Goal: Navigation & Orientation: Find specific page/section

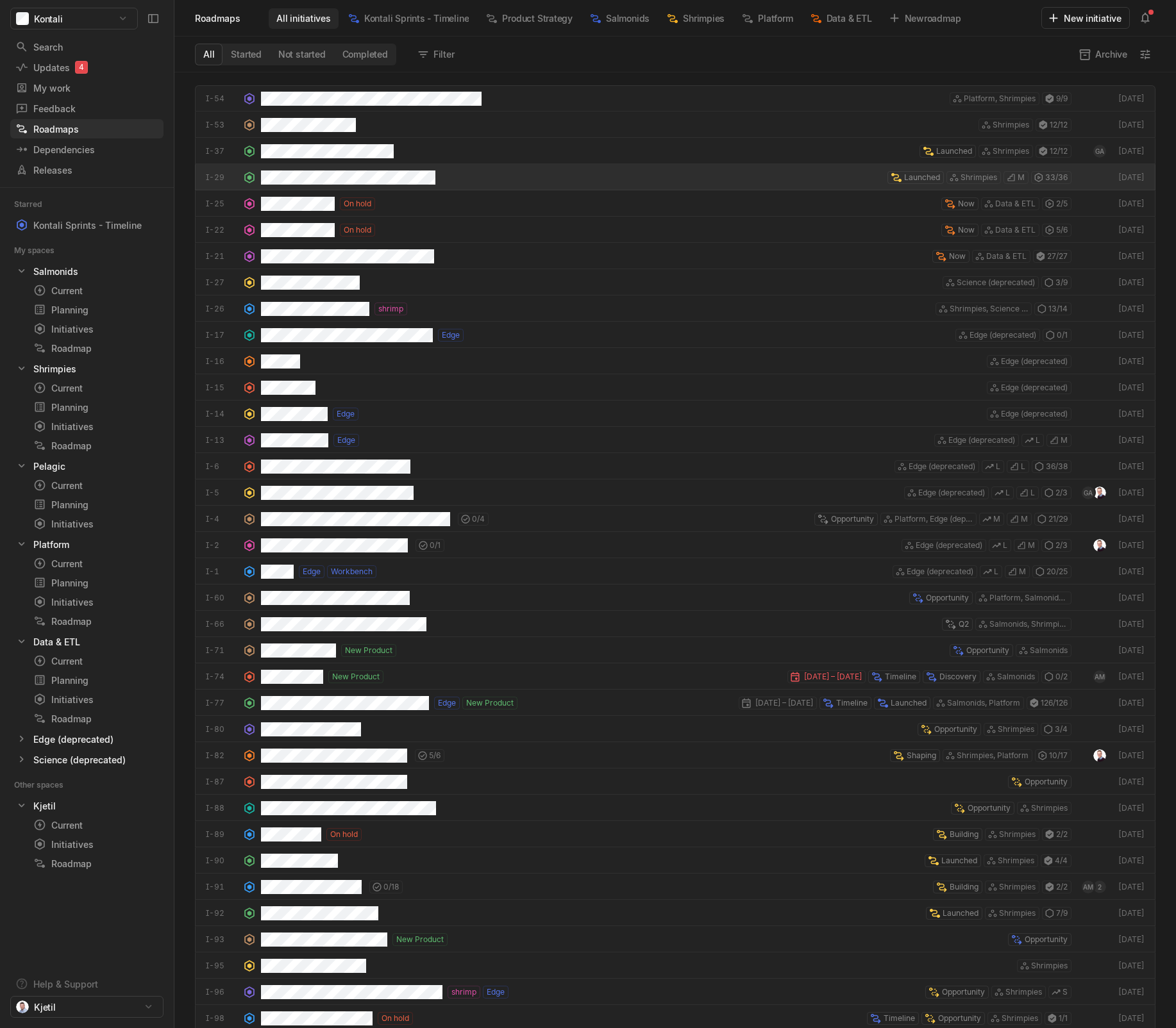
scroll to position [949, 995]
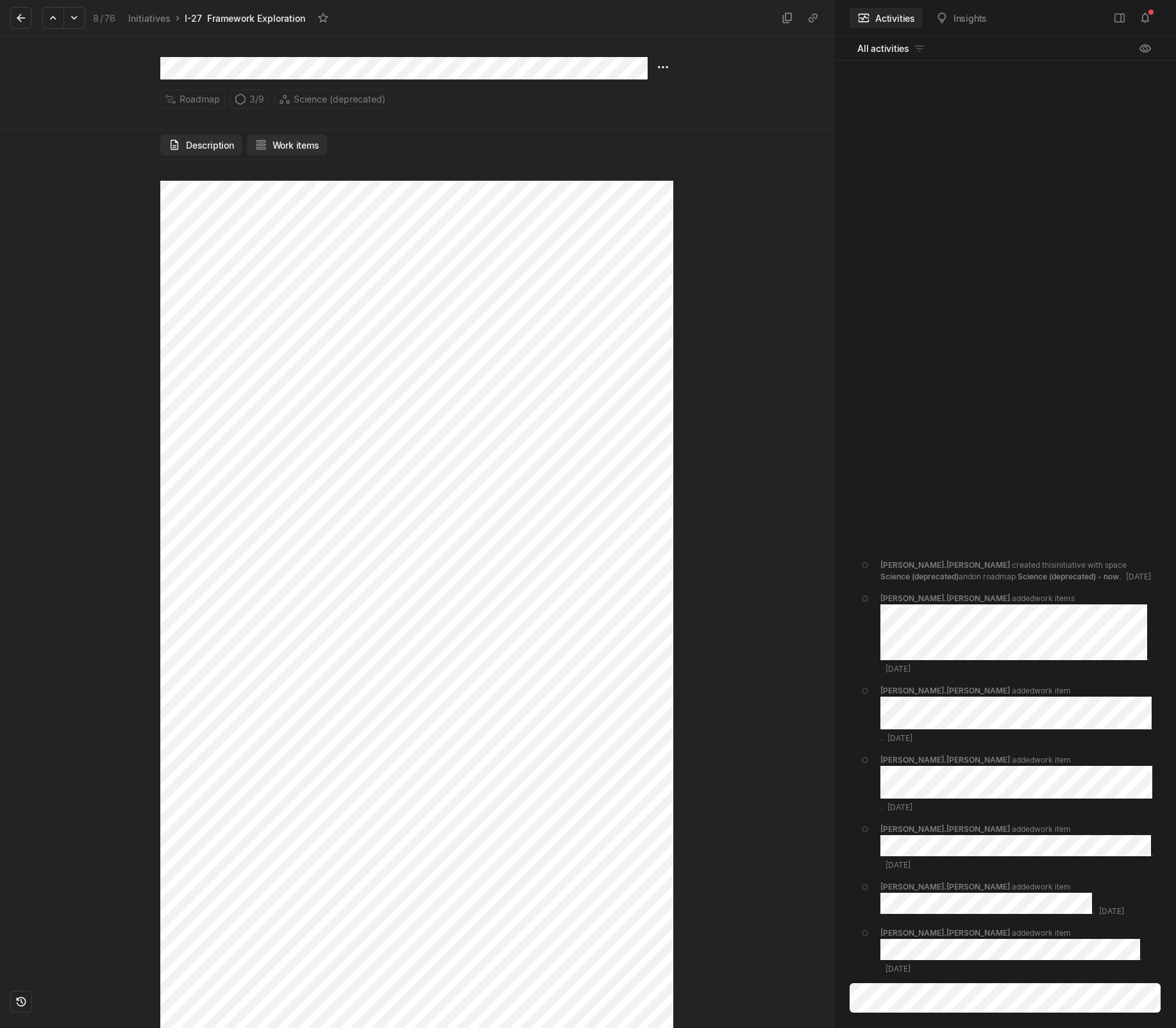
click at [279, 149] on button "Work items" at bounding box center [287, 144] width 80 height 20
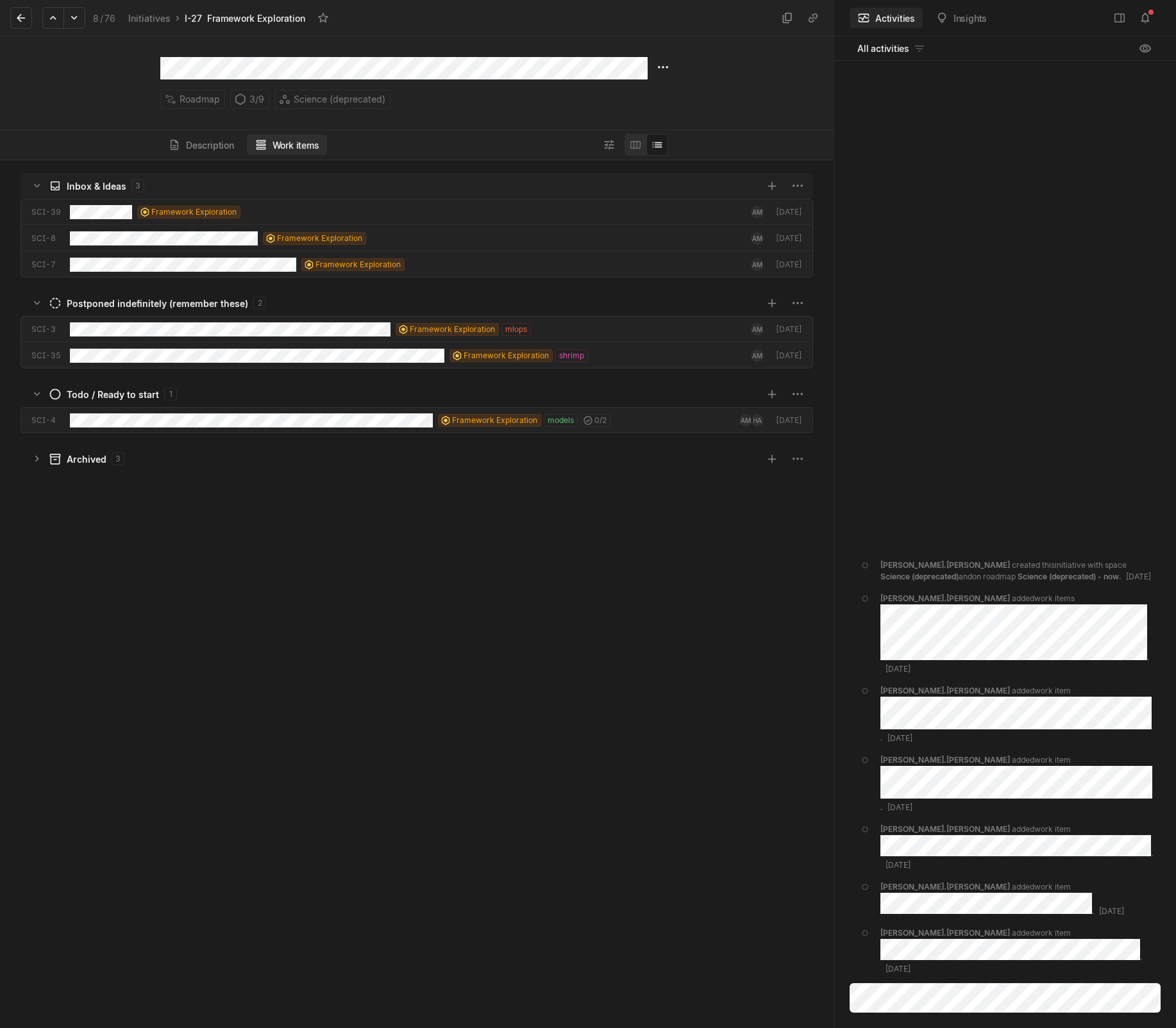
scroll to position [862, 827]
click at [667, 64] on html "Kontali Search / Updates 4 g then u My work = Feedback g then f Roadmaps g then…" at bounding box center [588, 514] width 1176 height 1028
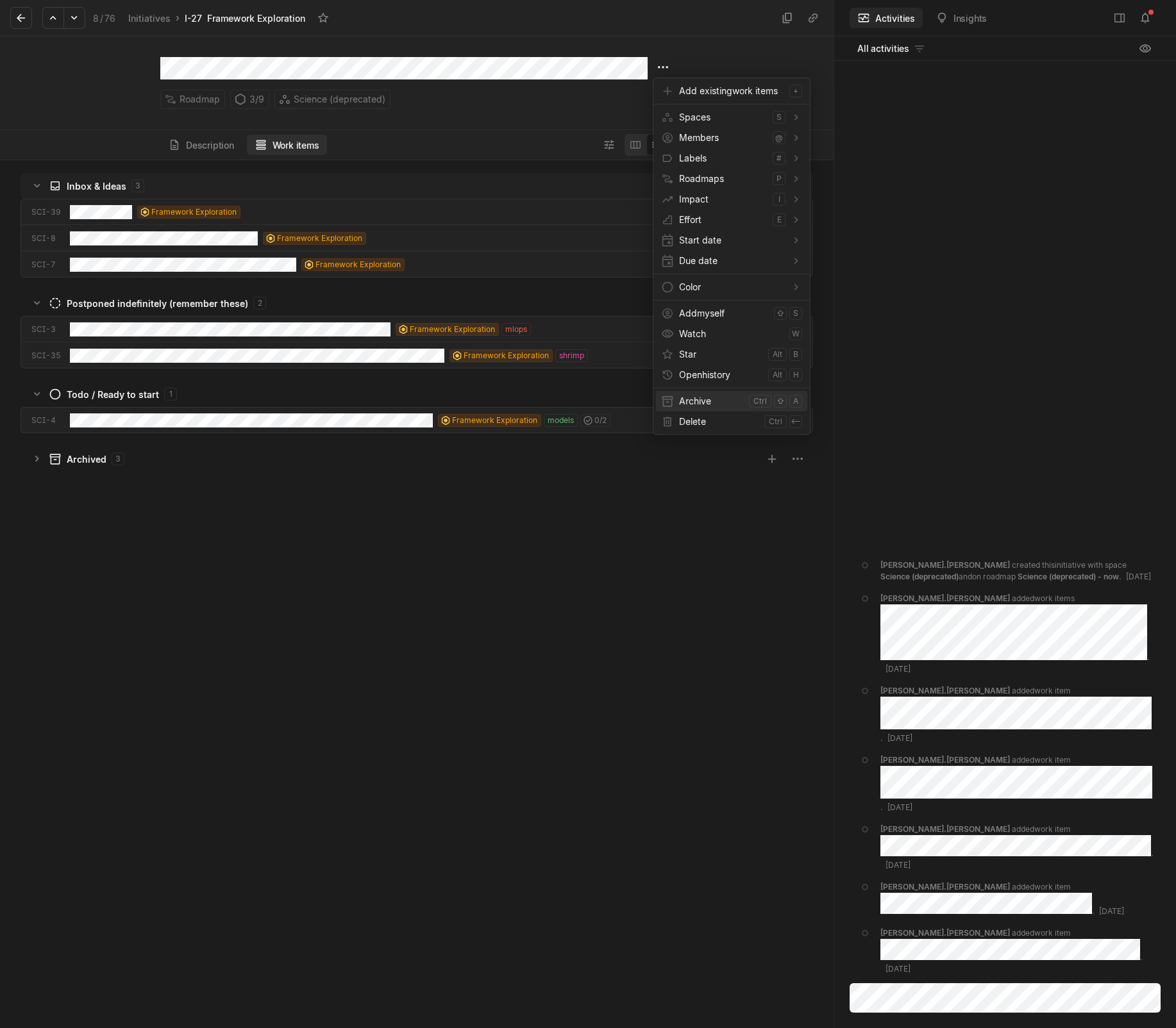
click at [699, 402] on span "Archive" at bounding box center [711, 401] width 64 height 20
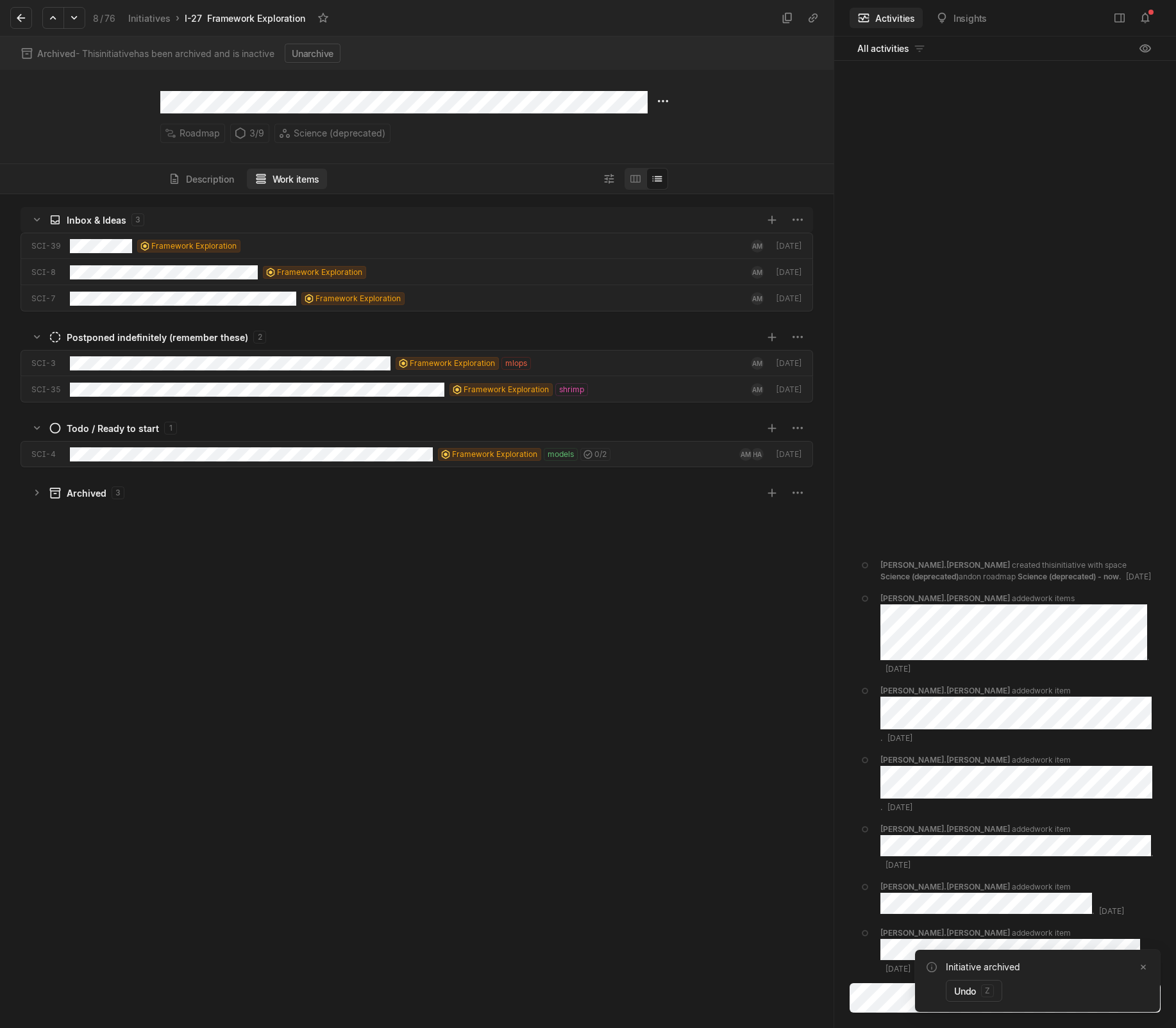
scroll to position [828, 827]
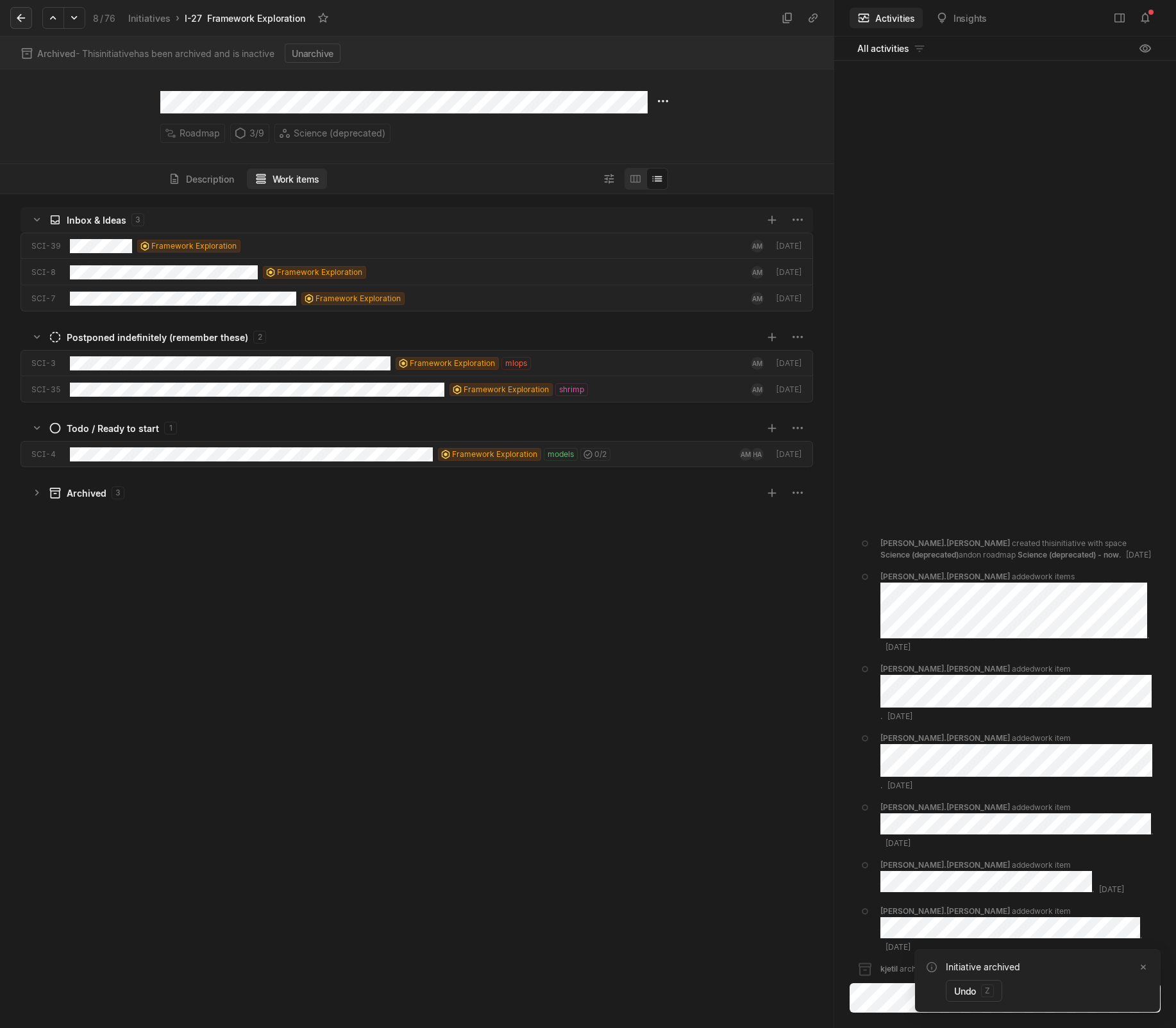
click at [25, 18] on icon at bounding box center [21, 18] width 13 height 13
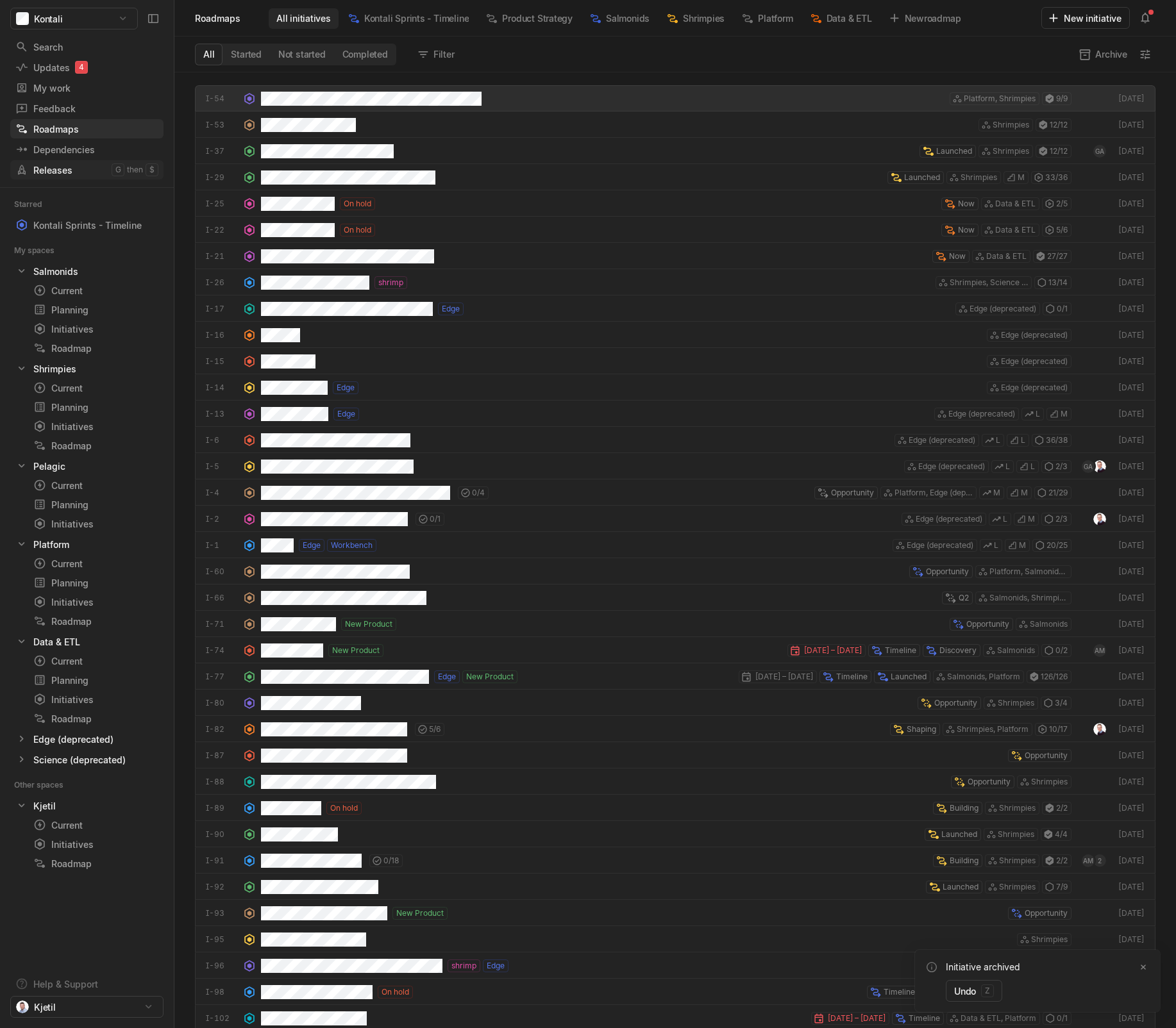
scroll to position [949, 995]
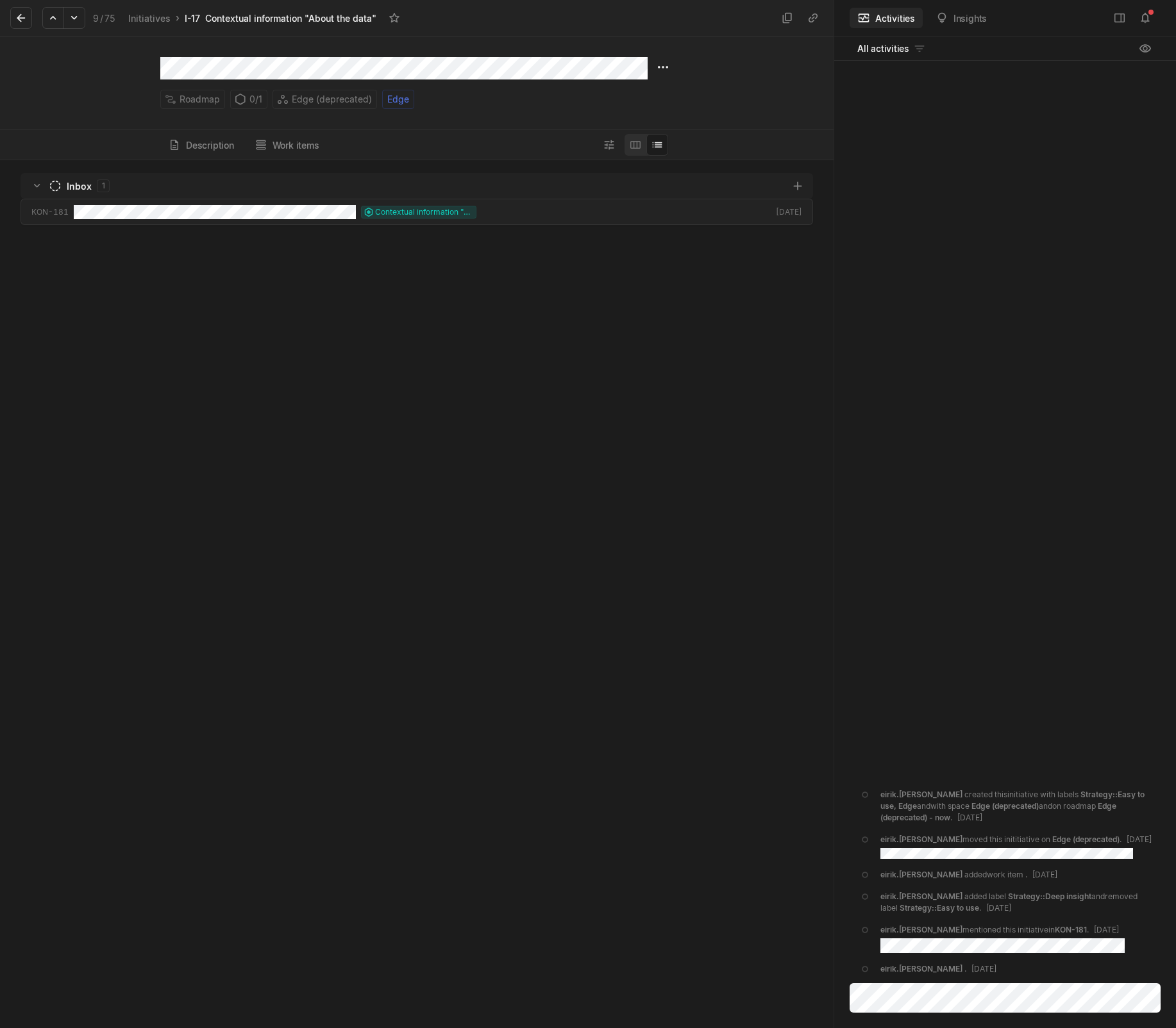
scroll to position [862, 827]
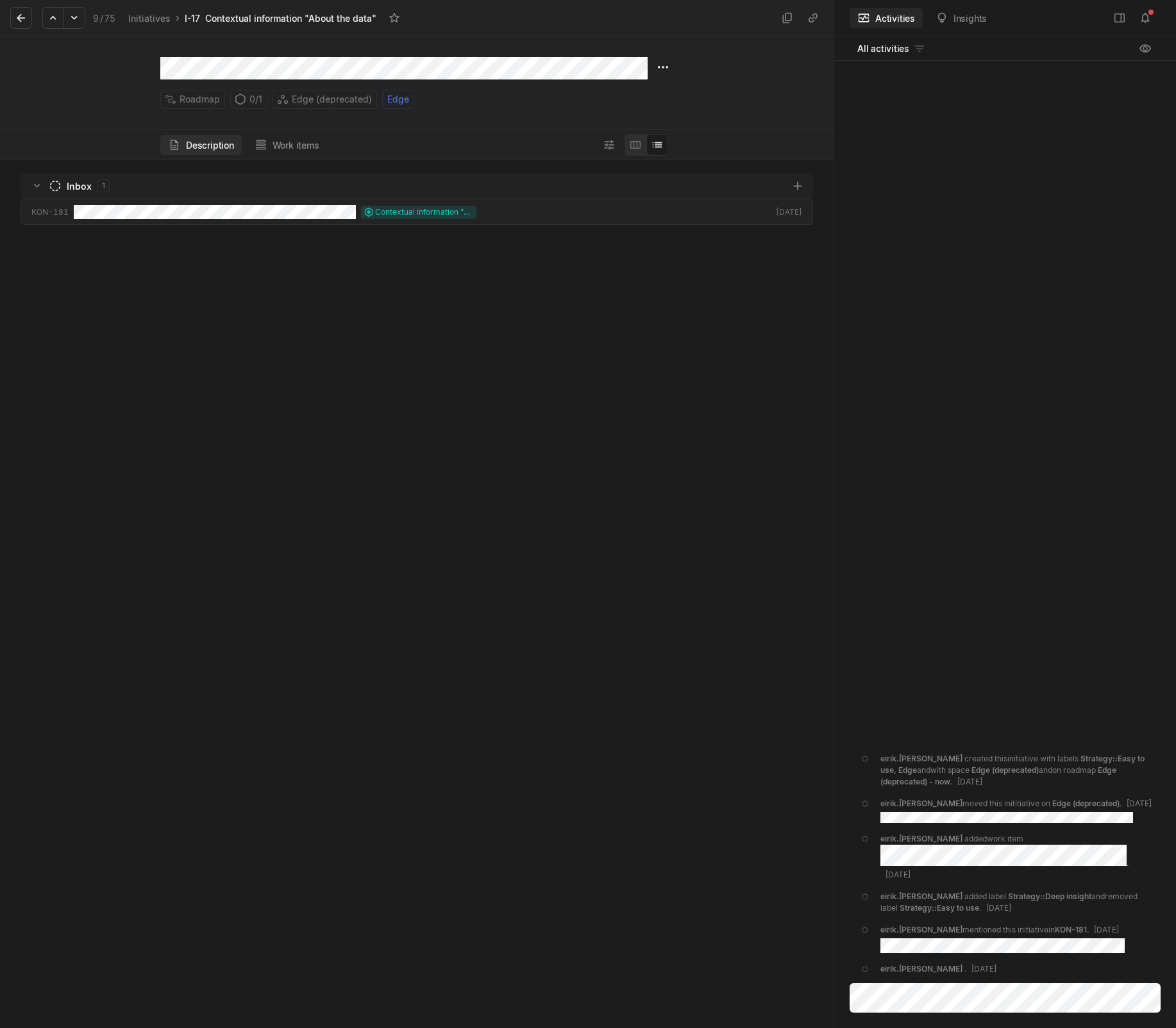
click at [222, 141] on button "Description" at bounding box center [201, 144] width 81 height 20
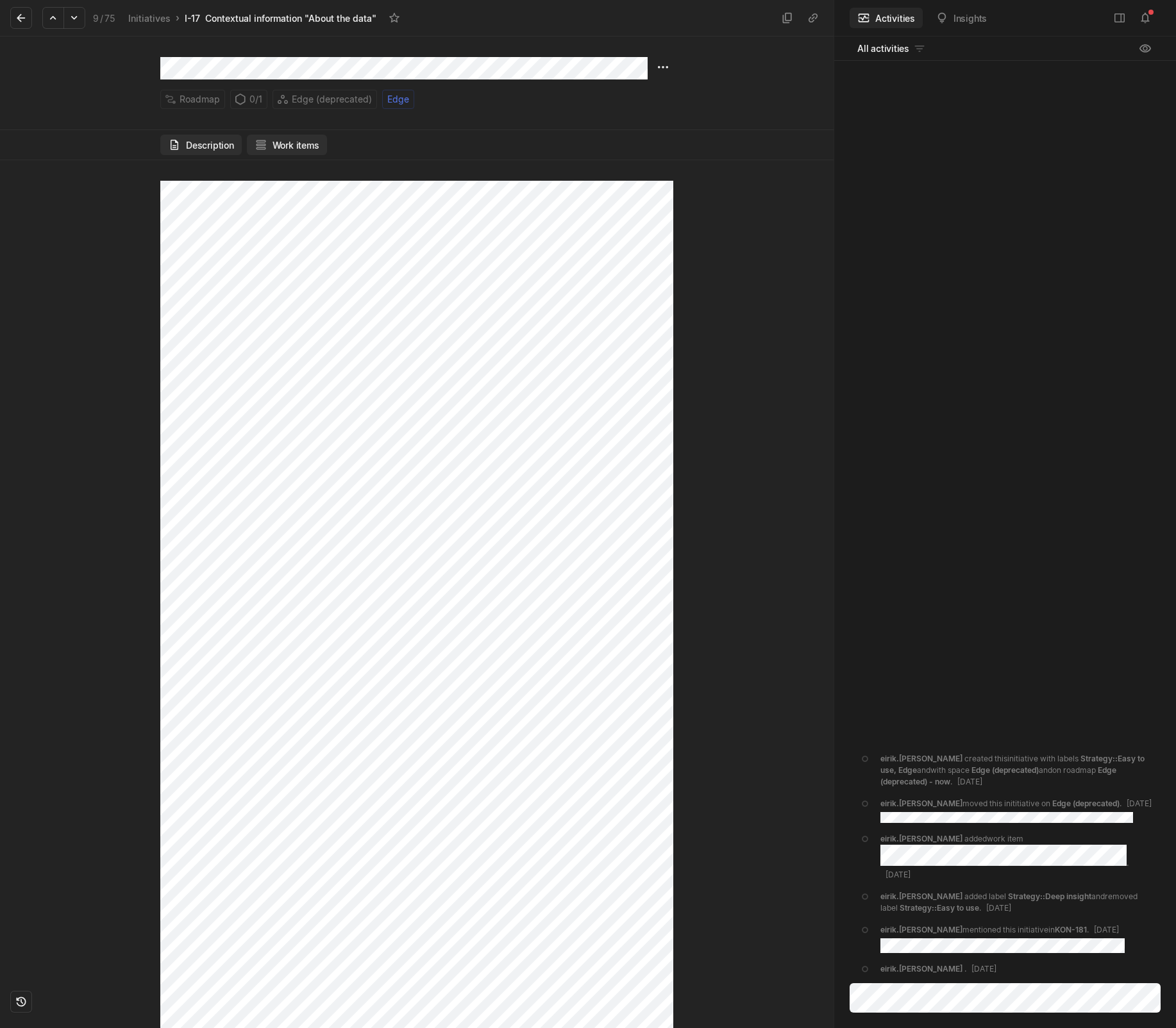
click at [302, 149] on button "Work items" at bounding box center [287, 144] width 80 height 20
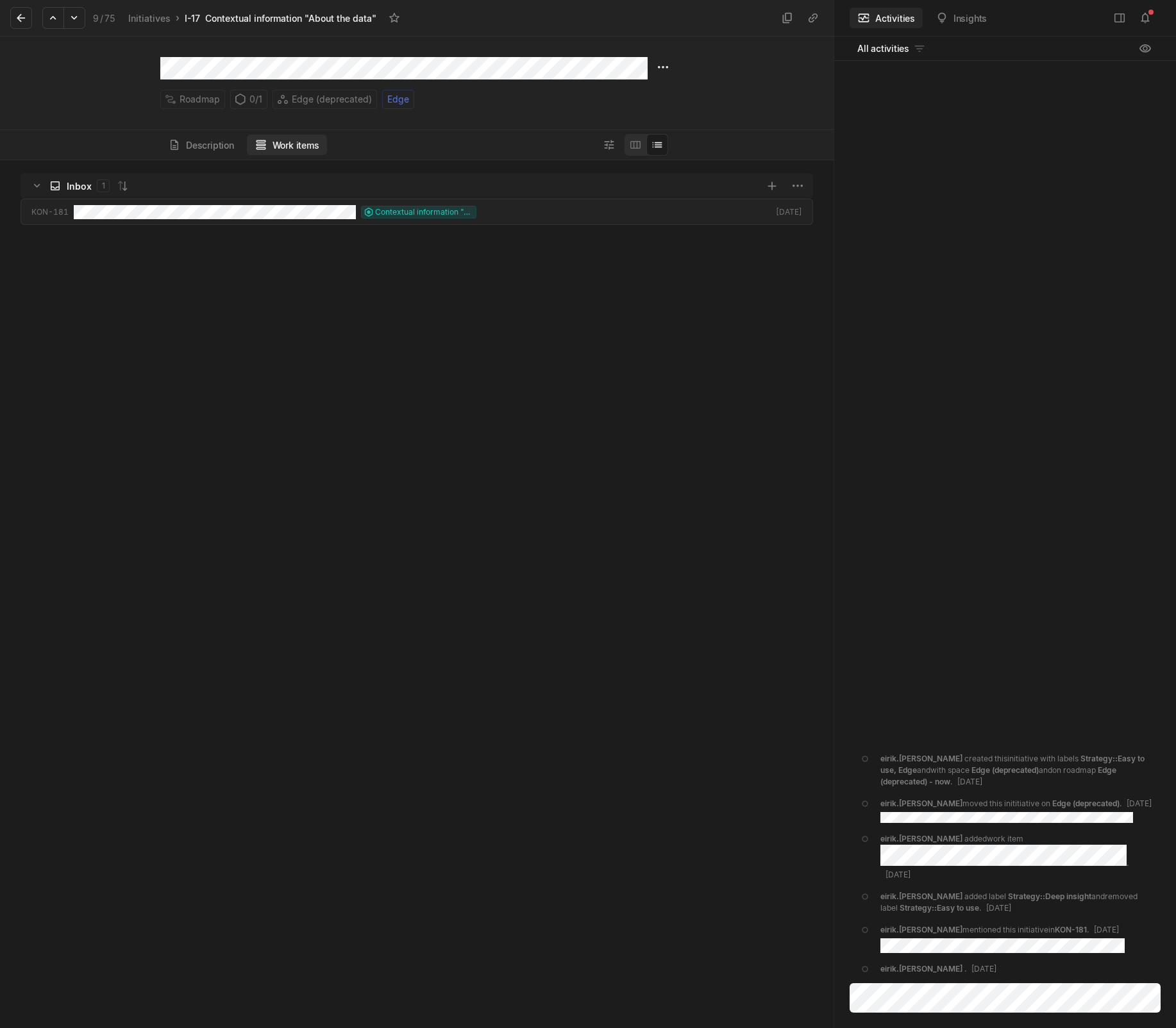
scroll to position [862, 827]
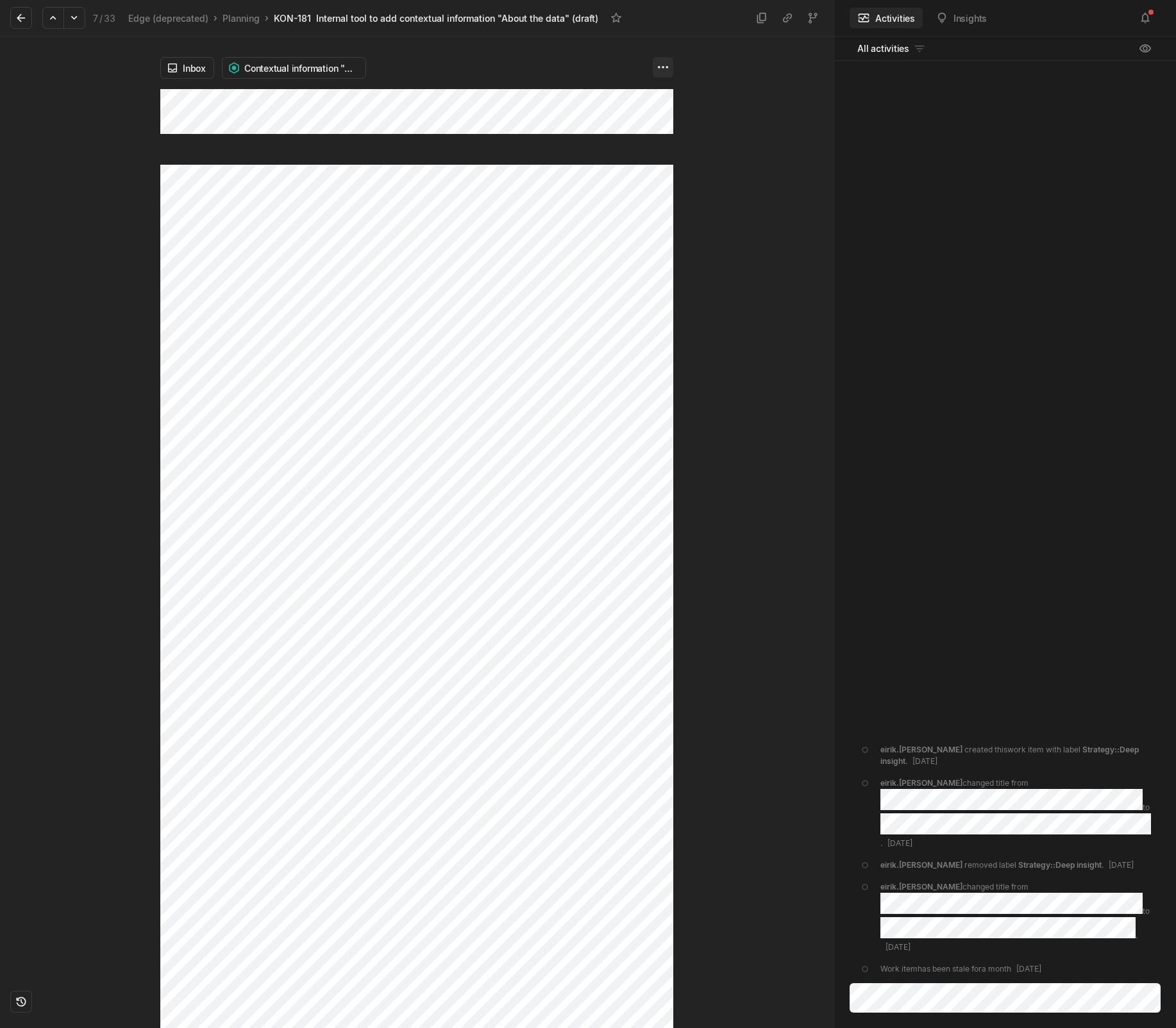
click at [665, 61] on html "Kontali Search / Updates 4 g then u My work = Feedback g then f Roadmaps g then…" at bounding box center [588, 514] width 1176 height 1028
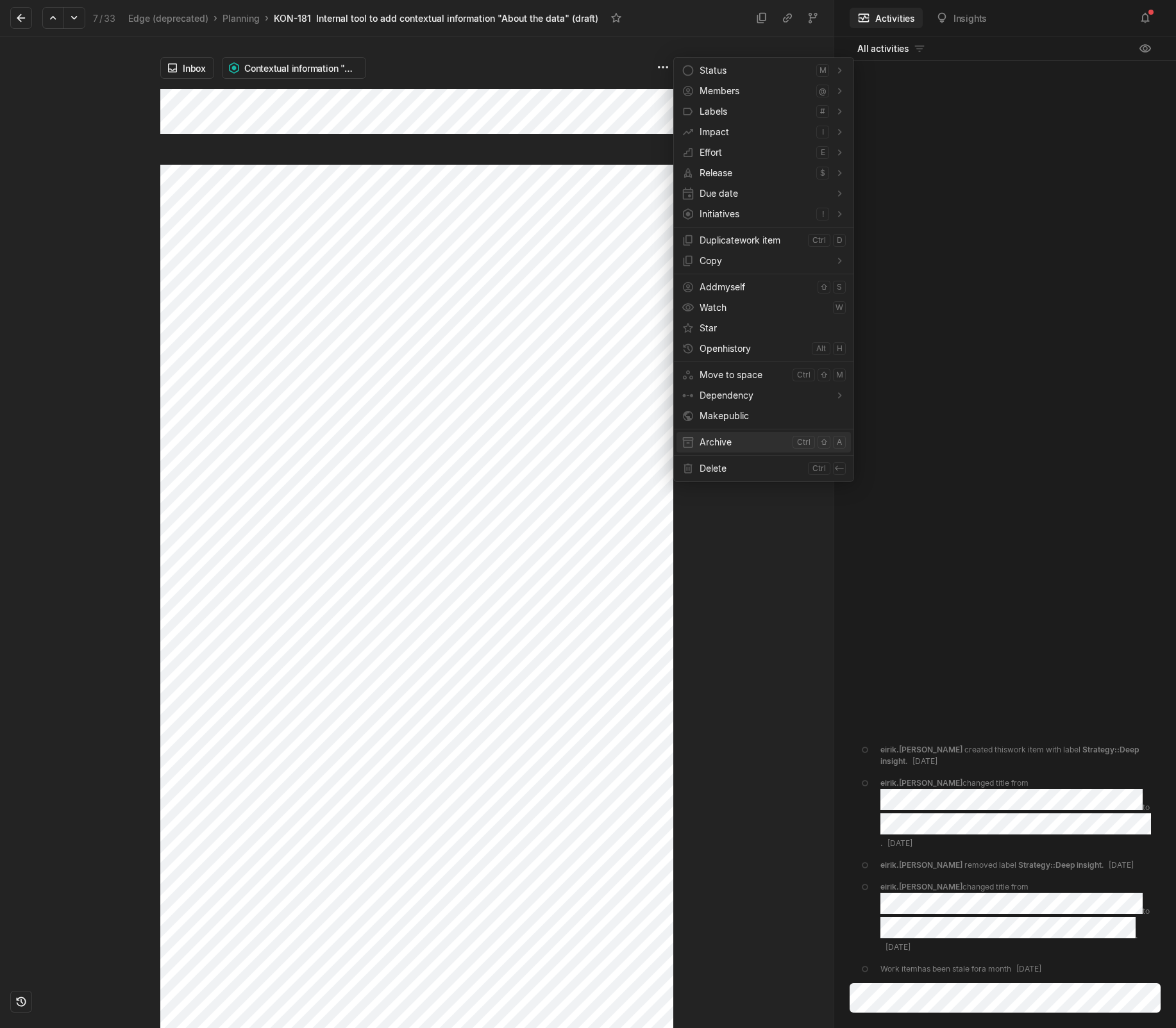
click at [739, 443] on span "Archive" at bounding box center [744, 442] width 88 height 20
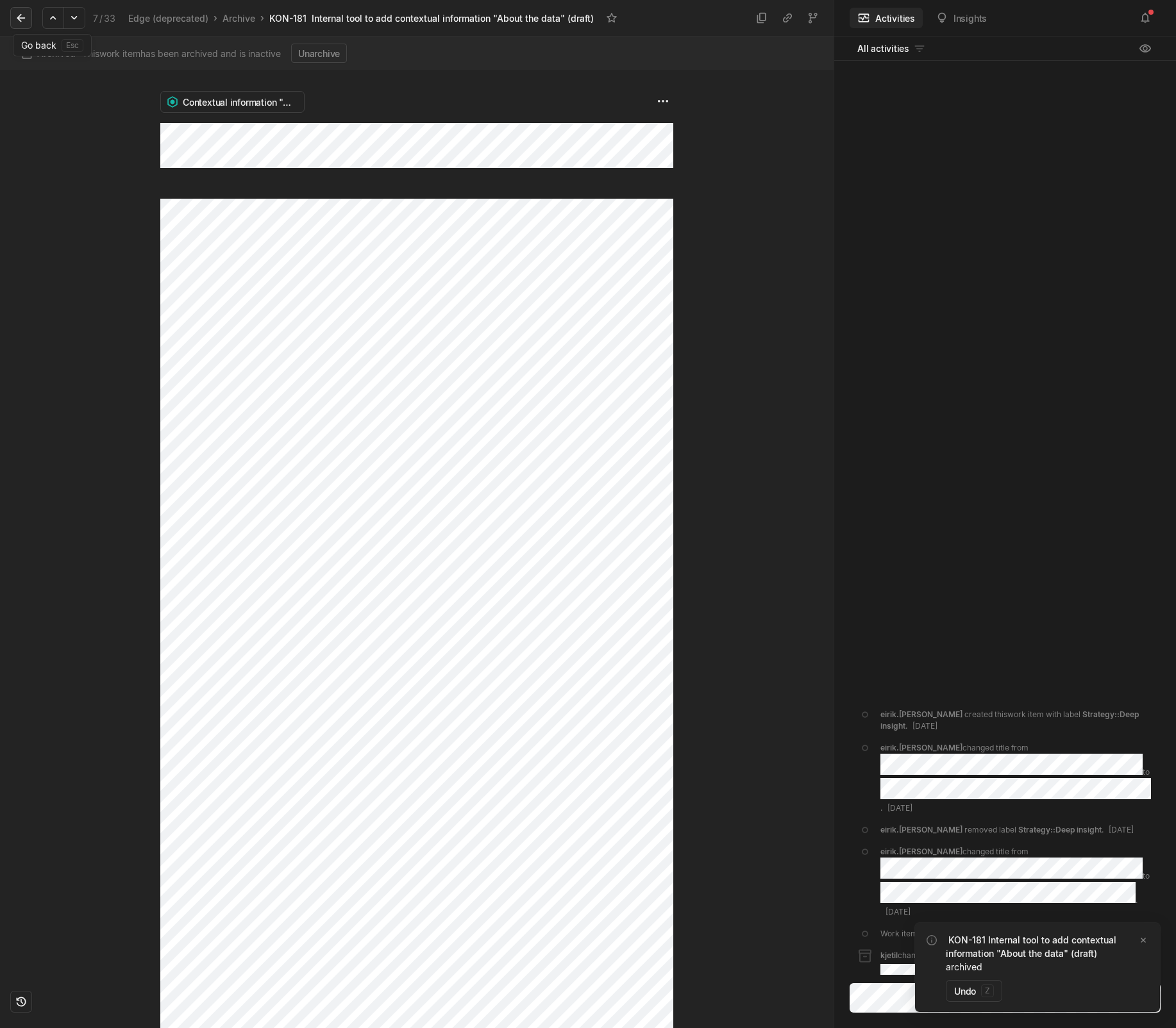
click at [25, 24] on button at bounding box center [21, 18] width 22 height 22
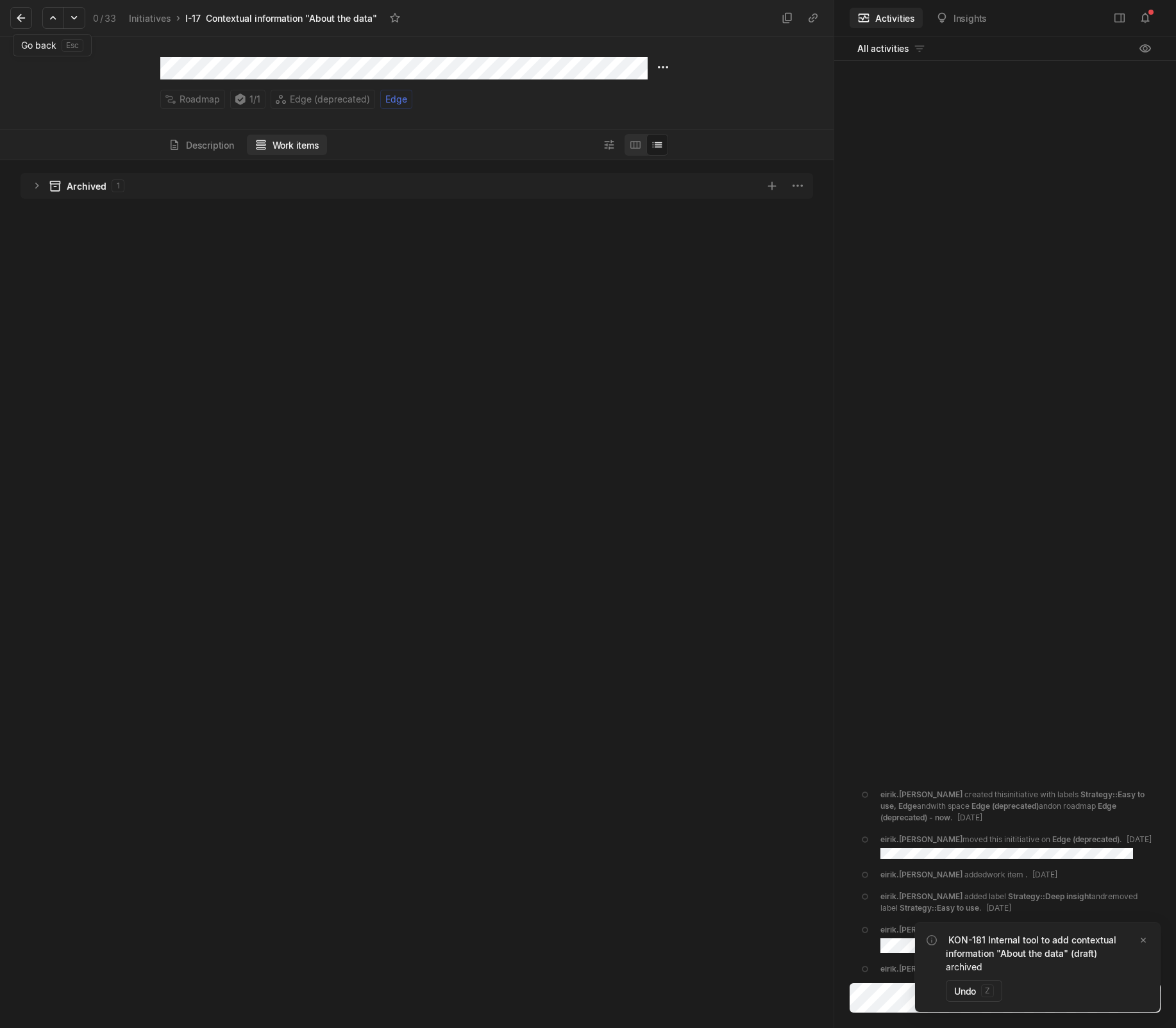
scroll to position [862, 827]
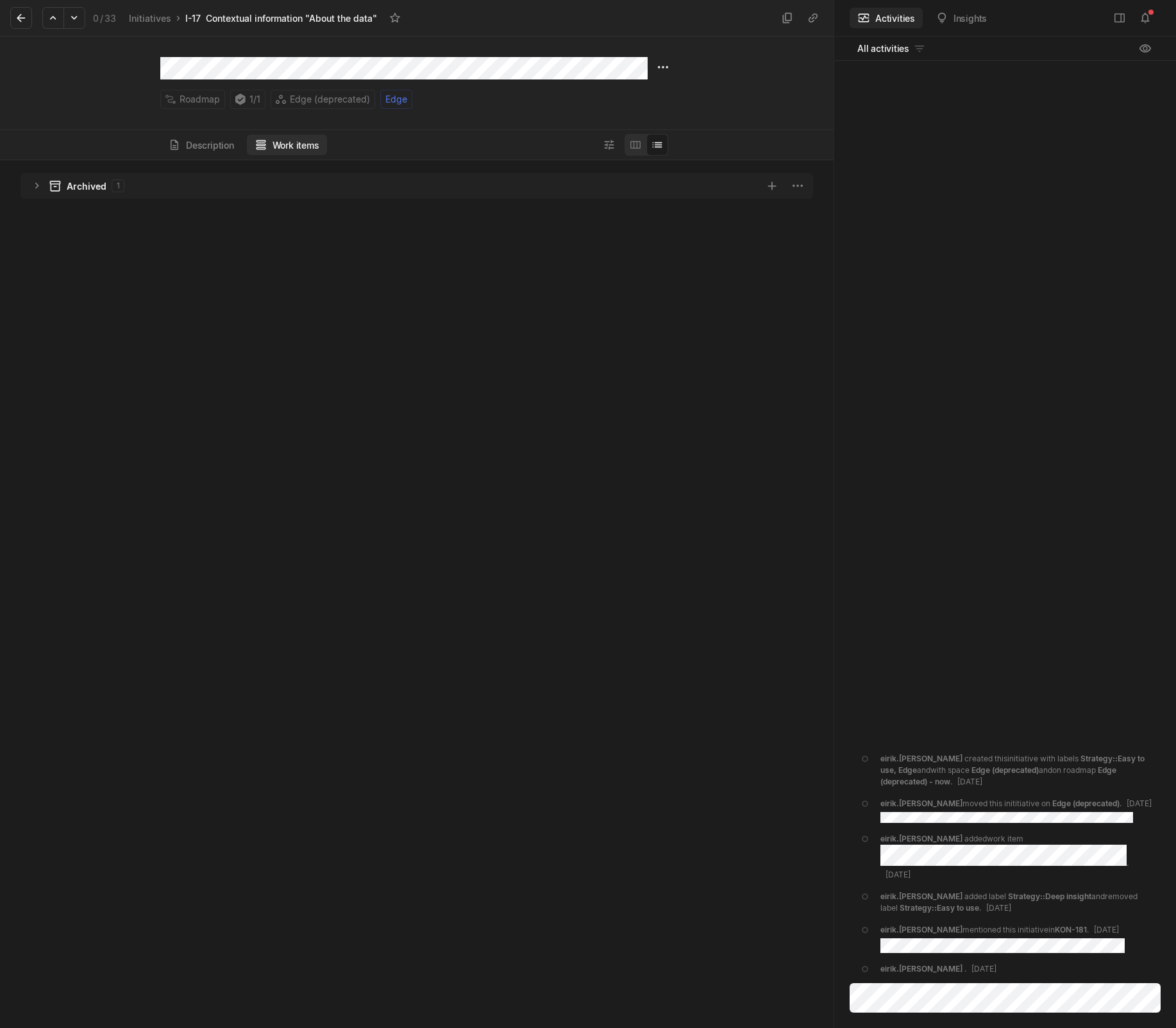
click at [652, 64] on div "Roadmap 1 / 1 Edge (deprecated) Edge" at bounding box center [417, 83] width 513 height 52
click at [661, 64] on html "Kontali Search / Updates 4 g then u My work = Feedback g then f Roadmaps g then…" at bounding box center [588, 514] width 1176 height 1028
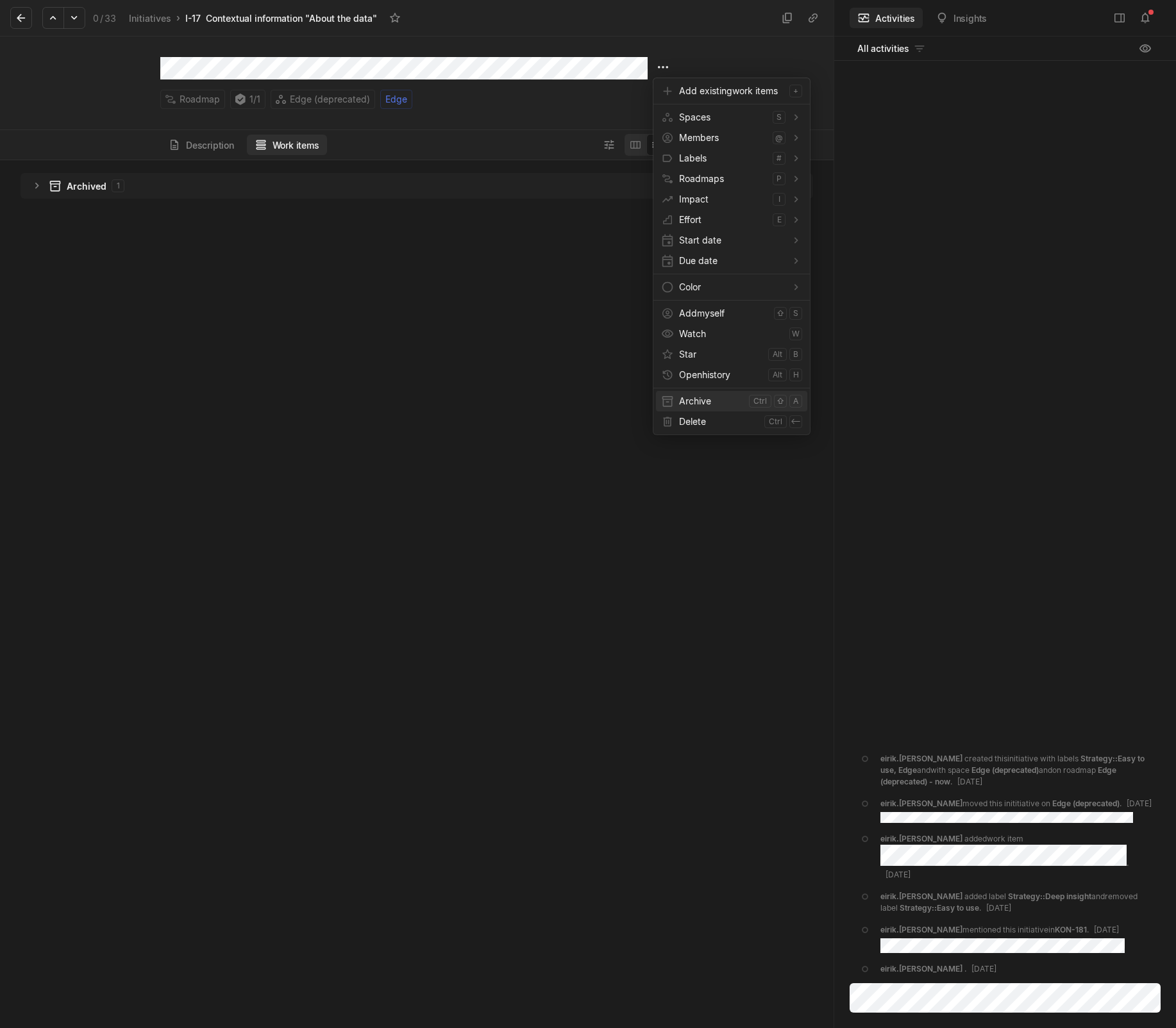
click at [704, 394] on span "Archive" at bounding box center [711, 401] width 64 height 20
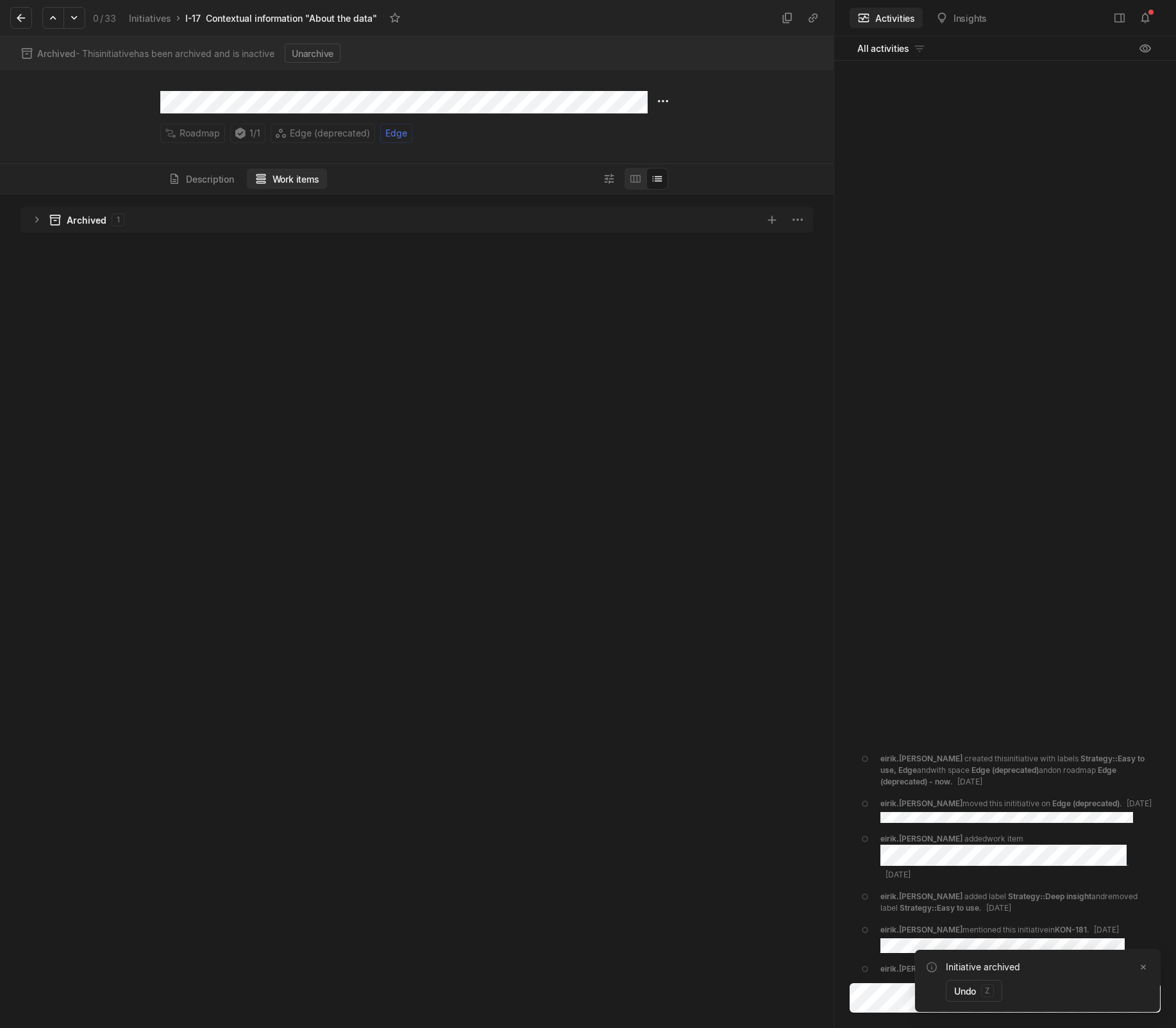
scroll to position [828, 827]
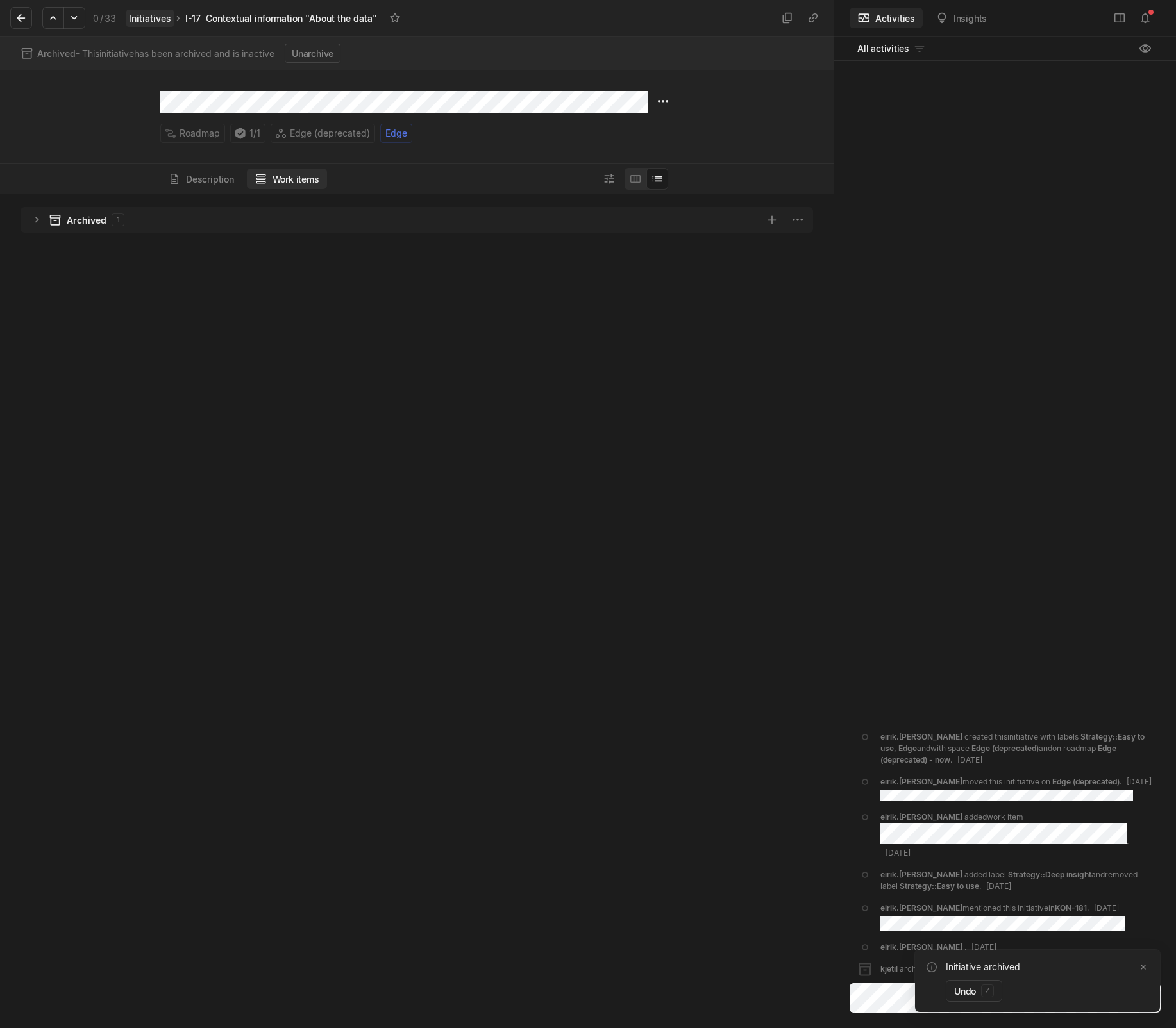
click at [158, 19] on link "Initiatives" at bounding box center [150, 18] width 47 height 17
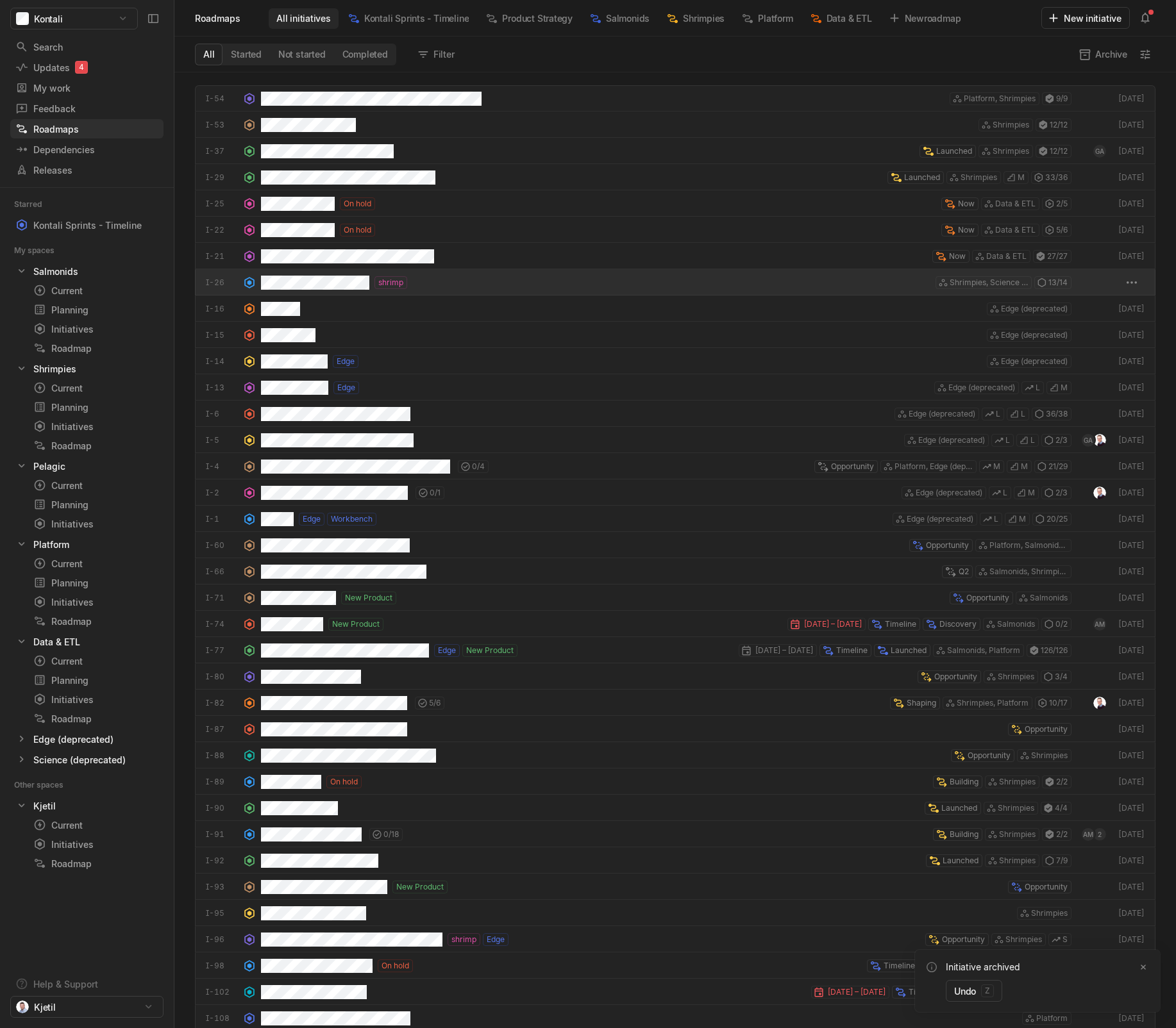
scroll to position [949, 995]
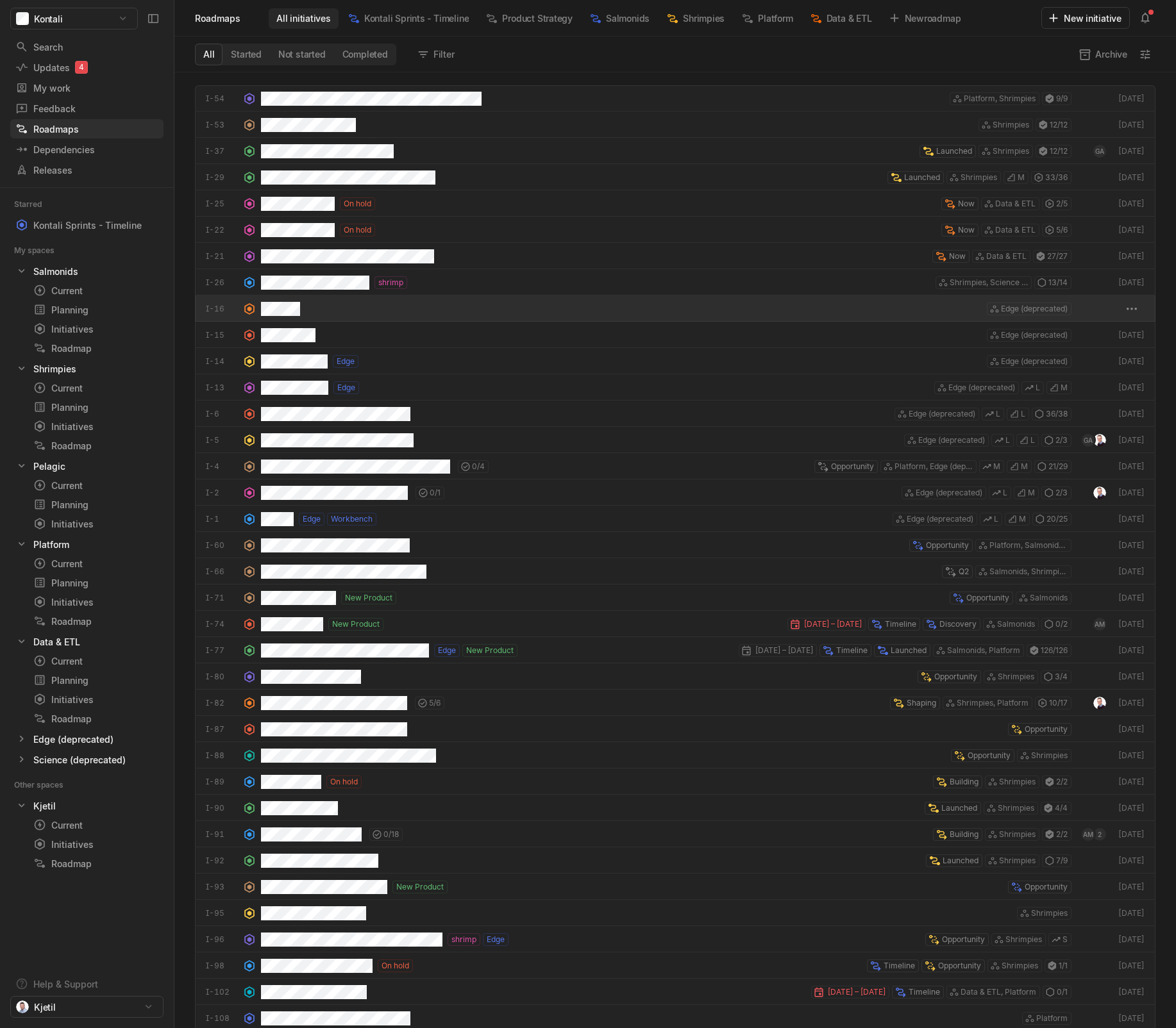
click at [333, 307] on div "Edge (deprecated)" at bounding box center [666, 309] width 811 height 26
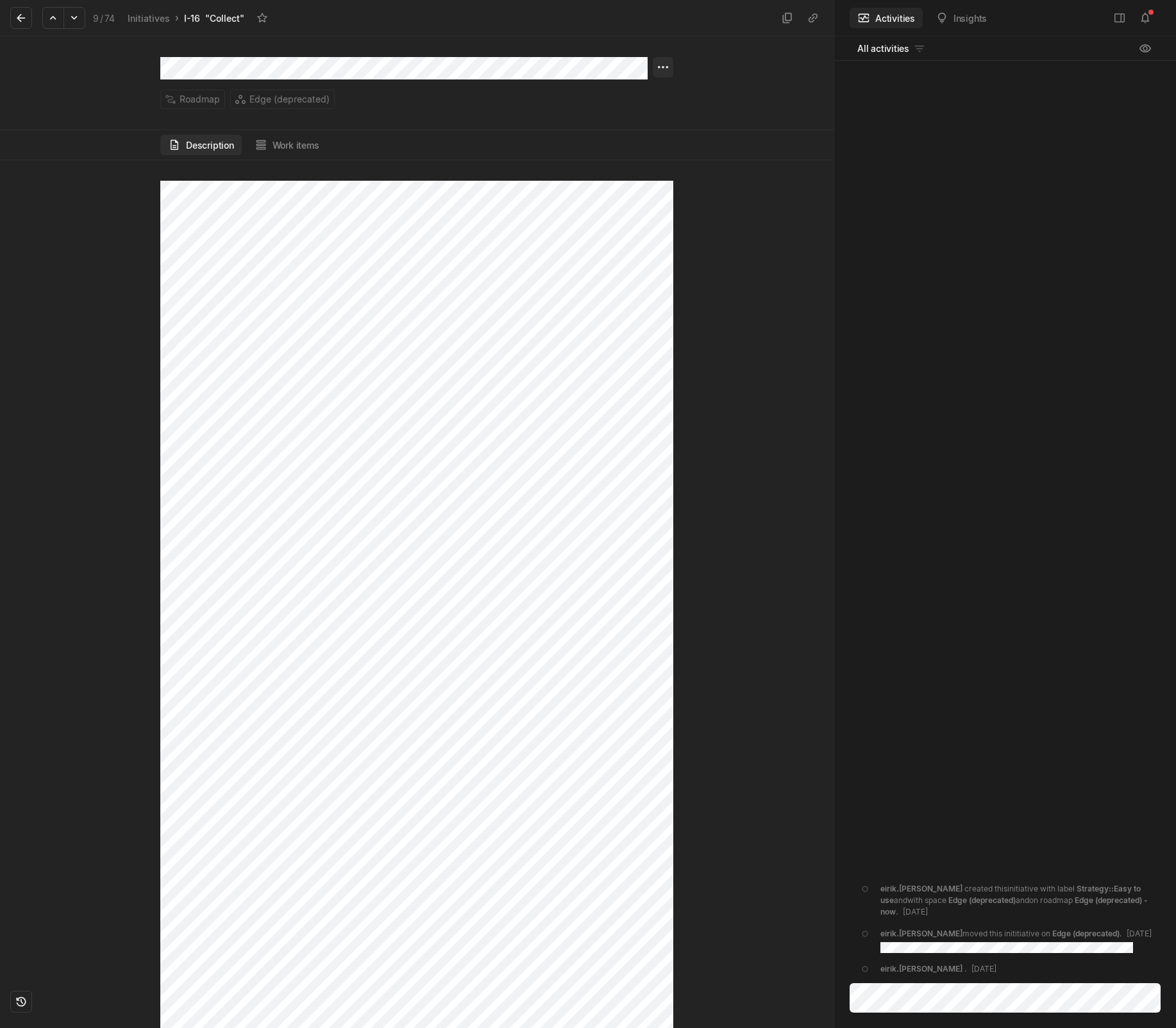
click at [658, 71] on html "Kontali Search / Updates 4 g then u My work = Feedback g then f Roadmaps g then…" at bounding box center [588, 514] width 1176 height 1028
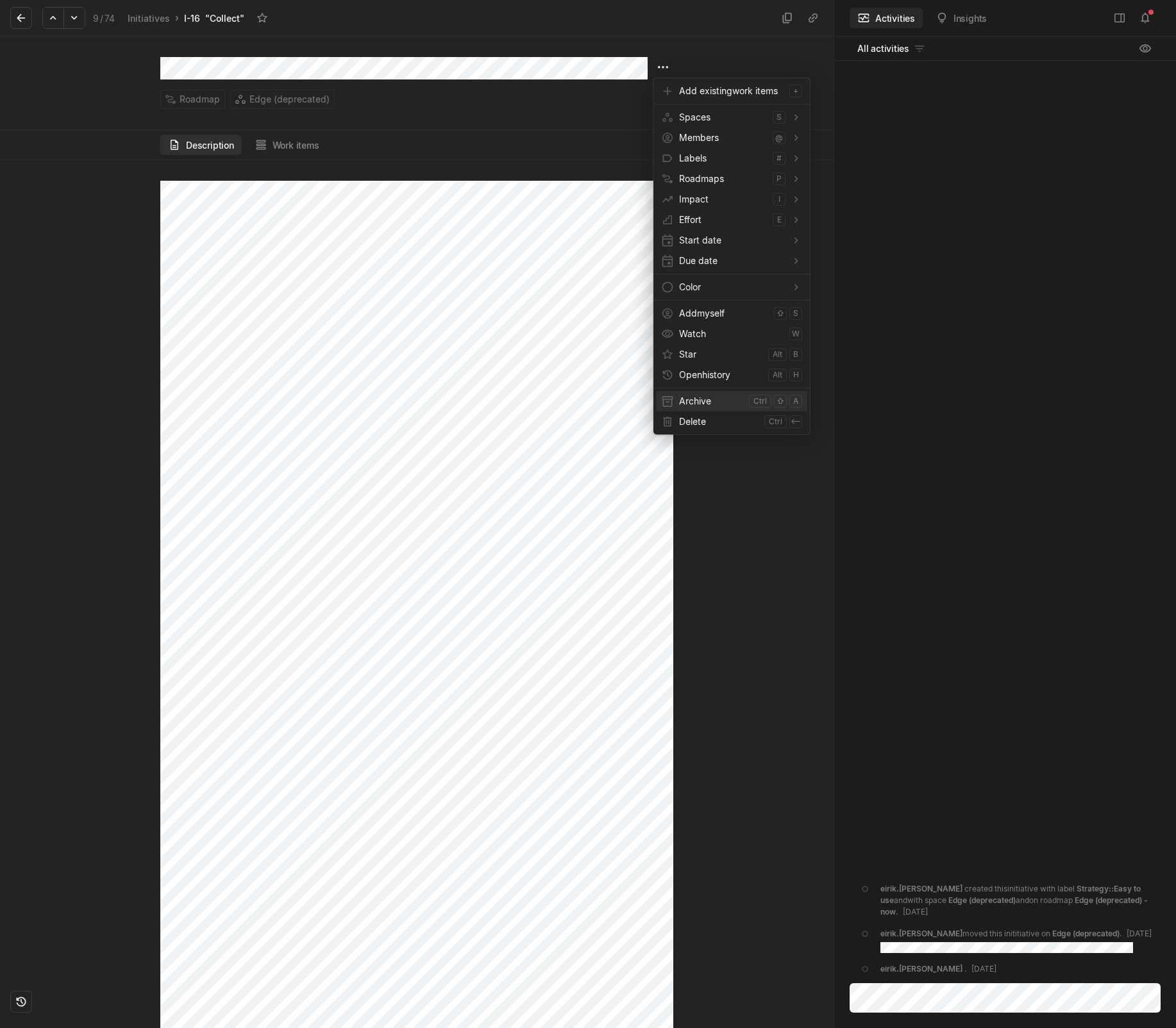
click at [684, 395] on span "Archive" at bounding box center [711, 401] width 64 height 20
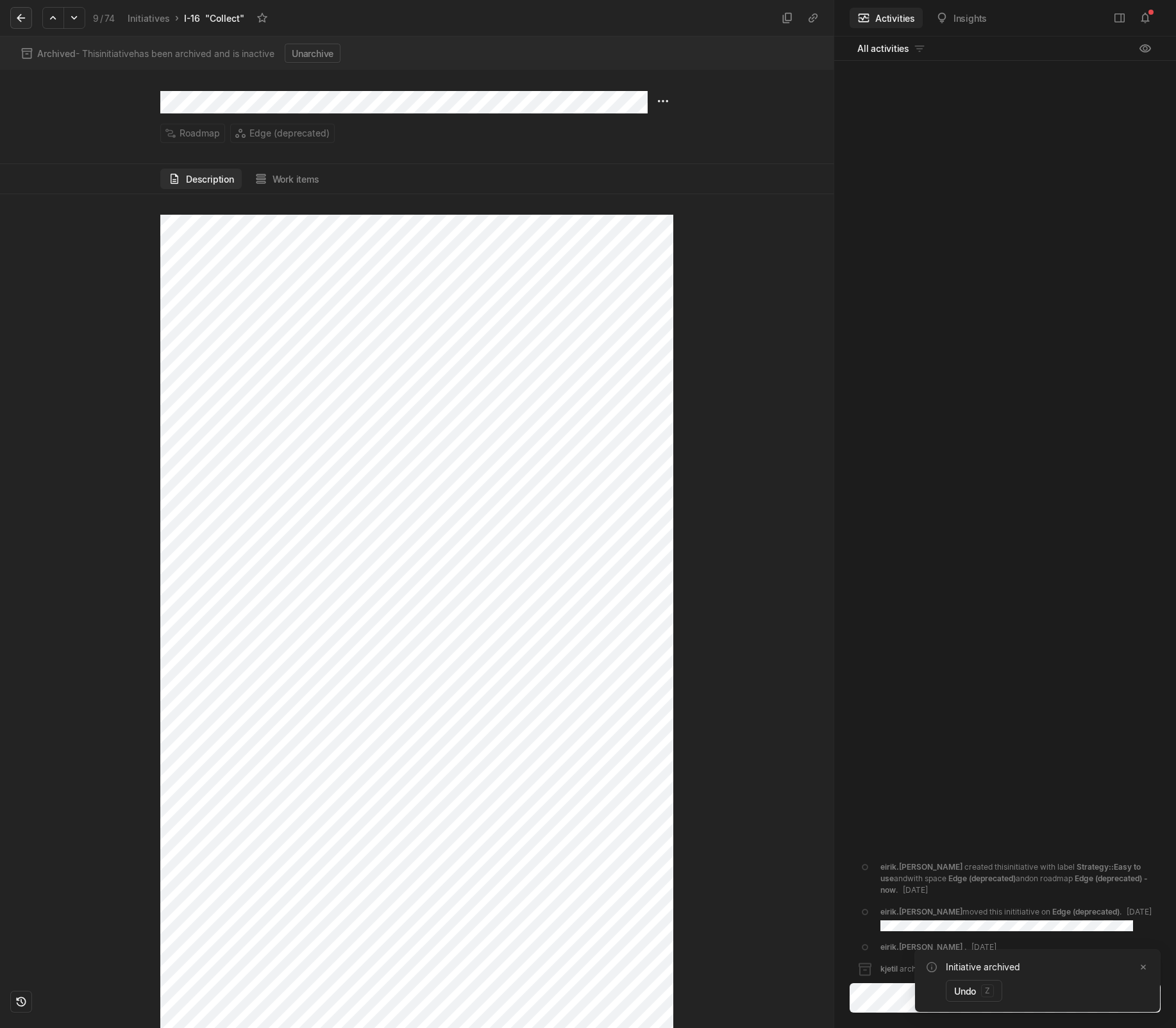
click at [22, 18] on icon at bounding box center [20, 18] width 8 height 8
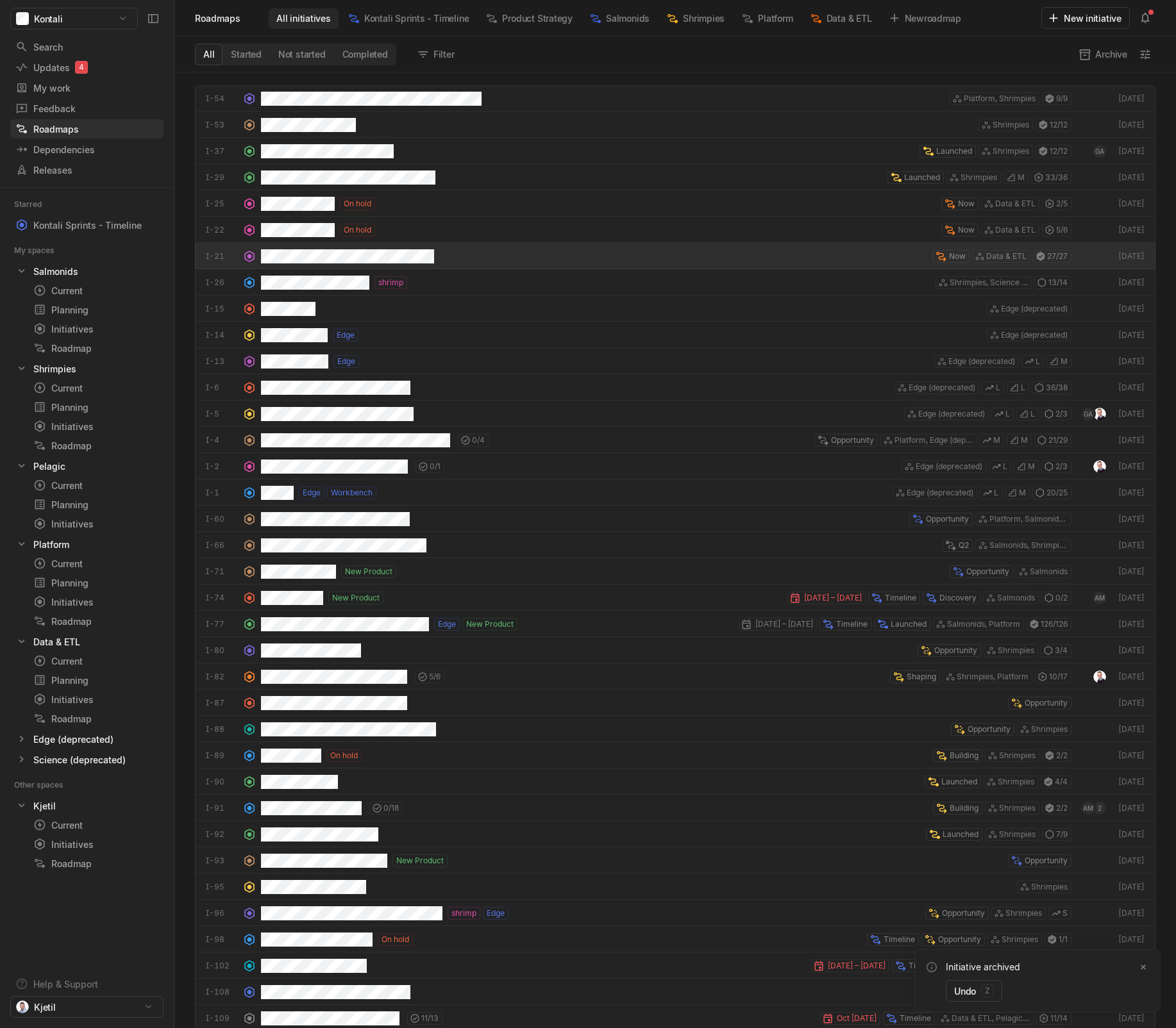
scroll to position [949, 995]
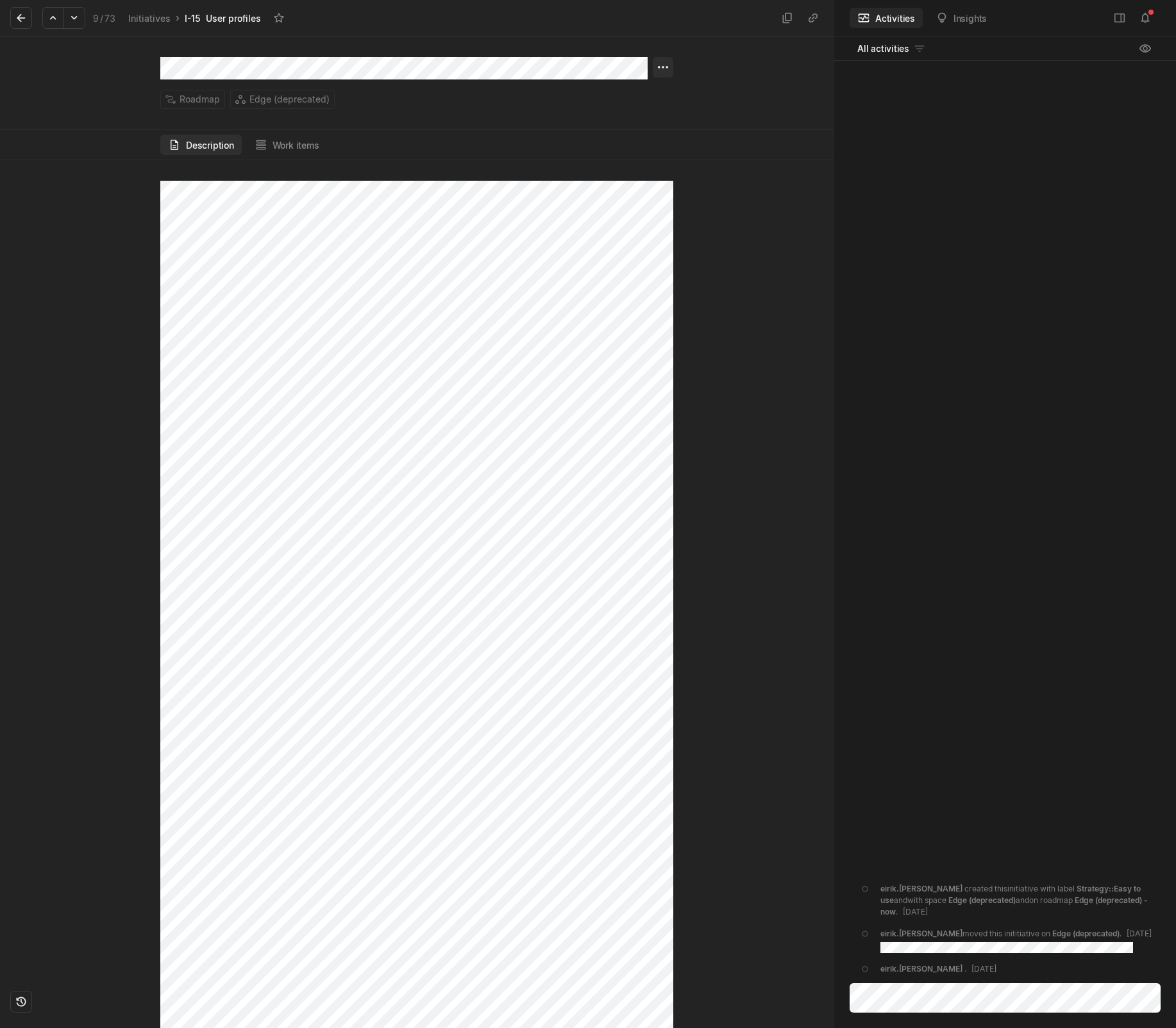
click at [662, 64] on html "Kontali Search / Updates 4 g then u My work = Feedback g then f Roadmaps g then…" at bounding box center [588, 514] width 1176 height 1028
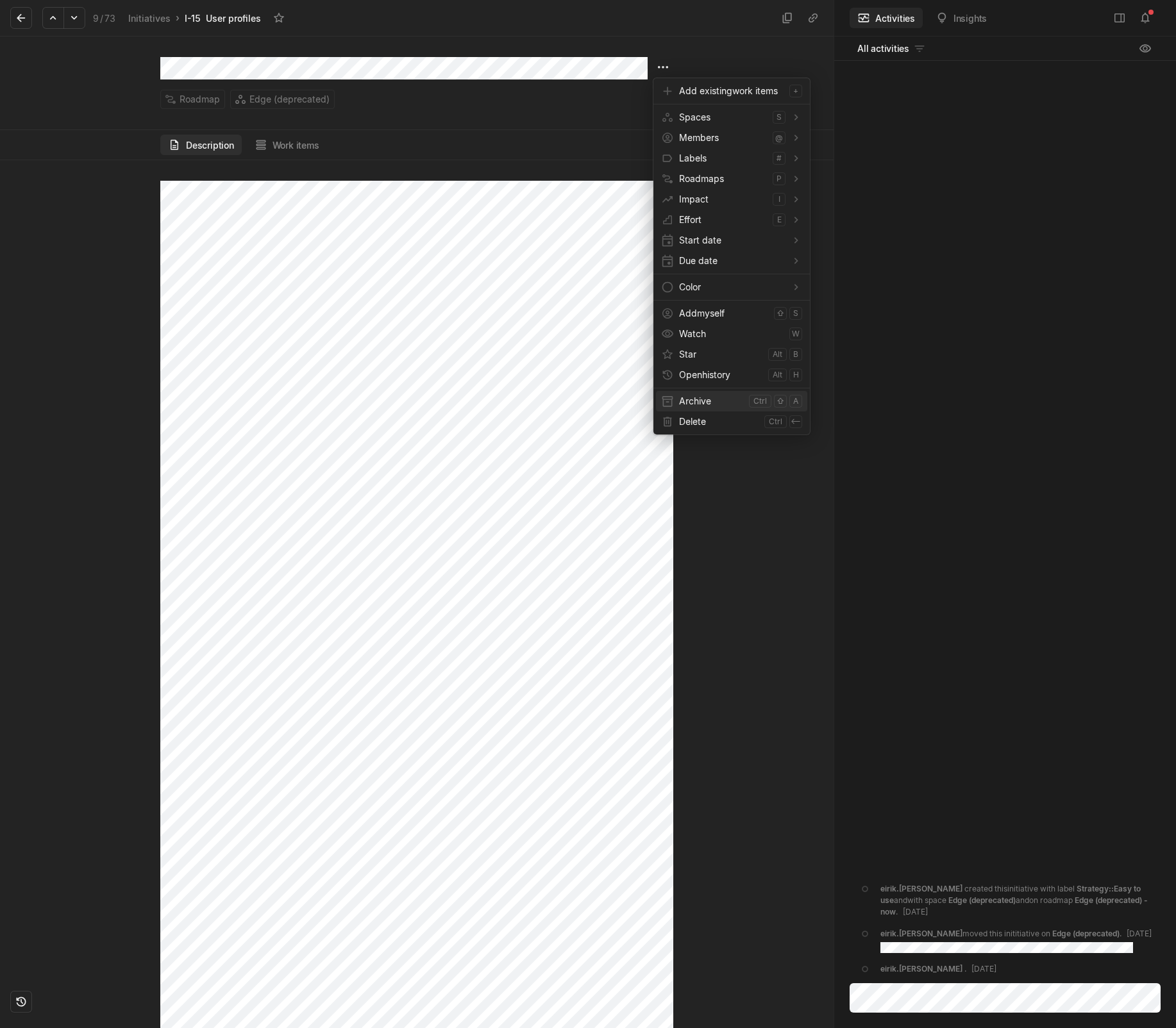
click at [694, 399] on span "Archive" at bounding box center [711, 401] width 64 height 20
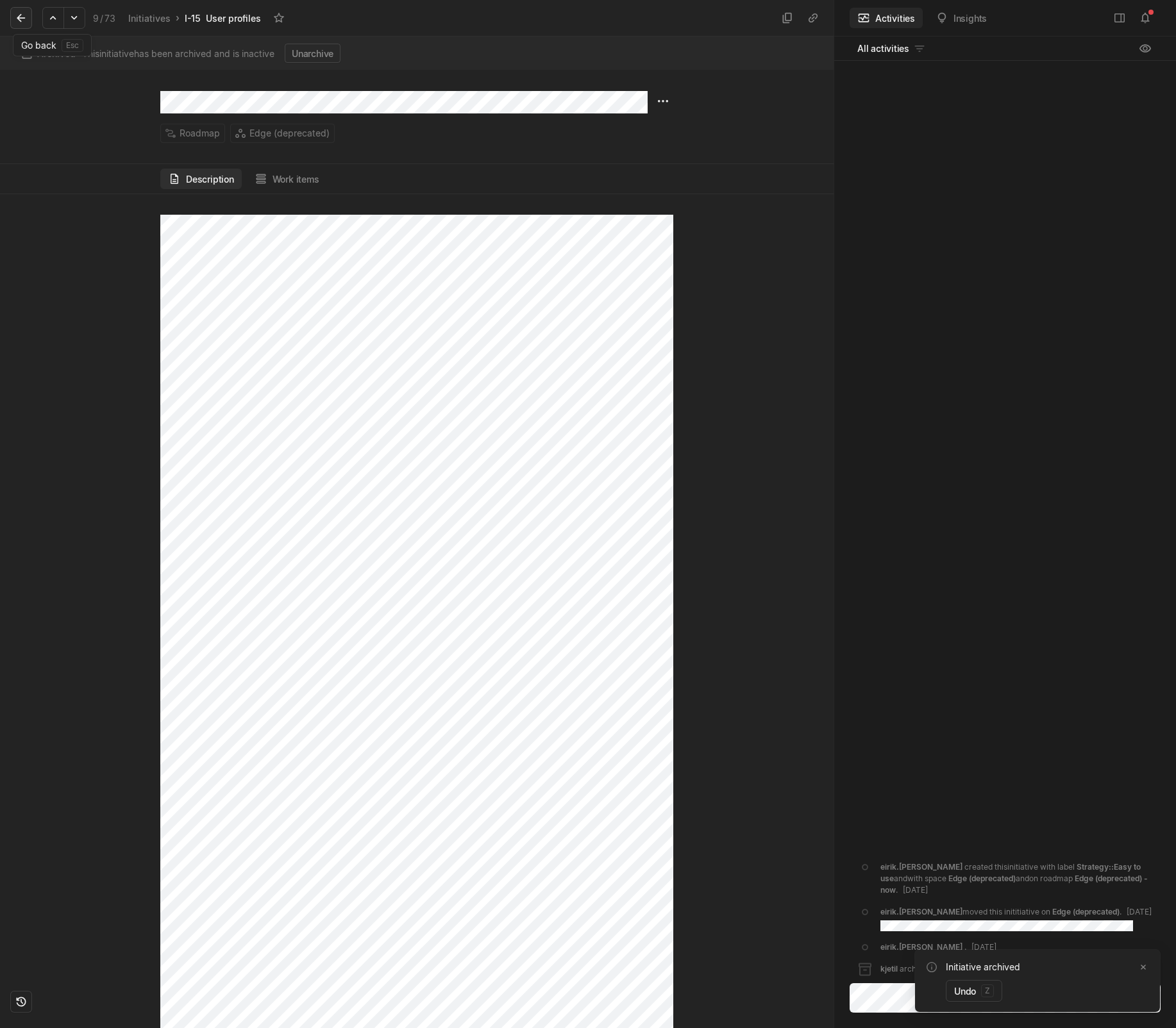
click at [14, 14] on button at bounding box center [21, 18] width 22 height 22
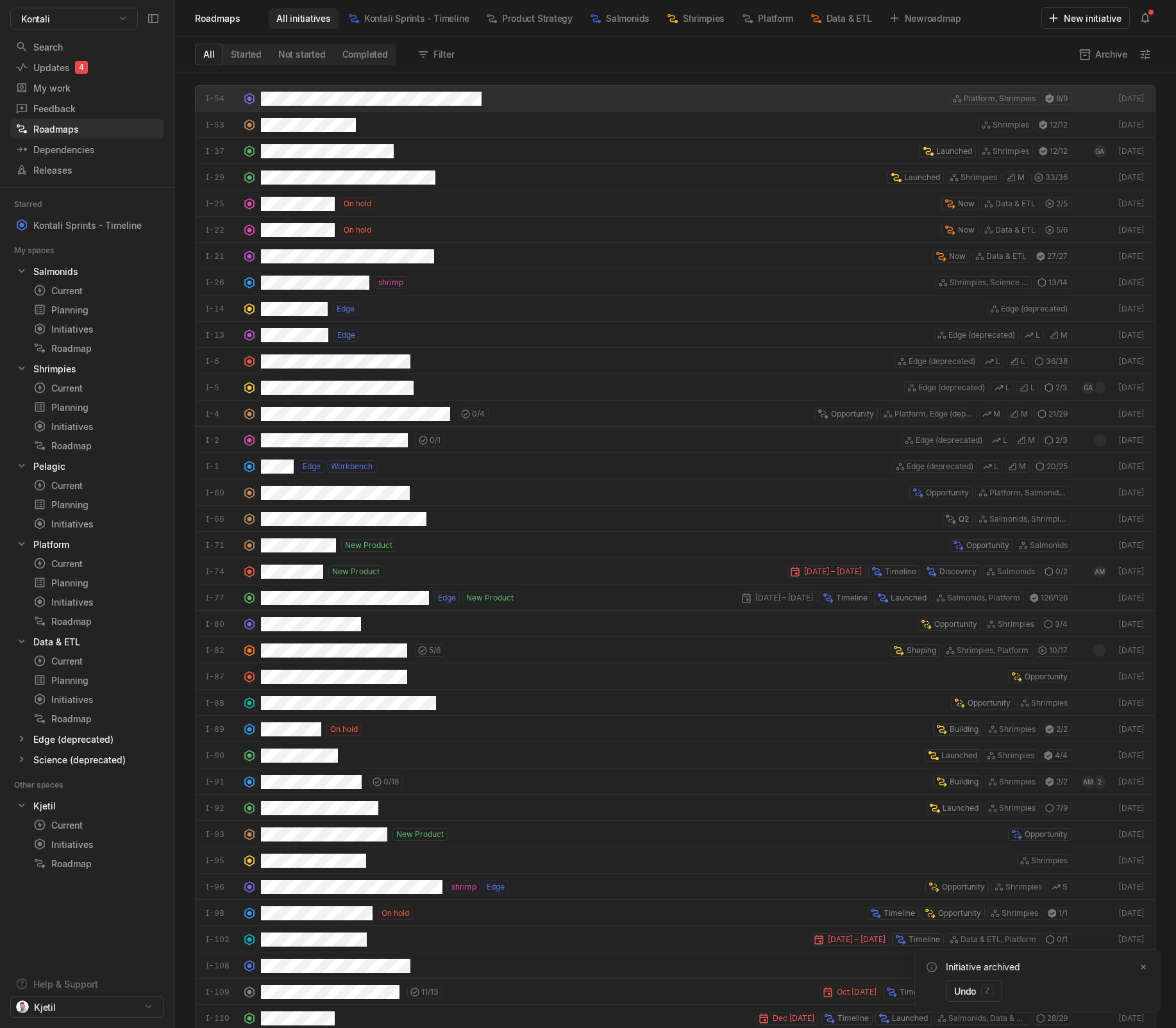
scroll to position [949, 995]
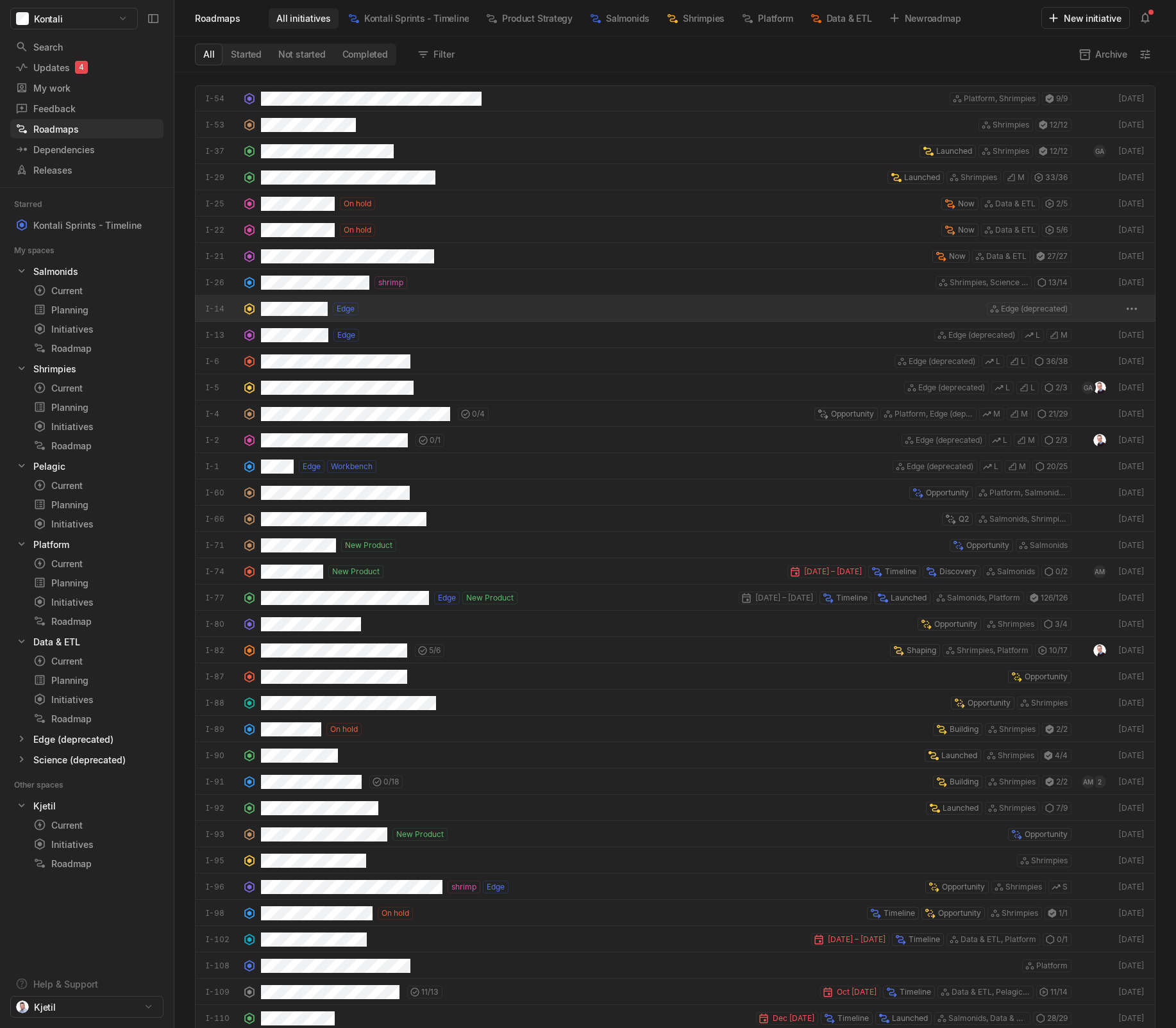
click at [425, 313] on div "Edge Edge (deprecated)" at bounding box center [666, 309] width 811 height 26
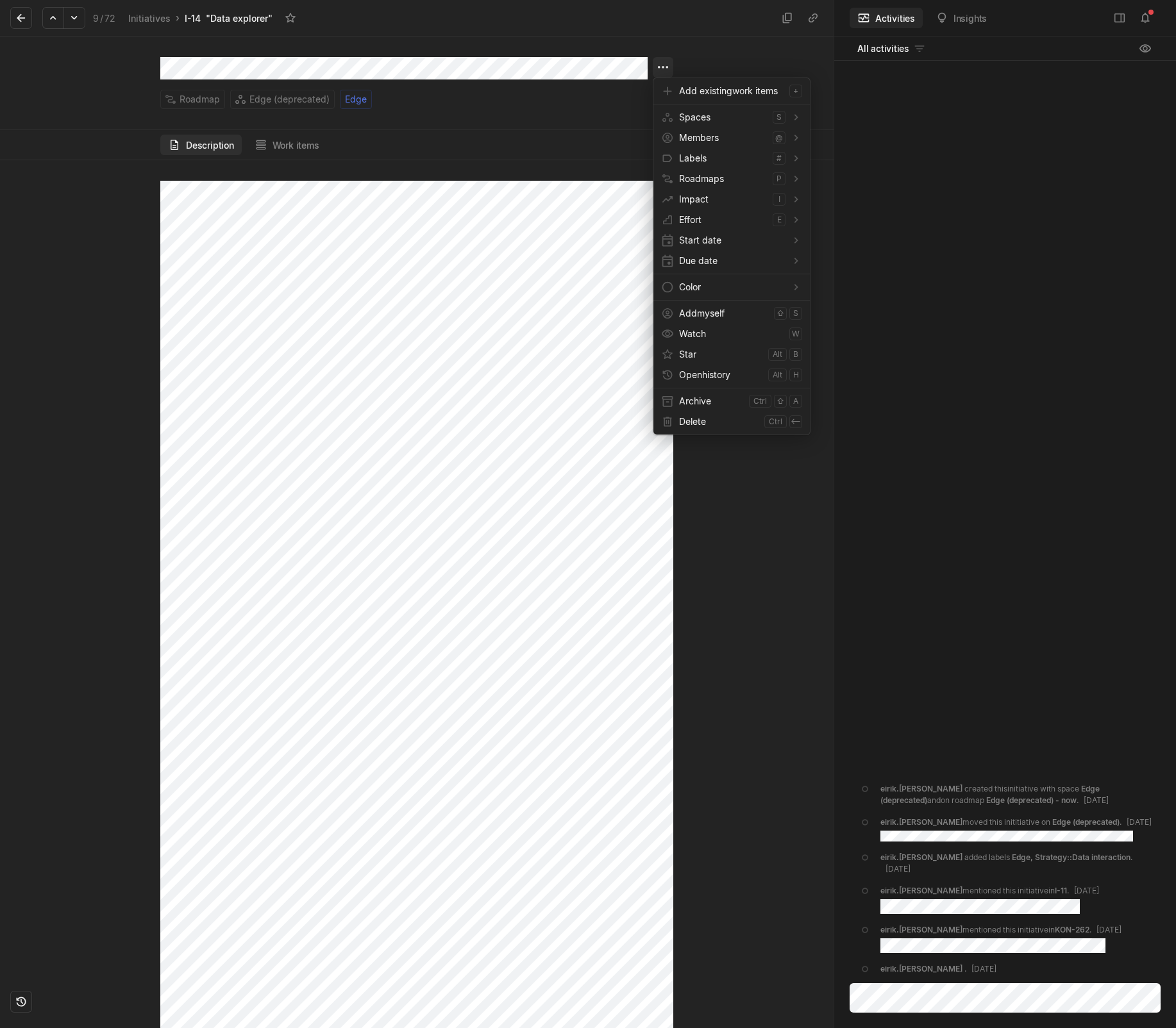
click at [672, 62] on html "Kontali Search / Updates 4 g then u My work = Feedback g then f Roadmaps g then…" at bounding box center [588, 514] width 1176 height 1028
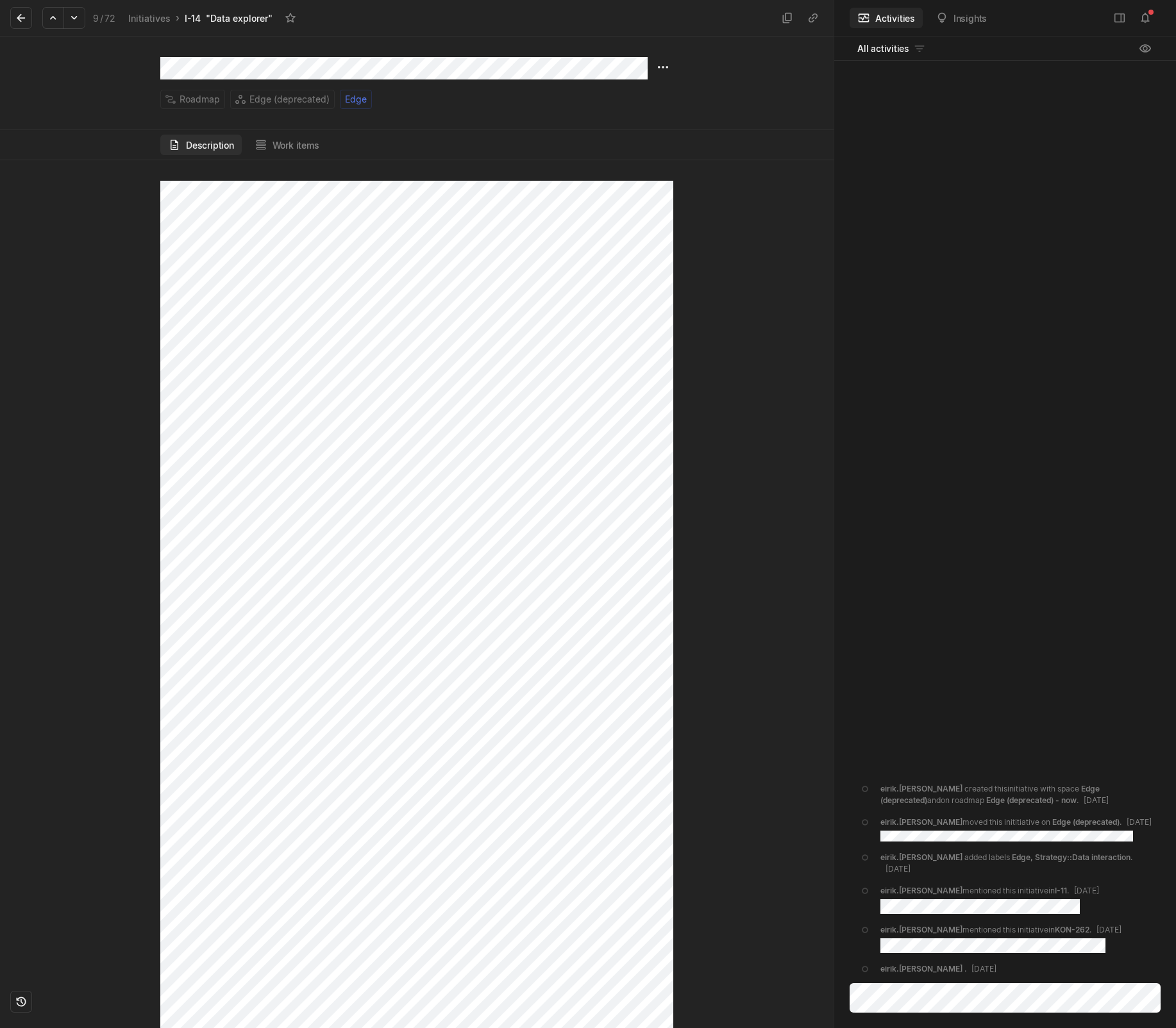
click at [606, 467] on html "Kontali Search / Updates 4 g then u My work = Feedback g then f Roadmaps g then…" at bounding box center [588, 514] width 1176 height 1028
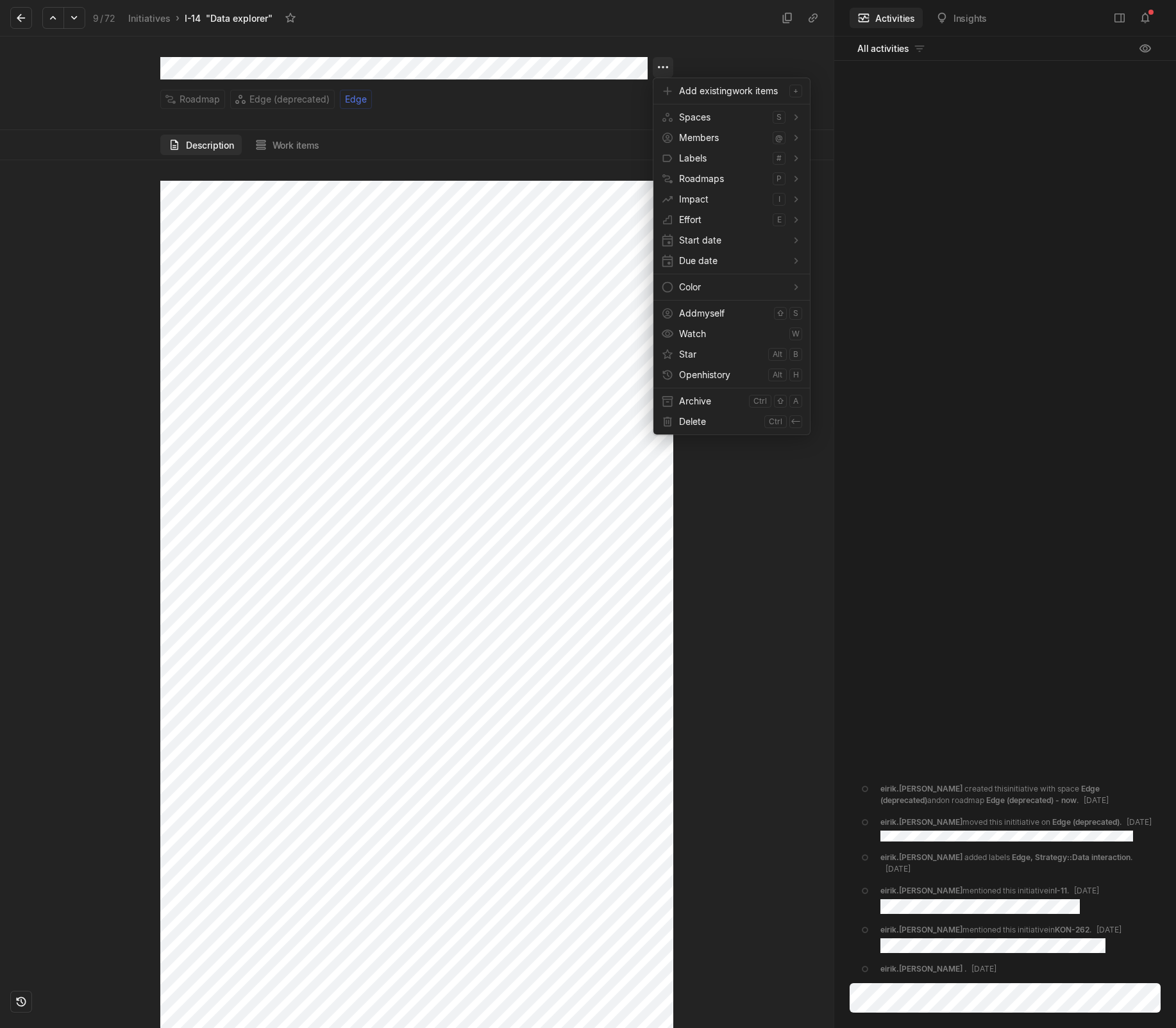
click at [667, 74] on html "Kontali Search / Updates 4 g then u My work = Feedback g then f Roadmaps g then…" at bounding box center [588, 514] width 1176 height 1028
click at [567, 393] on html "Kontali Search / Updates 4 g then u My work = Feedback g then f Roadmaps g then…" at bounding box center [588, 514] width 1176 height 1028
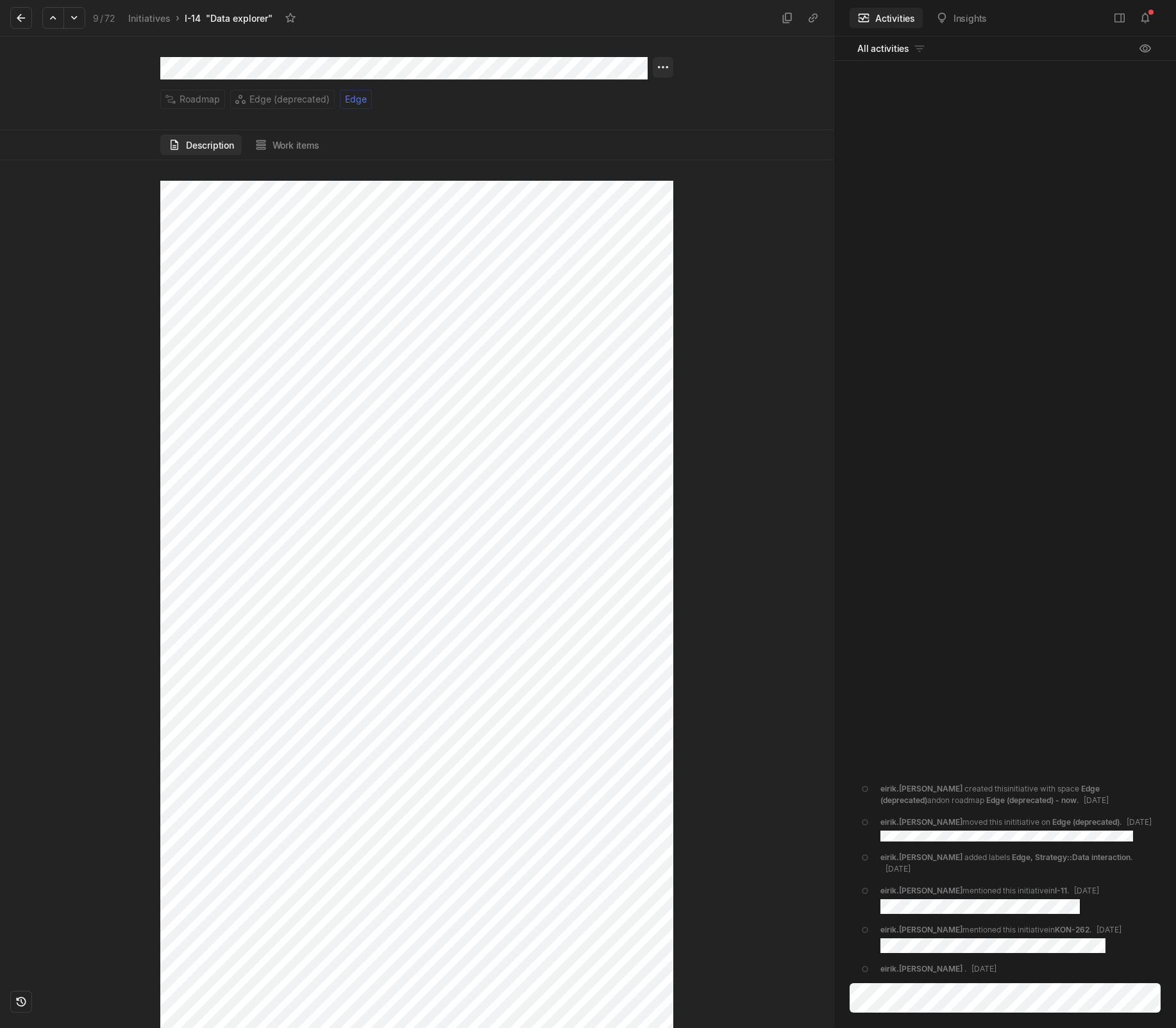
click at [666, 67] on html "Kontali Search / Updates 4 g then u My work = Feedback g then f Roadmaps g then…" at bounding box center [588, 514] width 1176 height 1028
click at [494, 652] on html "Kontali Search / Updates 4 g then u My work = Feedback g then f Roadmaps g then…" at bounding box center [588, 514] width 1176 height 1028
click at [661, 68] on html "Kontali Search / Updates 4 g then u My work = Feedback g then f Roadmaps g then…" at bounding box center [588, 514] width 1176 height 1028
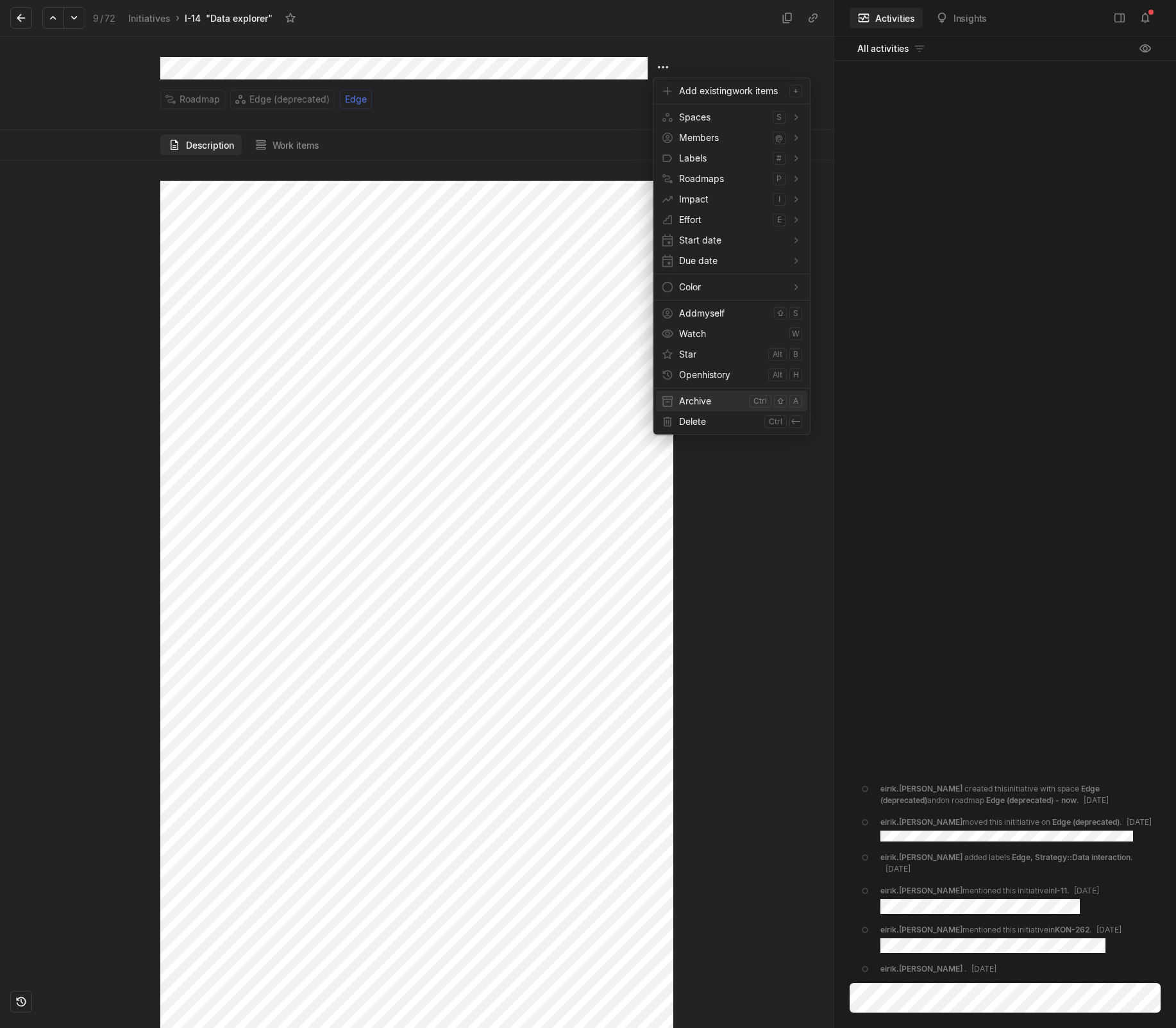
click at [691, 405] on span "Archive" at bounding box center [711, 401] width 64 height 20
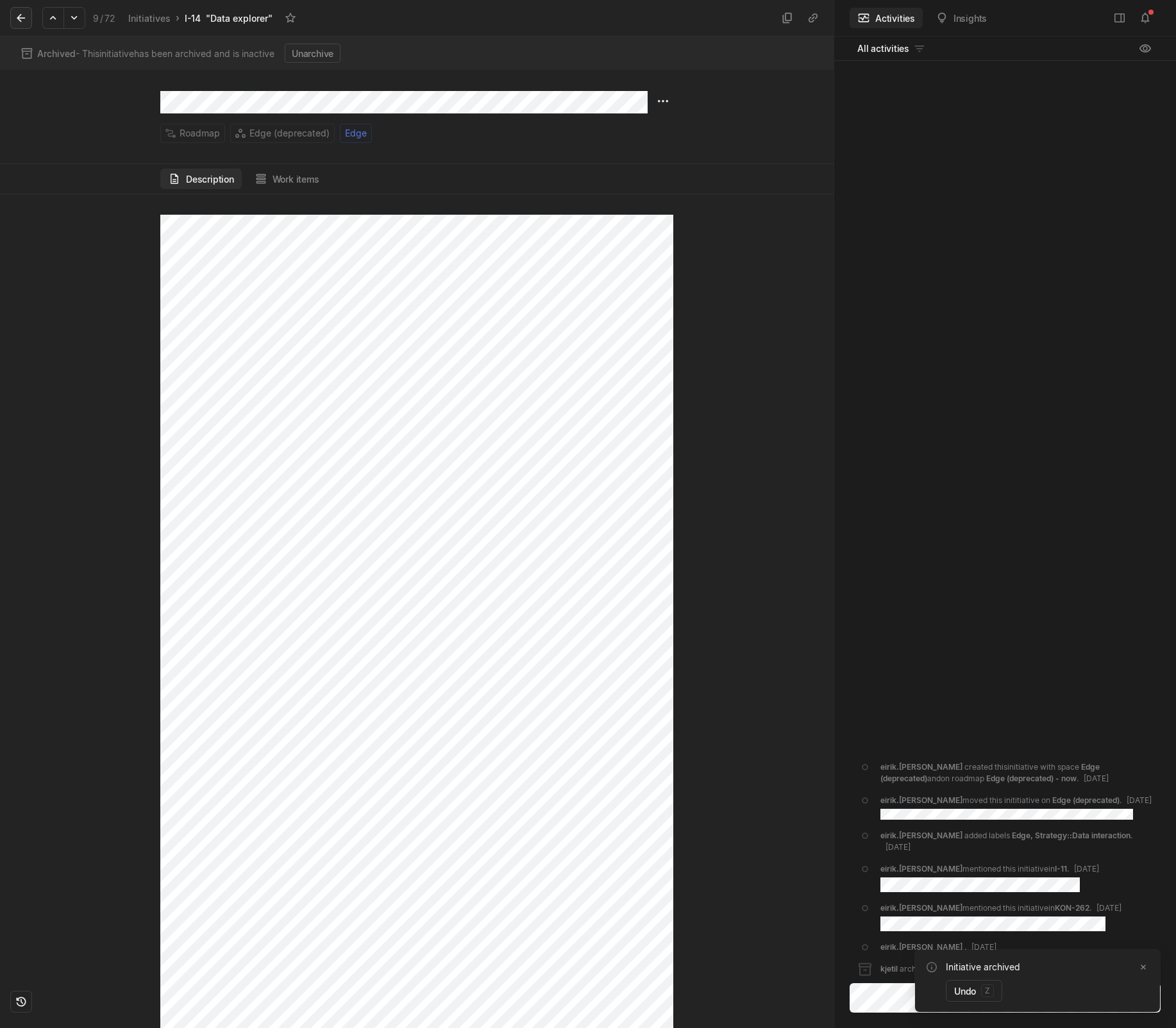
click at [15, 25] on button at bounding box center [21, 18] width 22 height 22
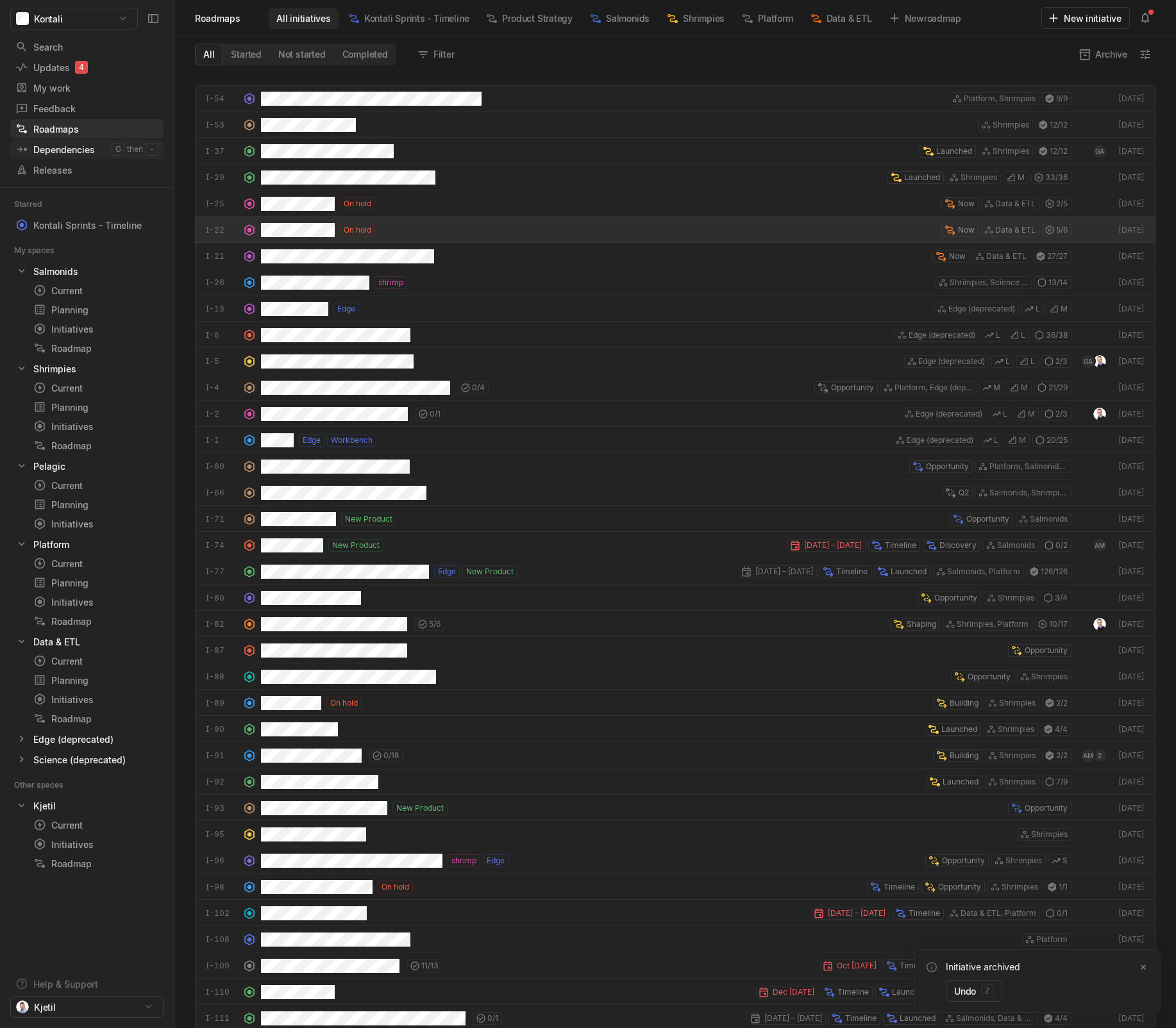
scroll to position [949, 995]
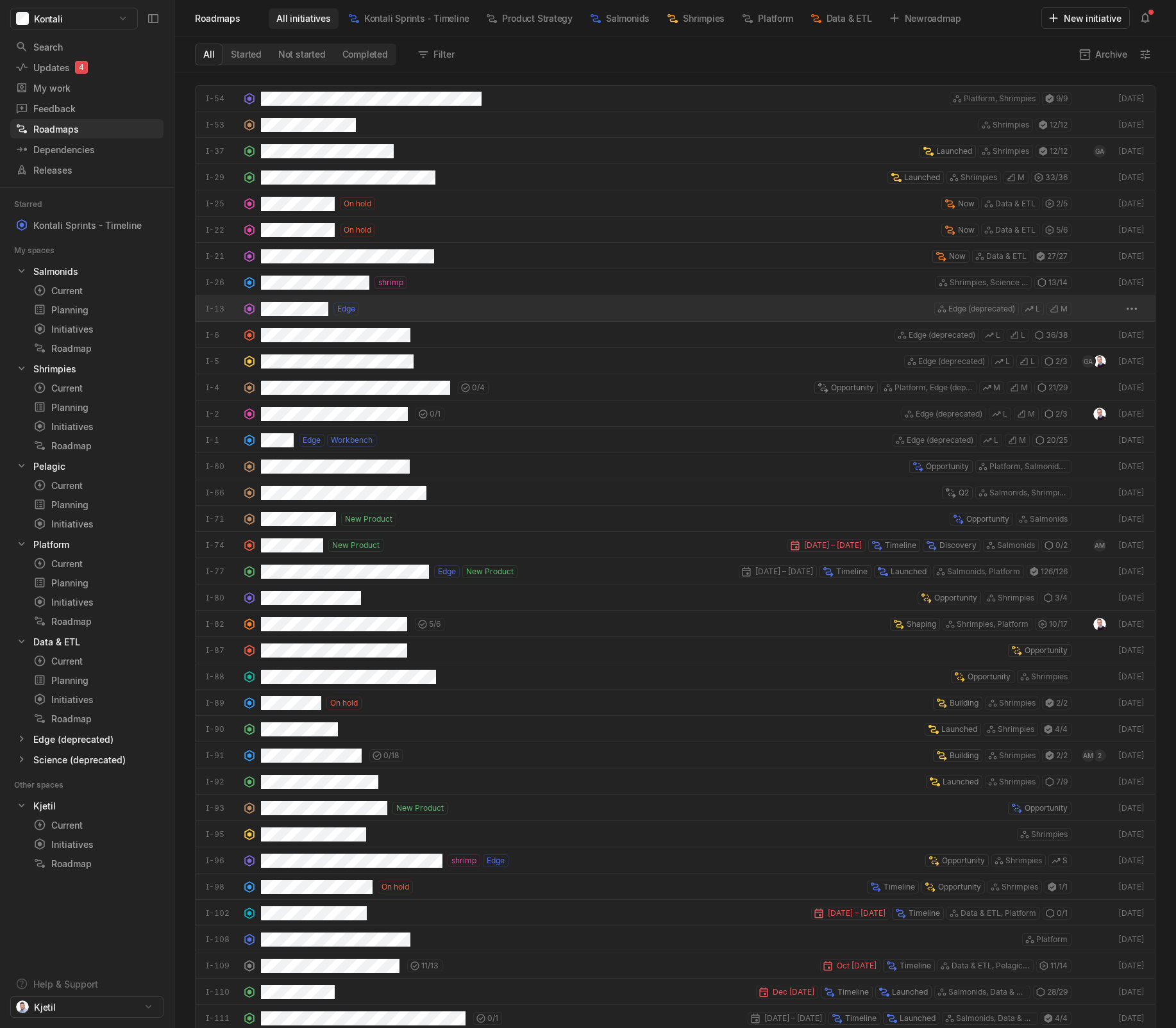
click at [392, 305] on div "Edge Edge (deprecated) [PERSON_NAME]" at bounding box center [666, 309] width 811 height 26
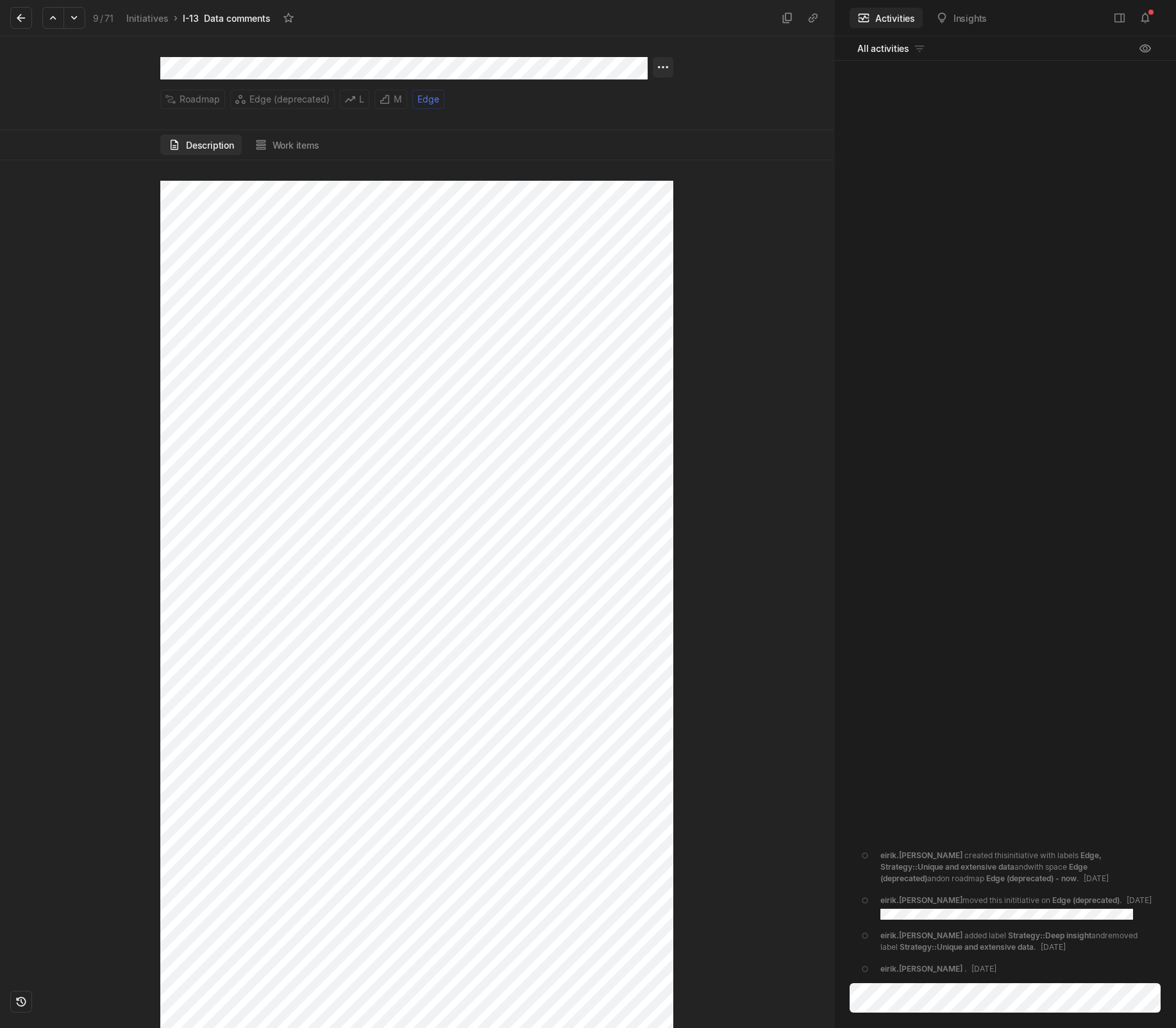
click at [656, 67] on html "Kontali Search / Updates 4 g then u My work = Feedback g then f Roadmaps g then…" at bounding box center [588, 514] width 1176 height 1028
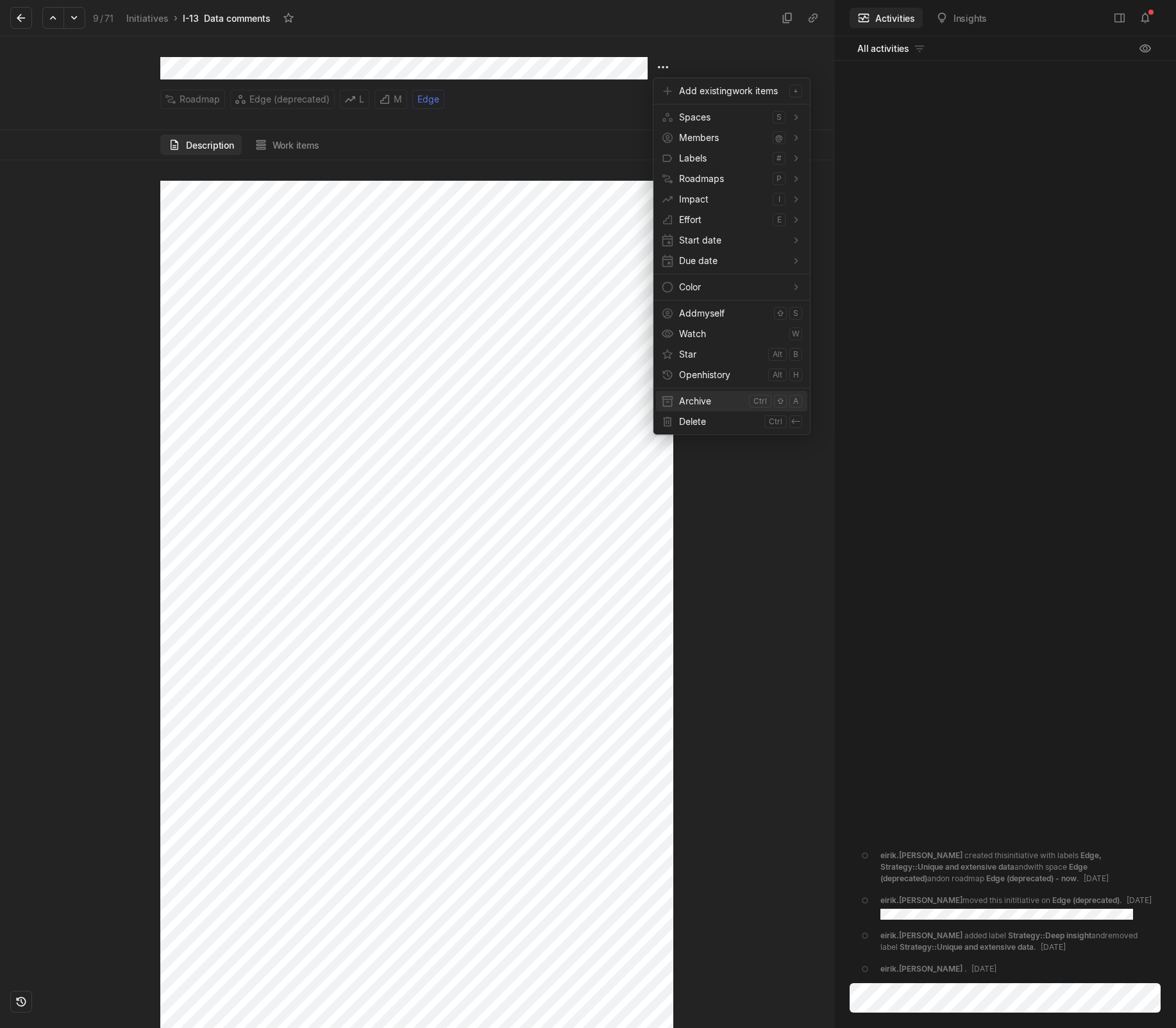
click at [687, 406] on span "Archive" at bounding box center [711, 401] width 64 height 20
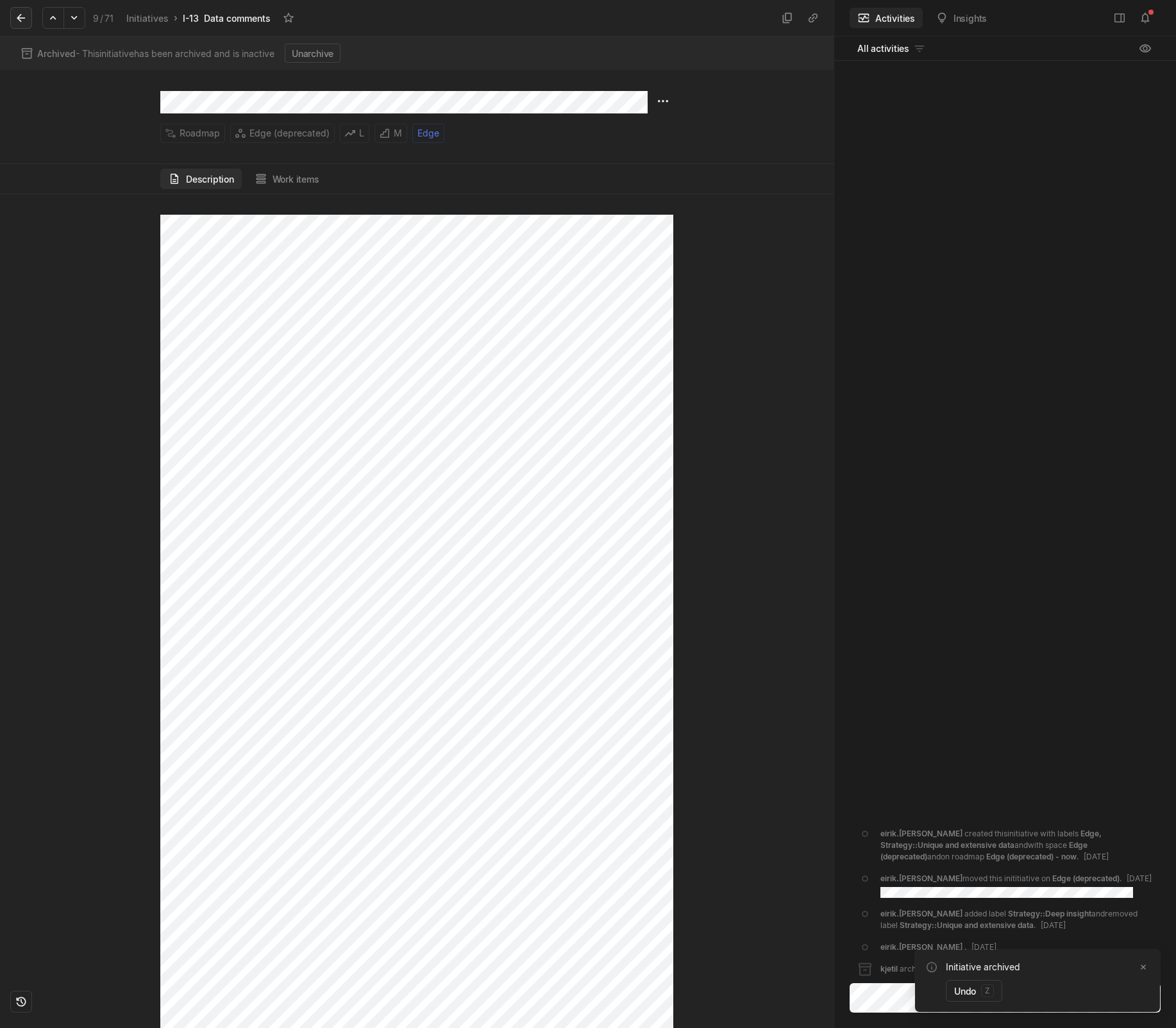
click at [18, 16] on icon at bounding box center [20, 18] width 8 height 8
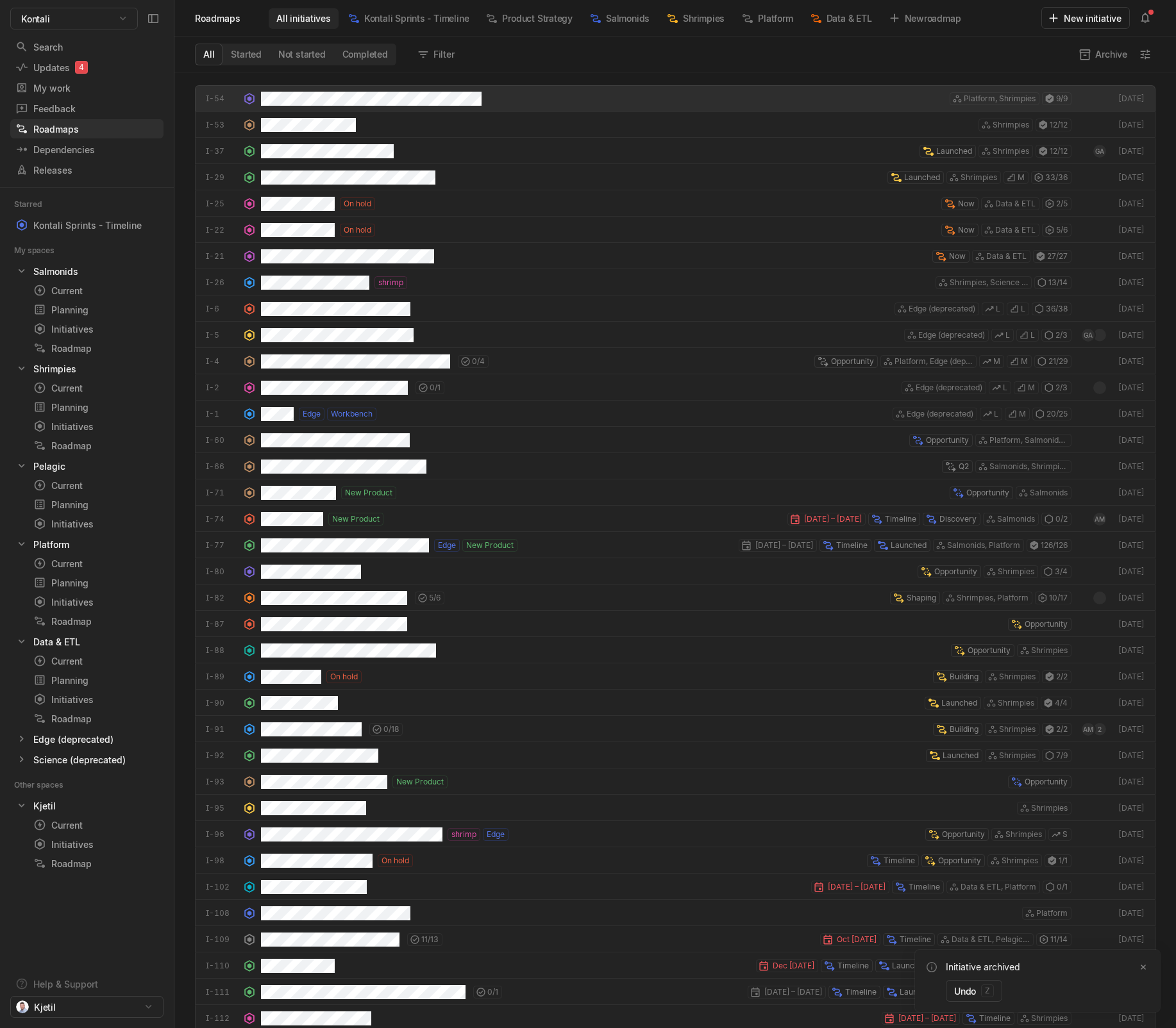
scroll to position [949, 995]
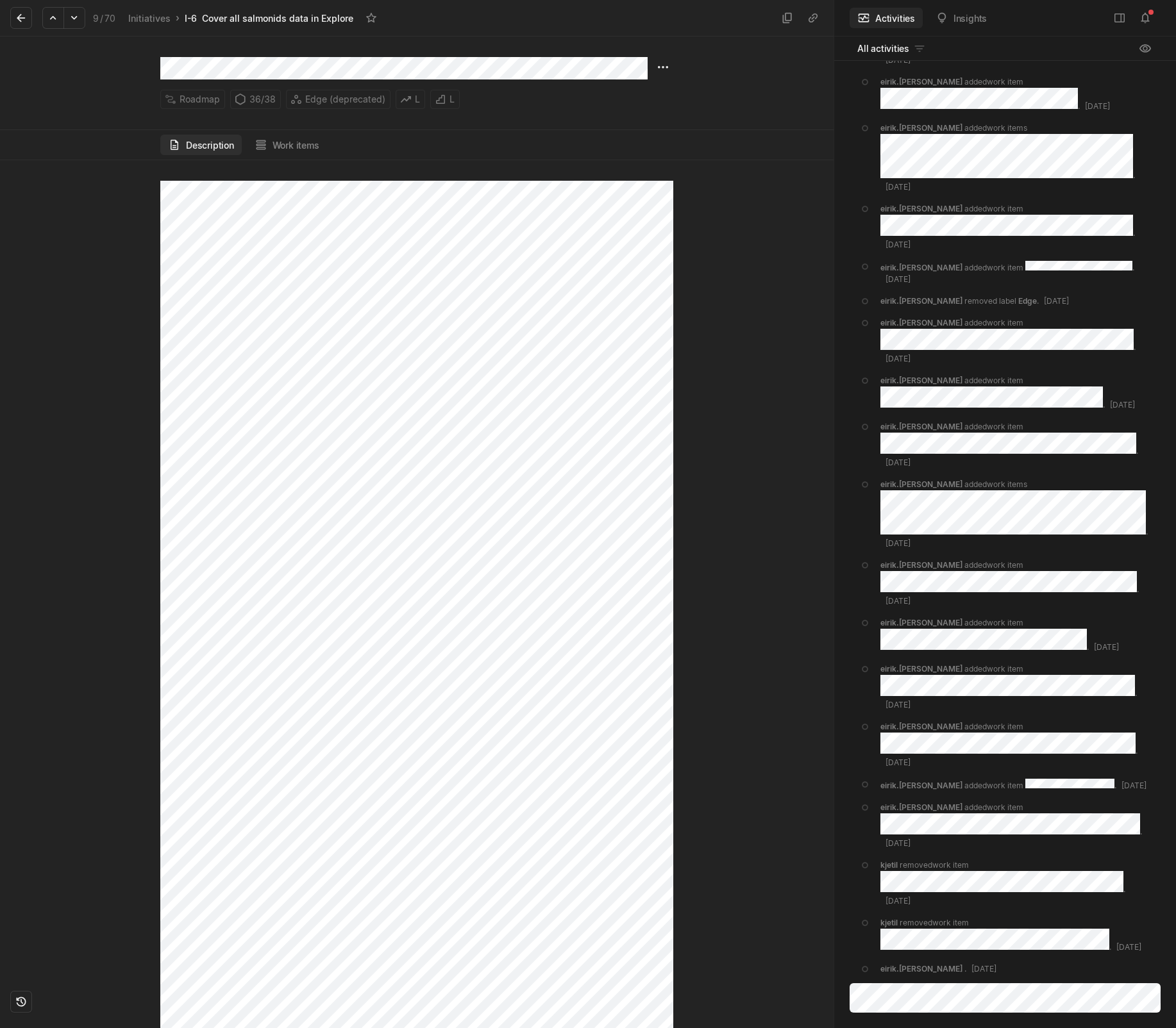
scroll to position [858, 0]
click at [261, 104] on div "36 / 38" at bounding box center [256, 99] width 51 height 20
click at [272, 137] on button "Work items" at bounding box center [287, 144] width 80 height 20
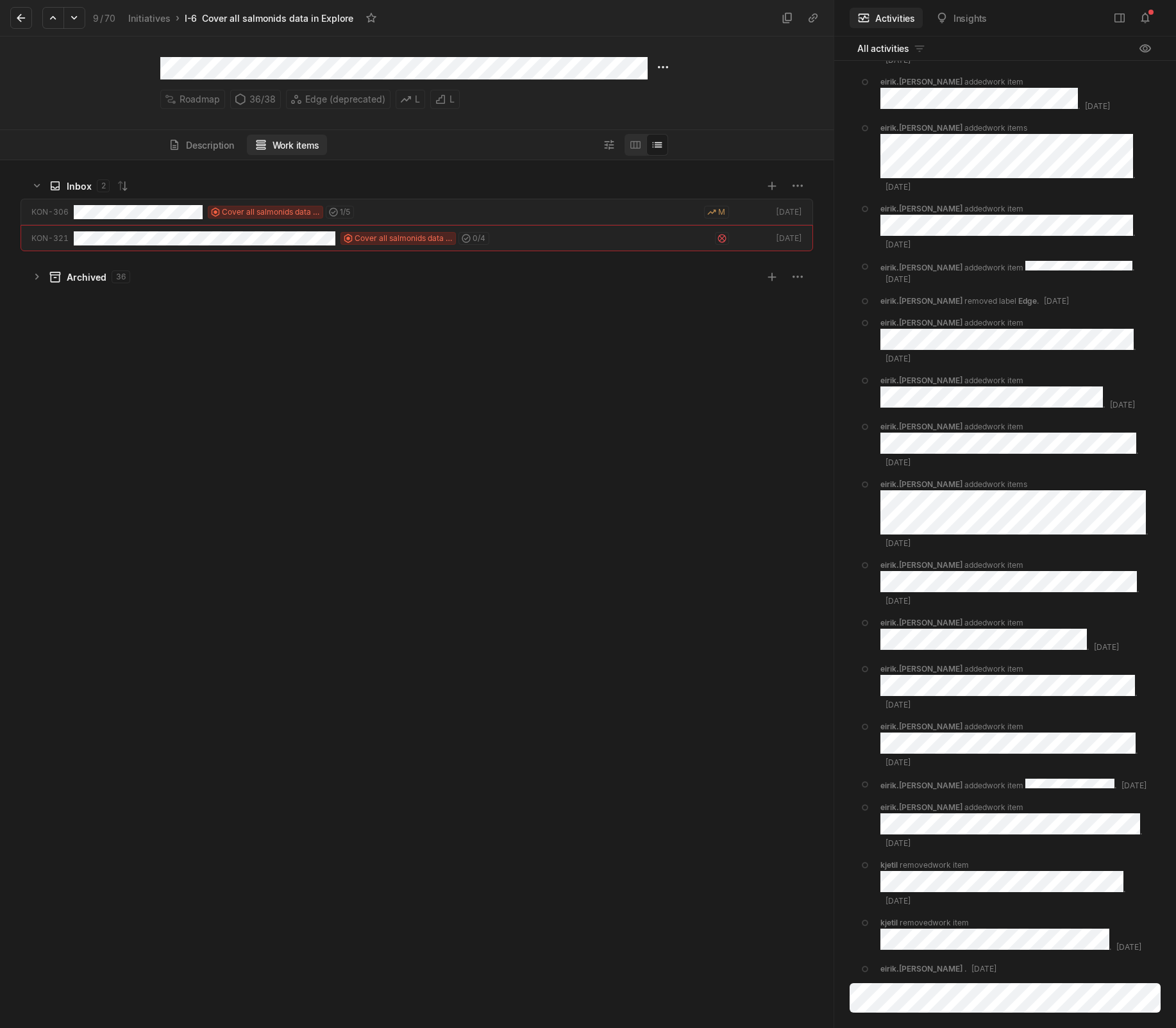
scroll to position [862, 827]
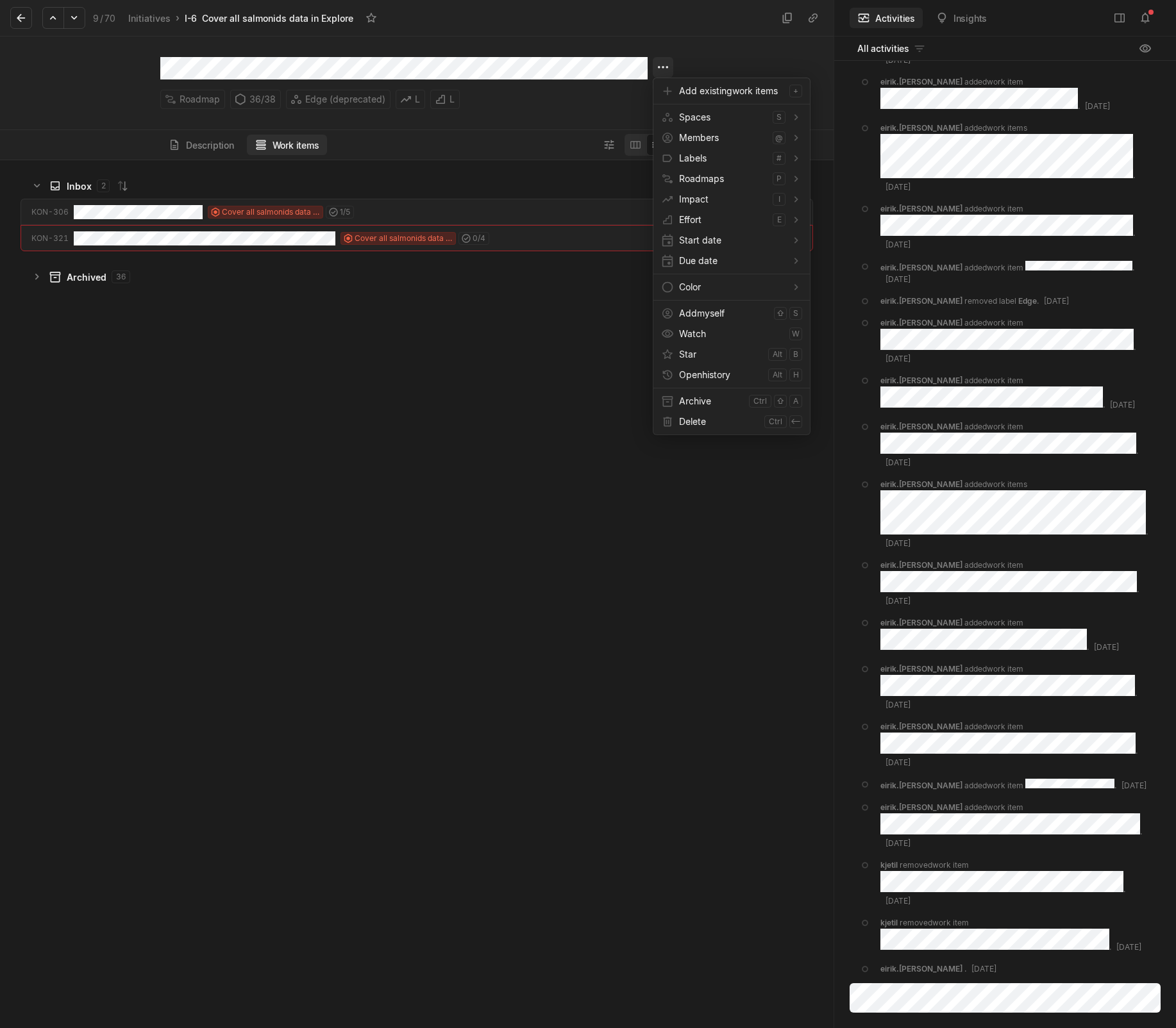
click at [666, 63] on html "Kontali Search / Updates 4 g then u My work = Feedback g then f Roadmaps g then…" at bounding box center [588, 514] width 1176 height 1028
click at [715, 396] on span "Archive" at bounding box center [711, 401] width 64 height 20
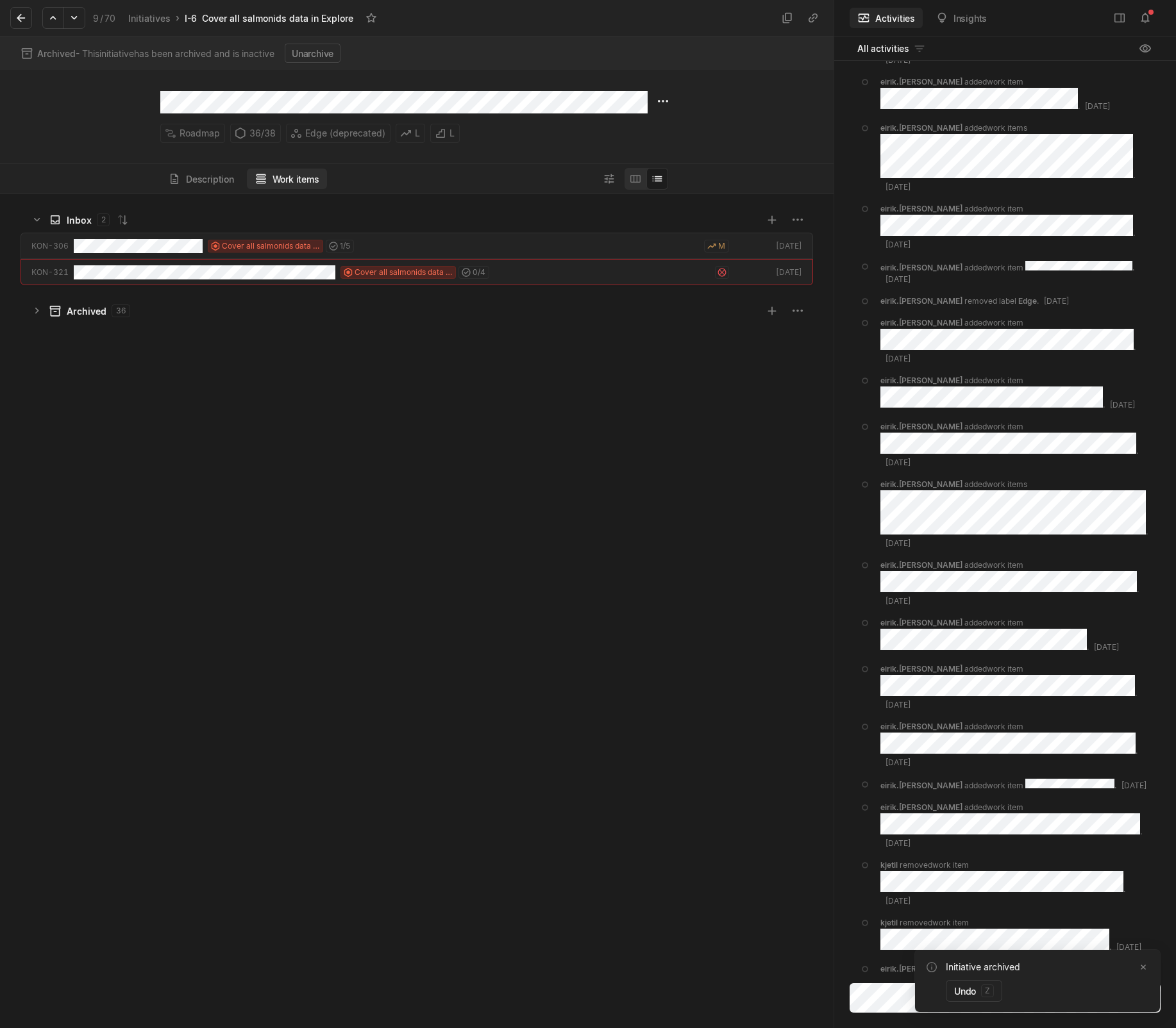
scroll to position [828, 827]
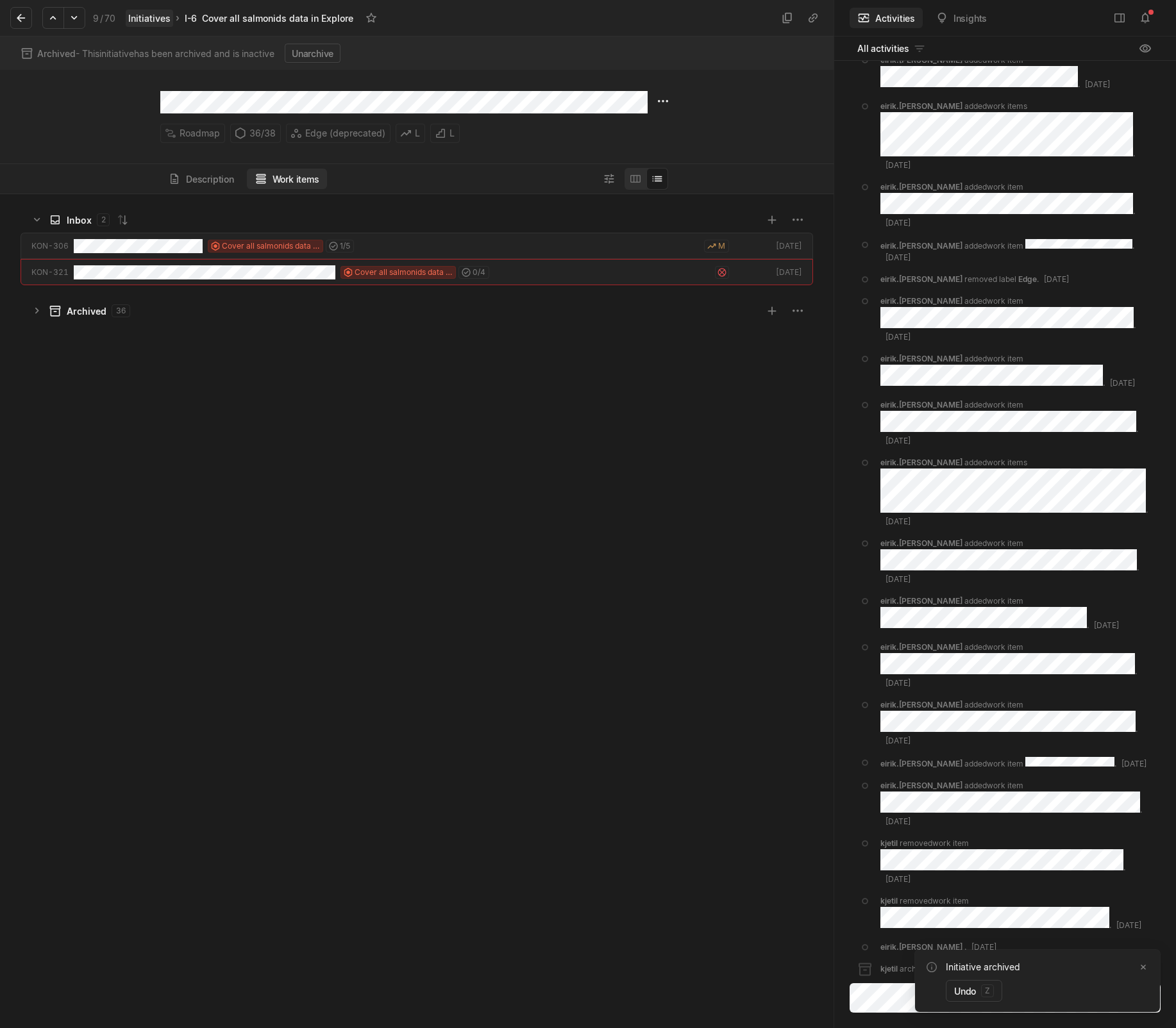
click at [127, 18] on link "Initiatives" at bounding box center [149, 18] width 47 height 17
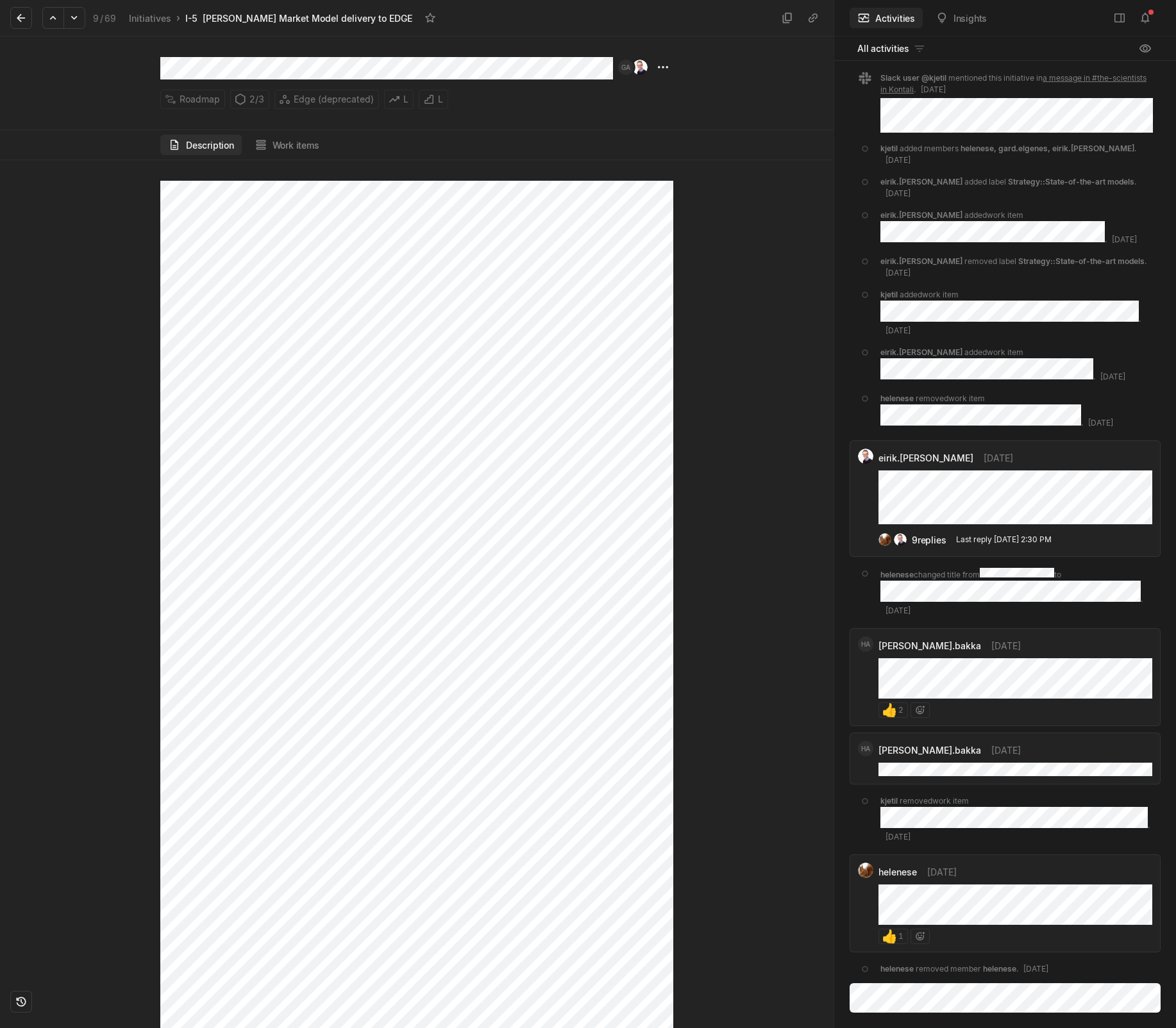
click at [258, 101] on div "2 / 3" at bounding box center [250, 99] width 39 height 20
click at [302, 147] on button "Work items" at bounding box center [287, 144] width 80 height 20
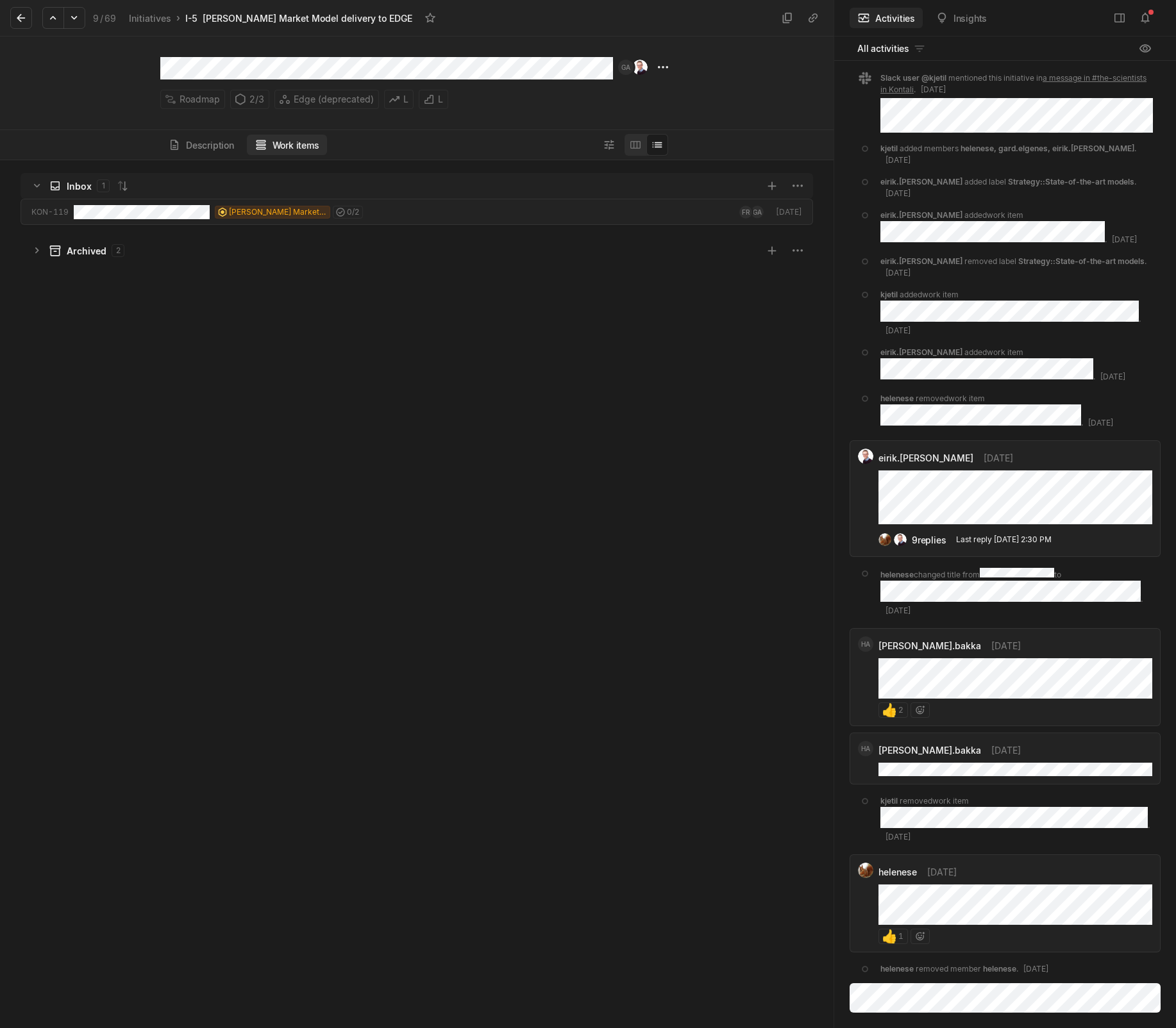
scroll to position [862, 827]
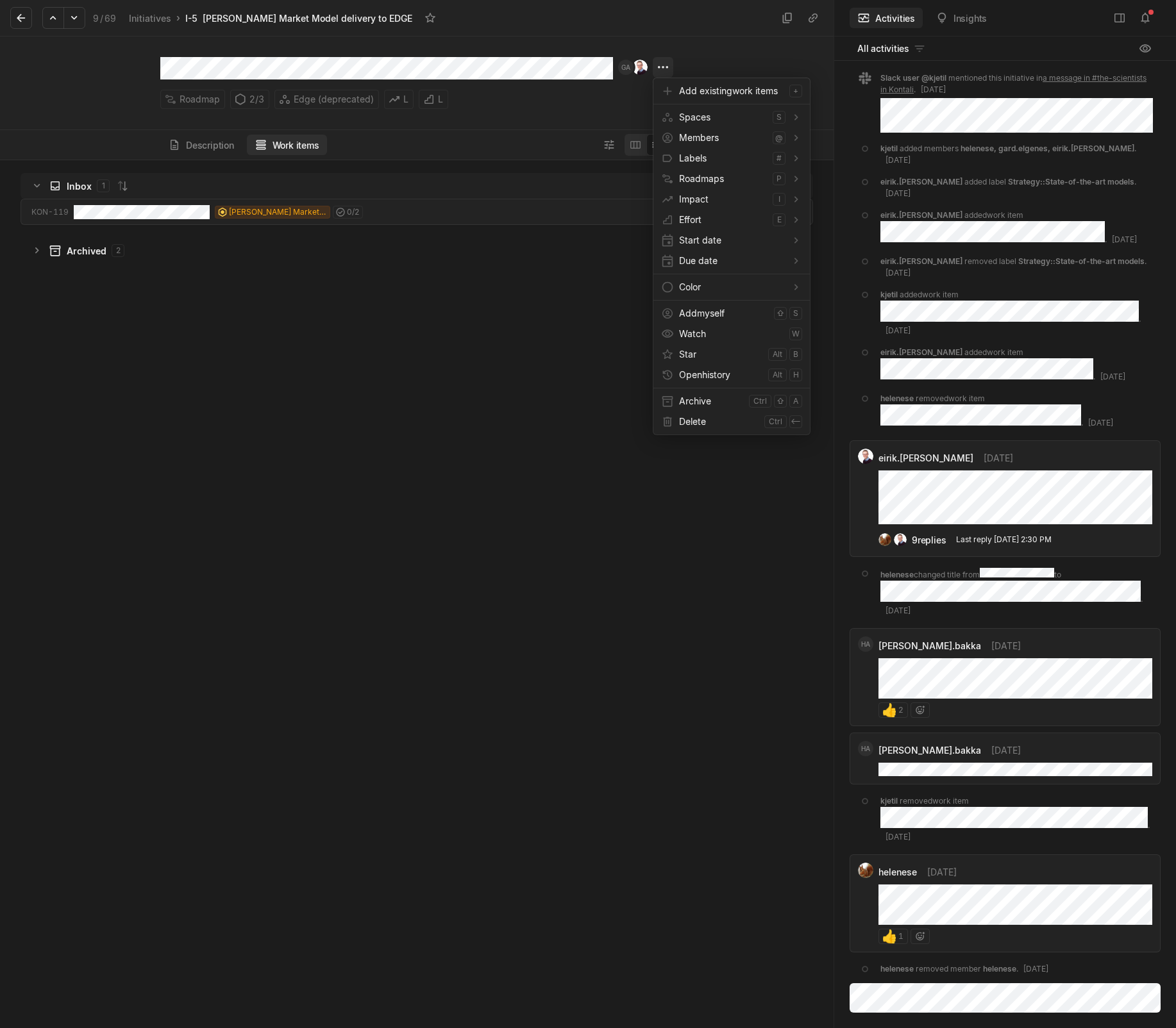
click at [663, 68] on html "Kontali Search / Updates 4 g then u My work = Feedback g then f Roadmaps g then…" at bounding box center [588, 514] width 1176 height 1028
click at [717, 393] on span "Archive" at bounding box center [711, 401] width 64 height 20
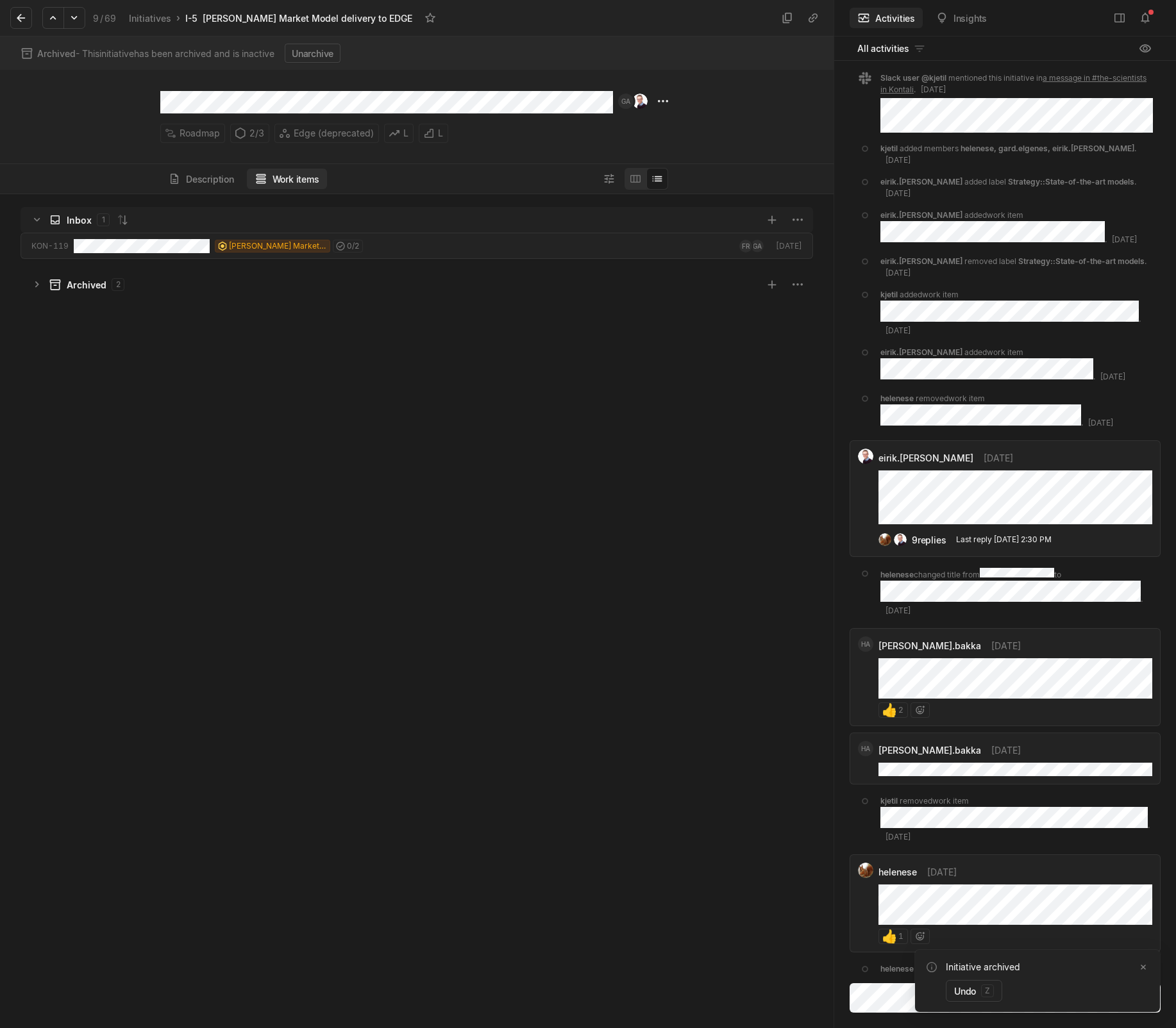
scroll to position [828, 827]
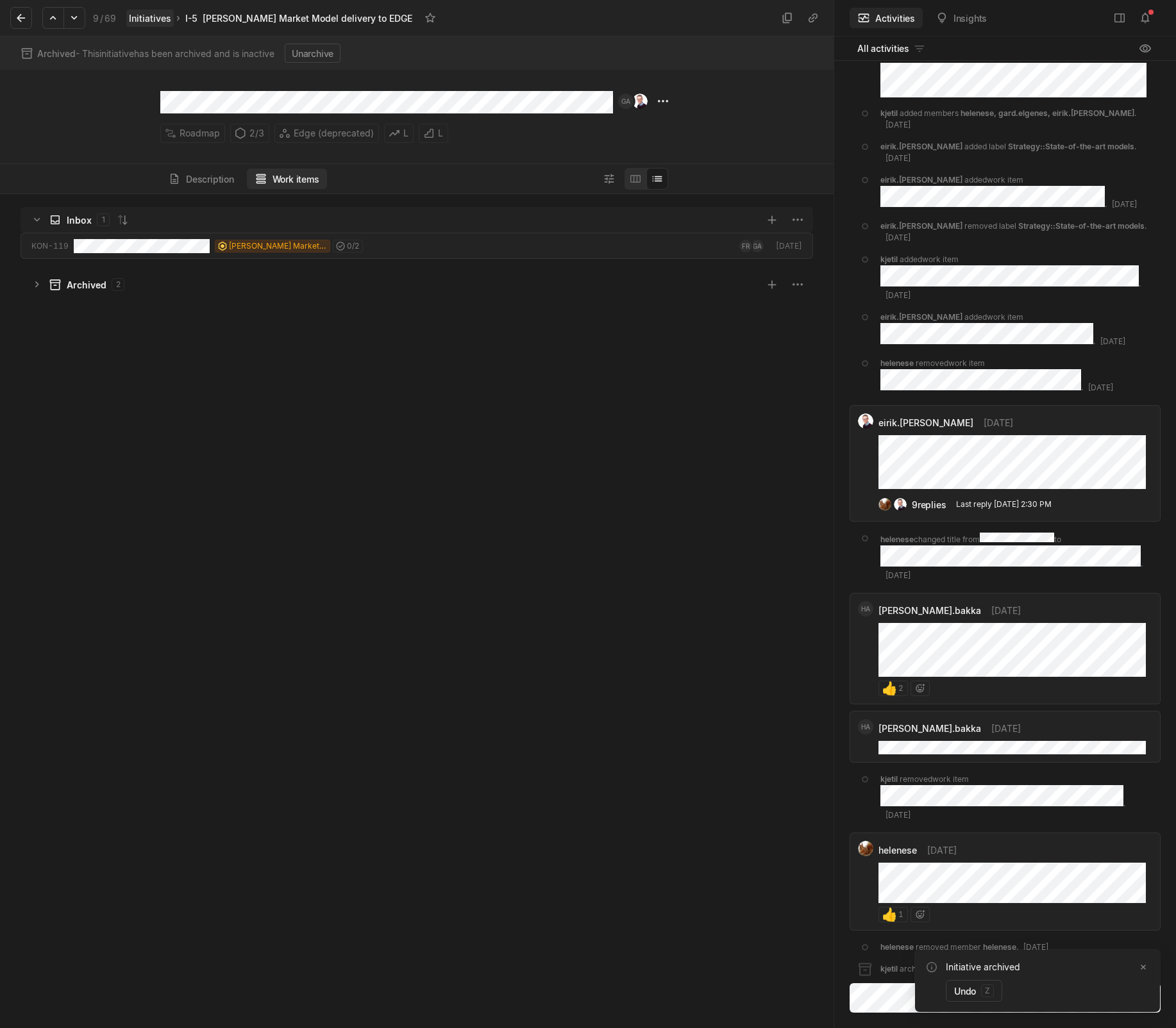
click at [135, 18] on link "Initiatives" at bounding box center [150, 18] width 47 height 17
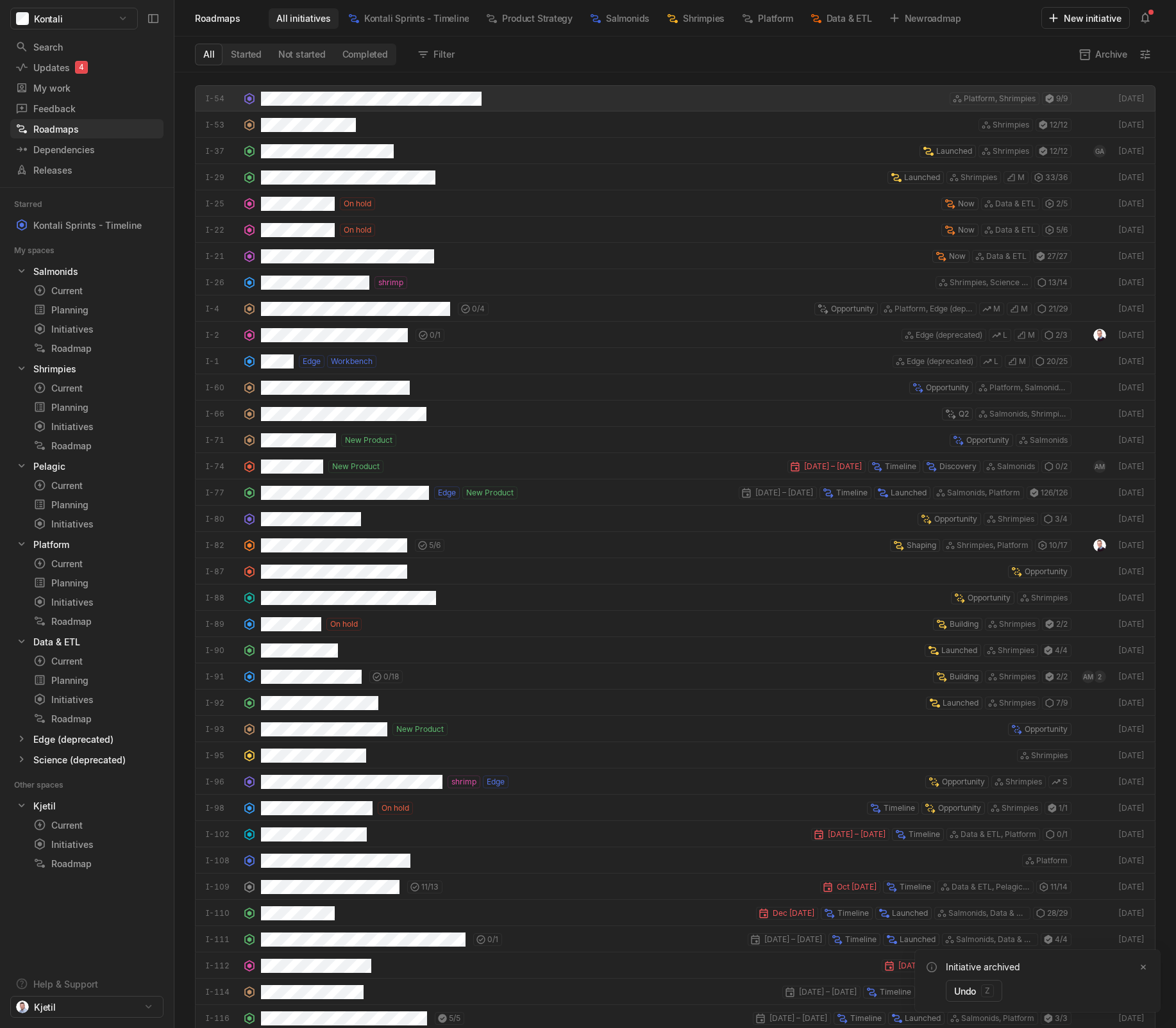
scroll to position [949, 995]
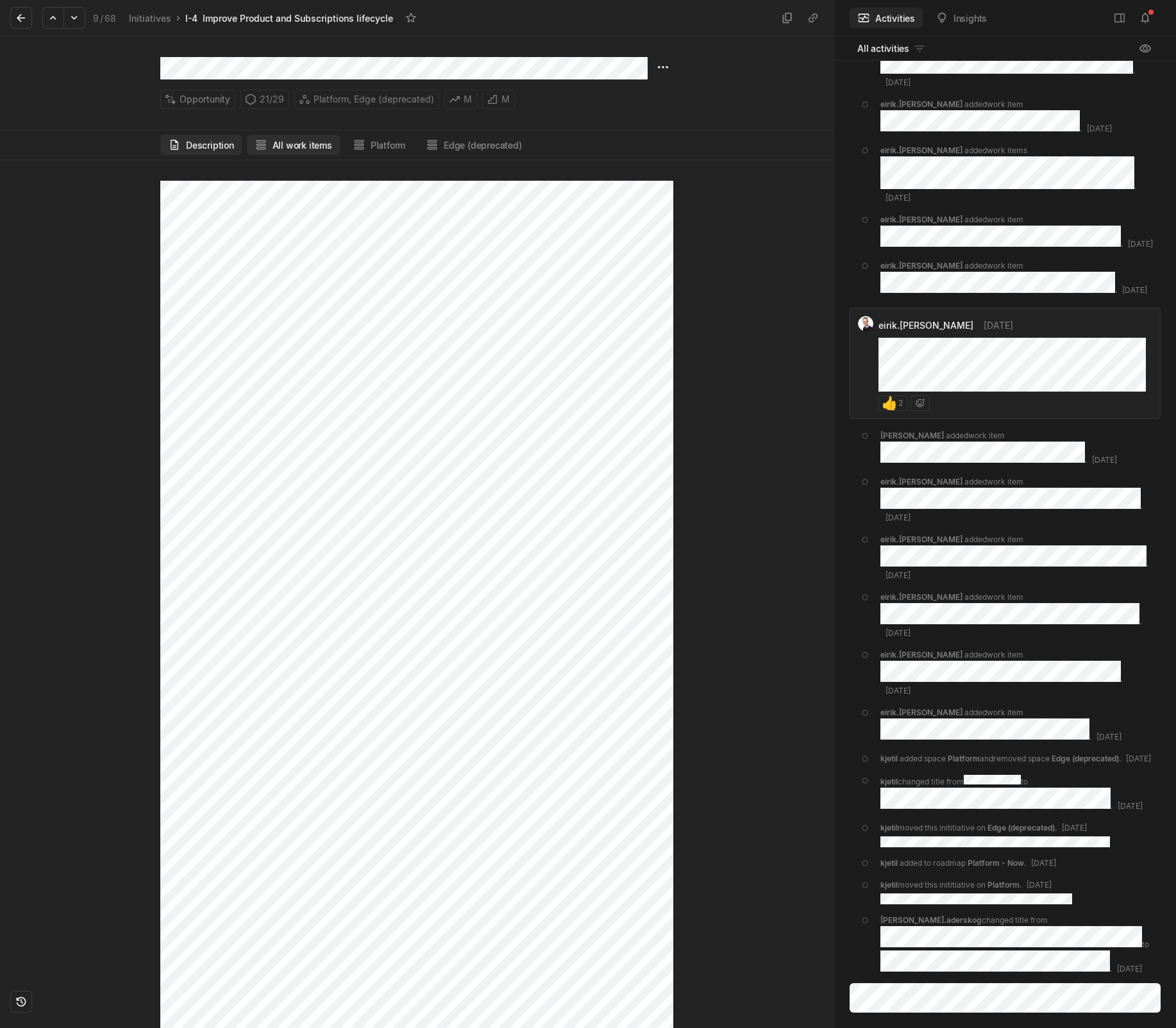
click at [314, 143] on button "All work items" at bounding box center [293, 144] width 93 height 20
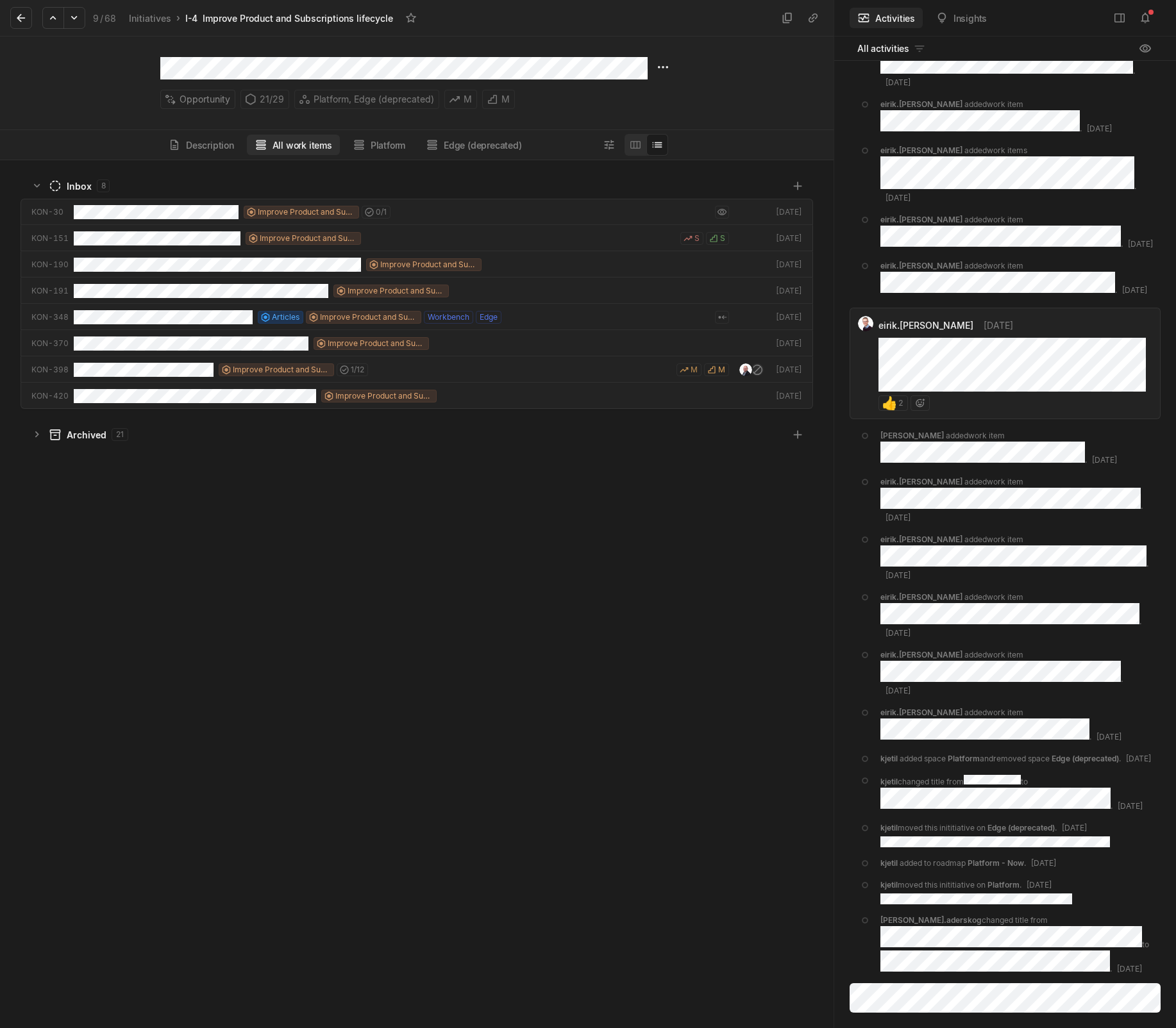
scroll to position [862, 827]
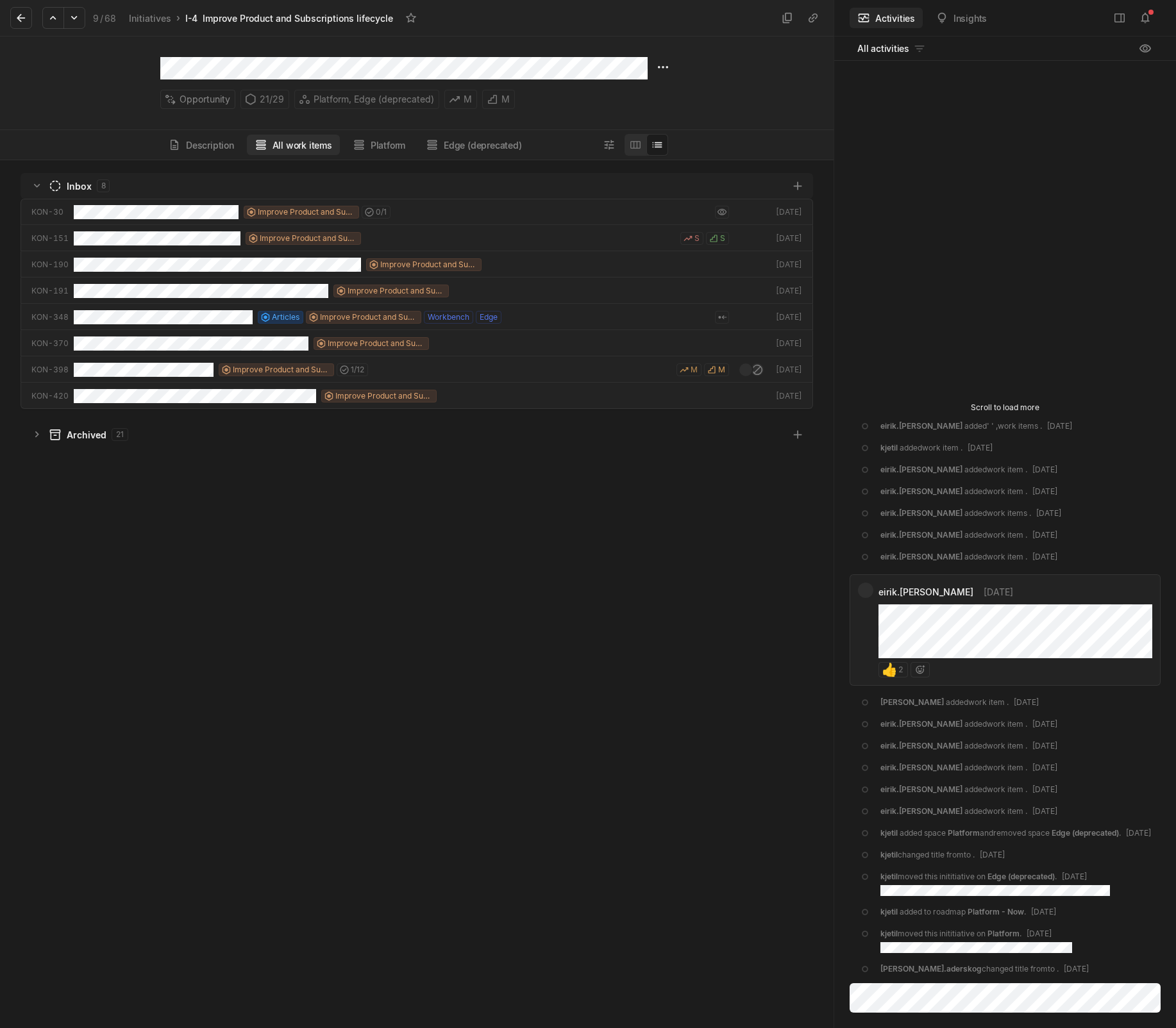
scroll to position [862, 827]
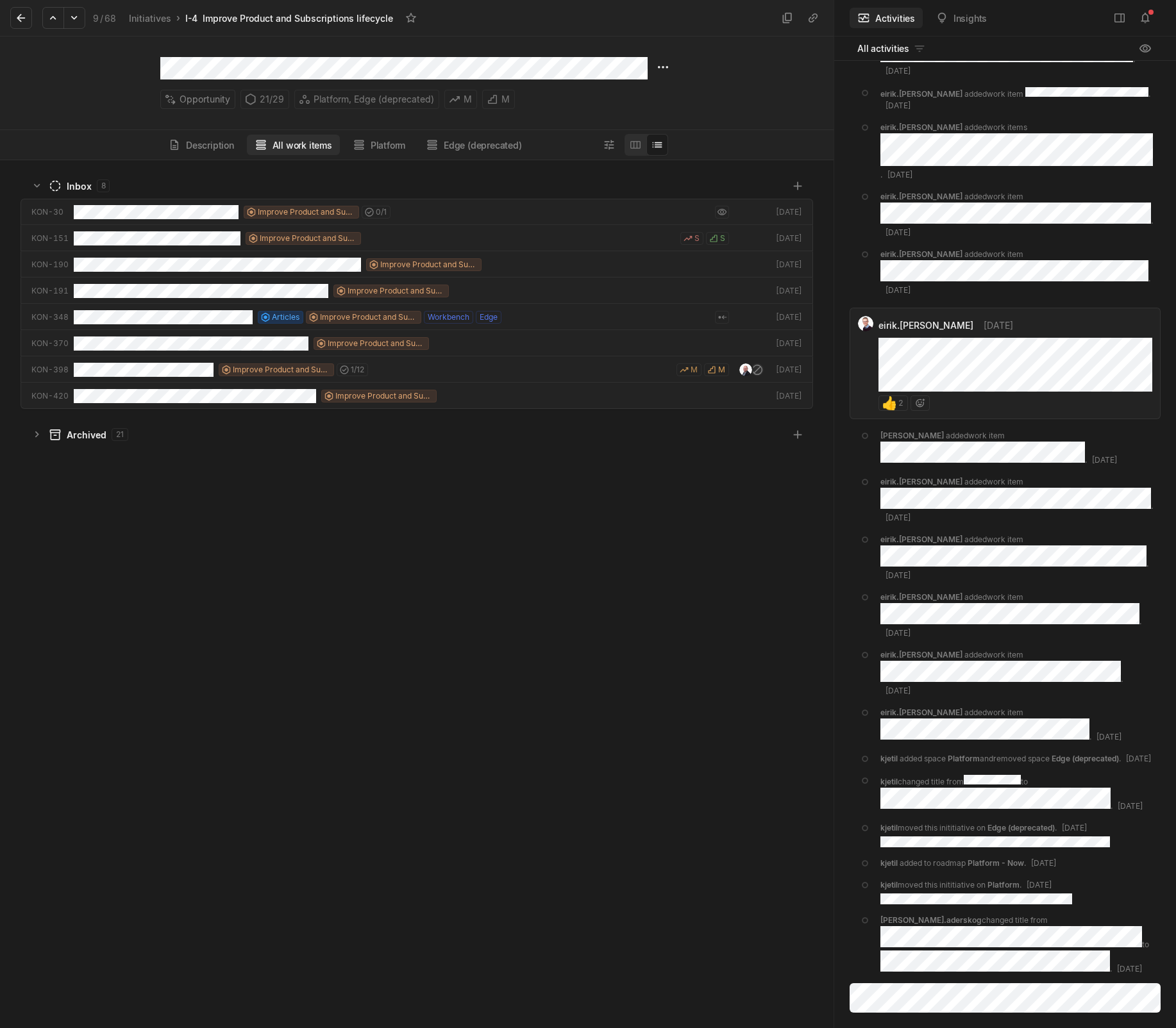
scroll to position [862, 827]
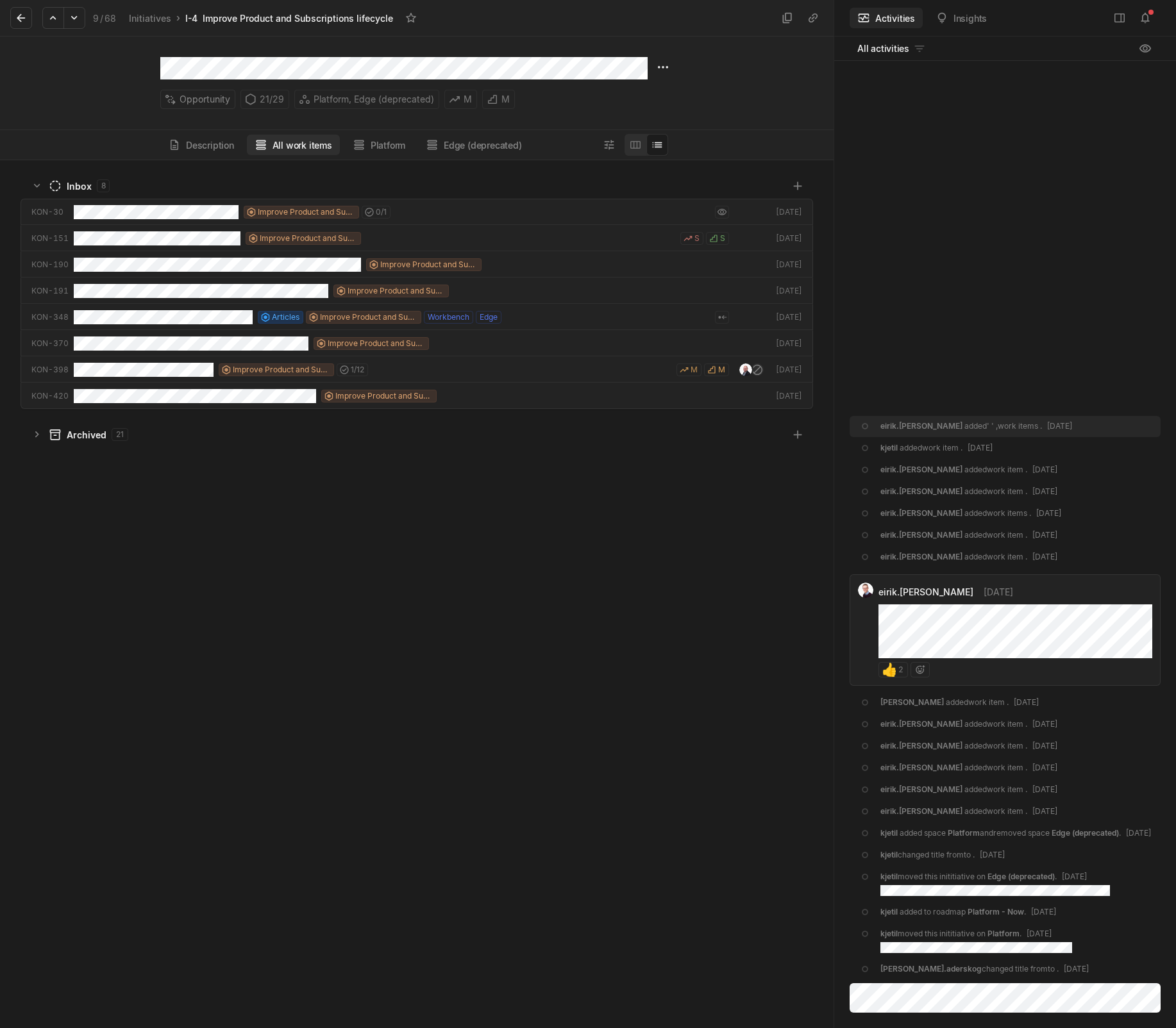
scroll to position [862, 827]
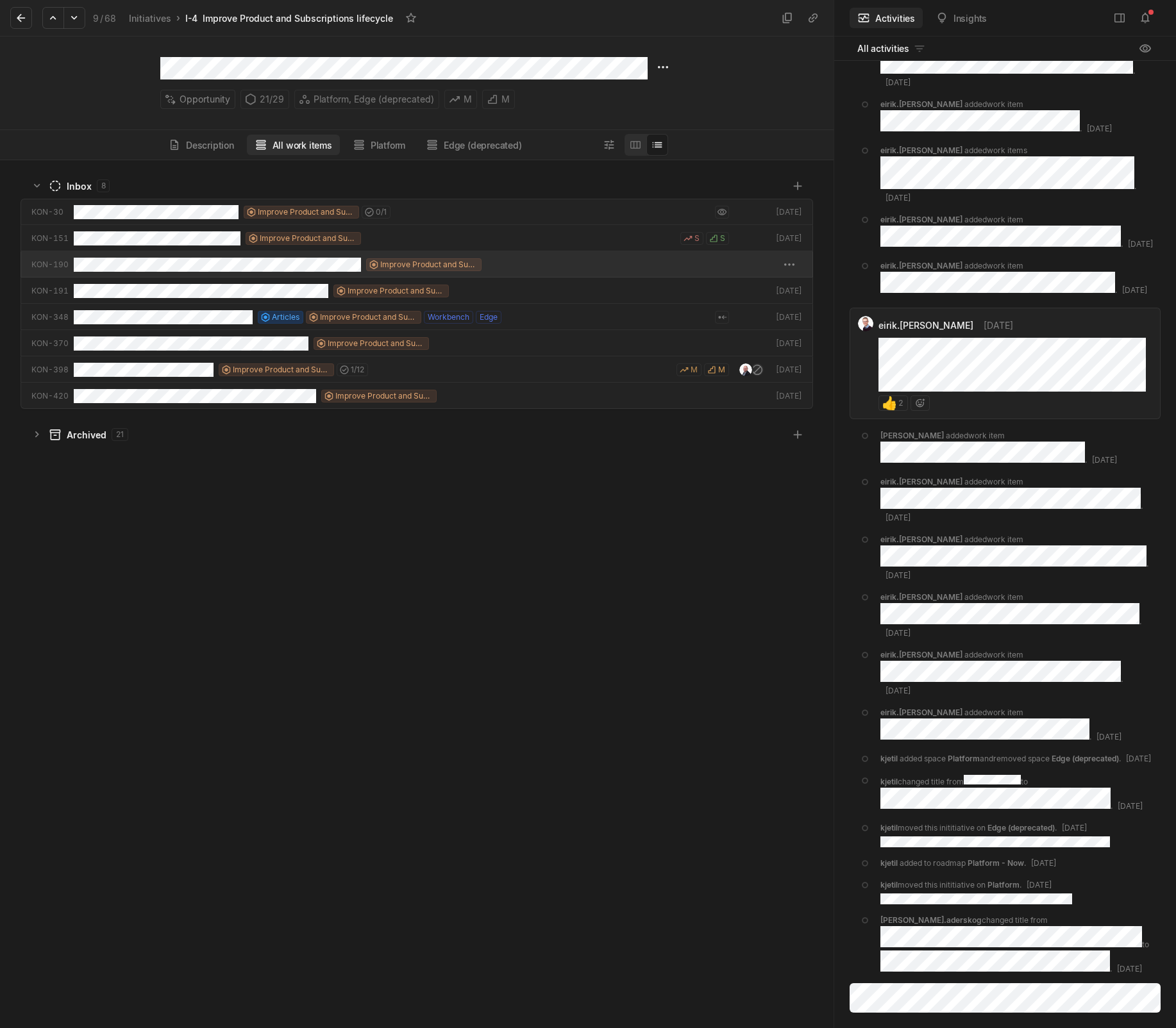
click at [157, 272] on div "Improve Product and Subscriptions lifecycle" at bounding box center [278, 264] width 408 height 26
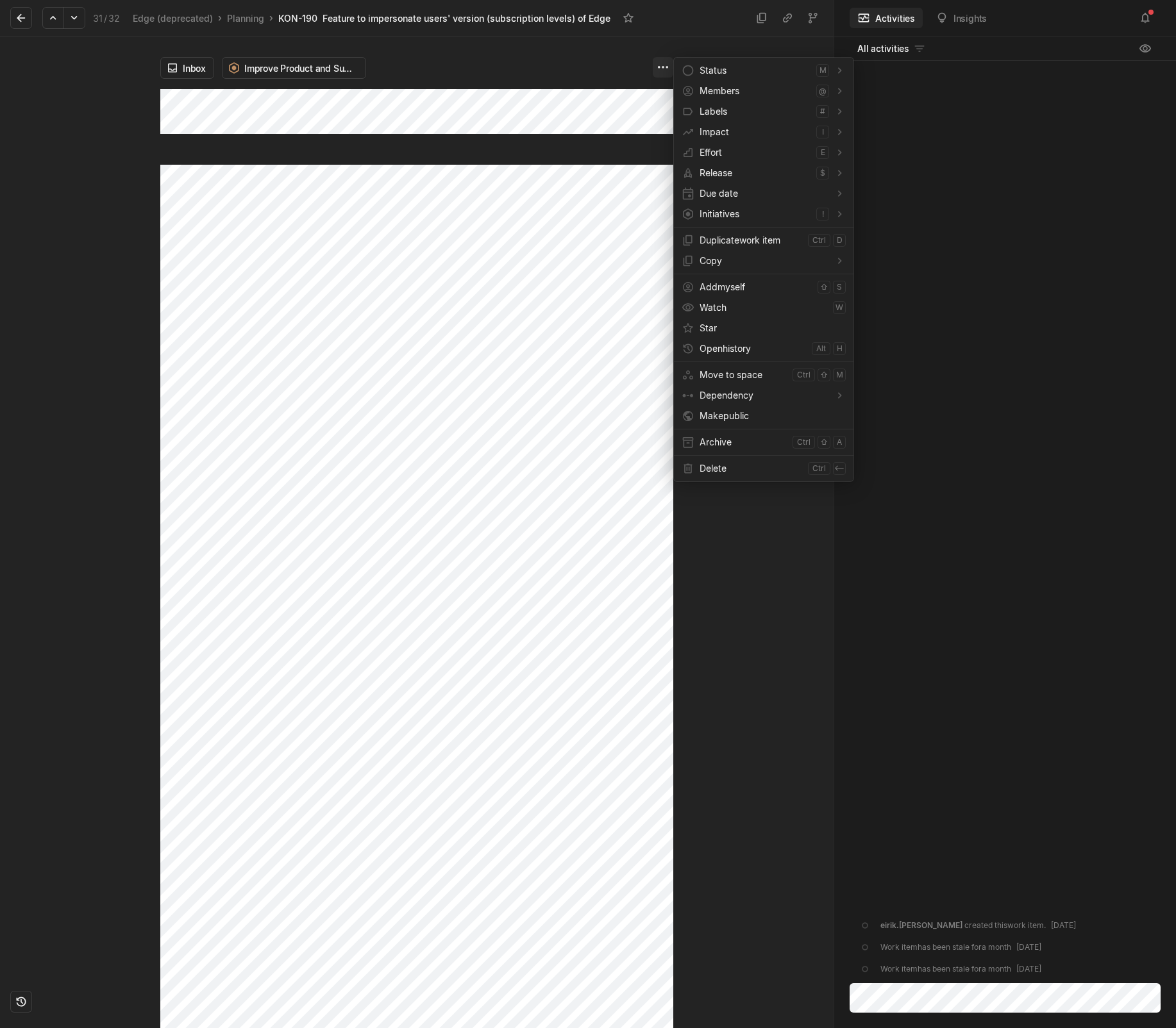
click at [664, 71] on html "Kontali Search / Updates 4 g then u My work = Feedback g then f Roadmaps g then…" at bounding box center [588, 514] width 1176 height 1028
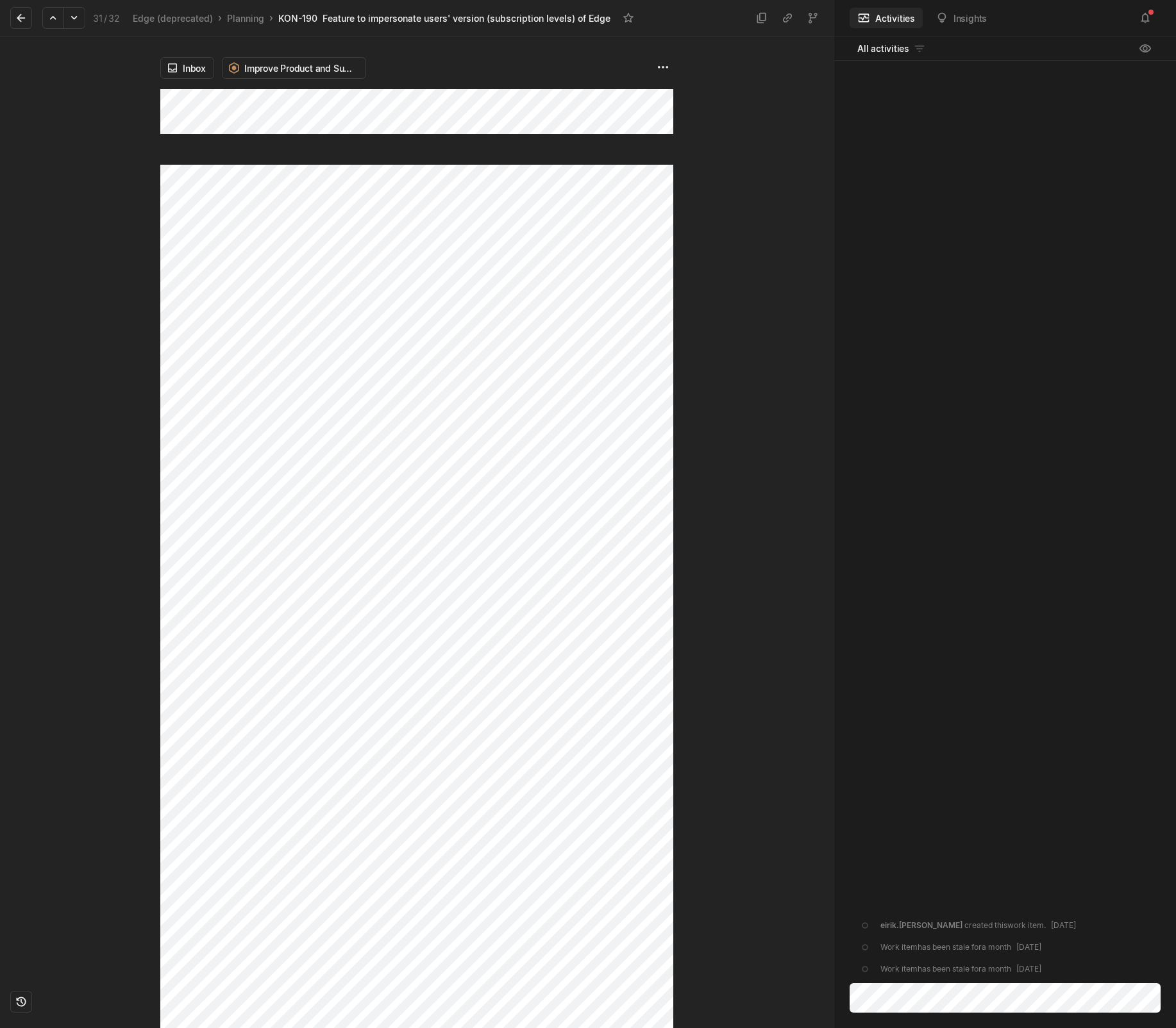
click at [459, 242] on html "Kontali Search / Updates 4 g then u My work = Feedback g then f Roadmaps g then…" at bounding box center [588, 514] width 1176 height 1028
click at [663, 64] on html "Kontali Search / Updates 4 g then u My work = Feedback g then f Roadmaps g then…" at bounding box center [588, 514] width 1176 height 1028
click at [509, 348] on html "Kontali Search / Updates 4 g then u My work = Feedback g then f Roadmaps g then…" at bounding box center [588, 514] width 1176 height 1028
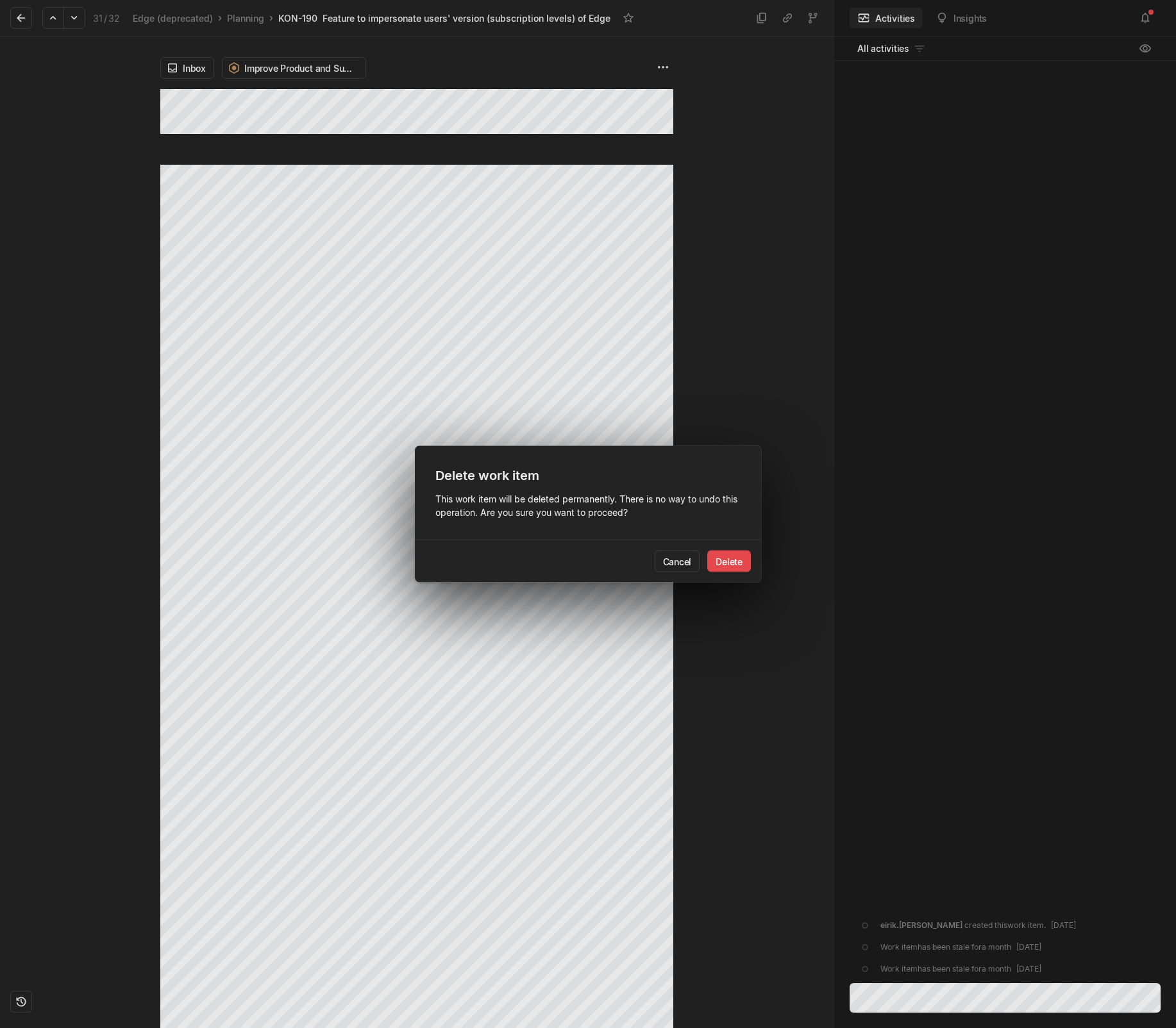
click button "Delete" at bounding box center [729, 561] width 44 height 22
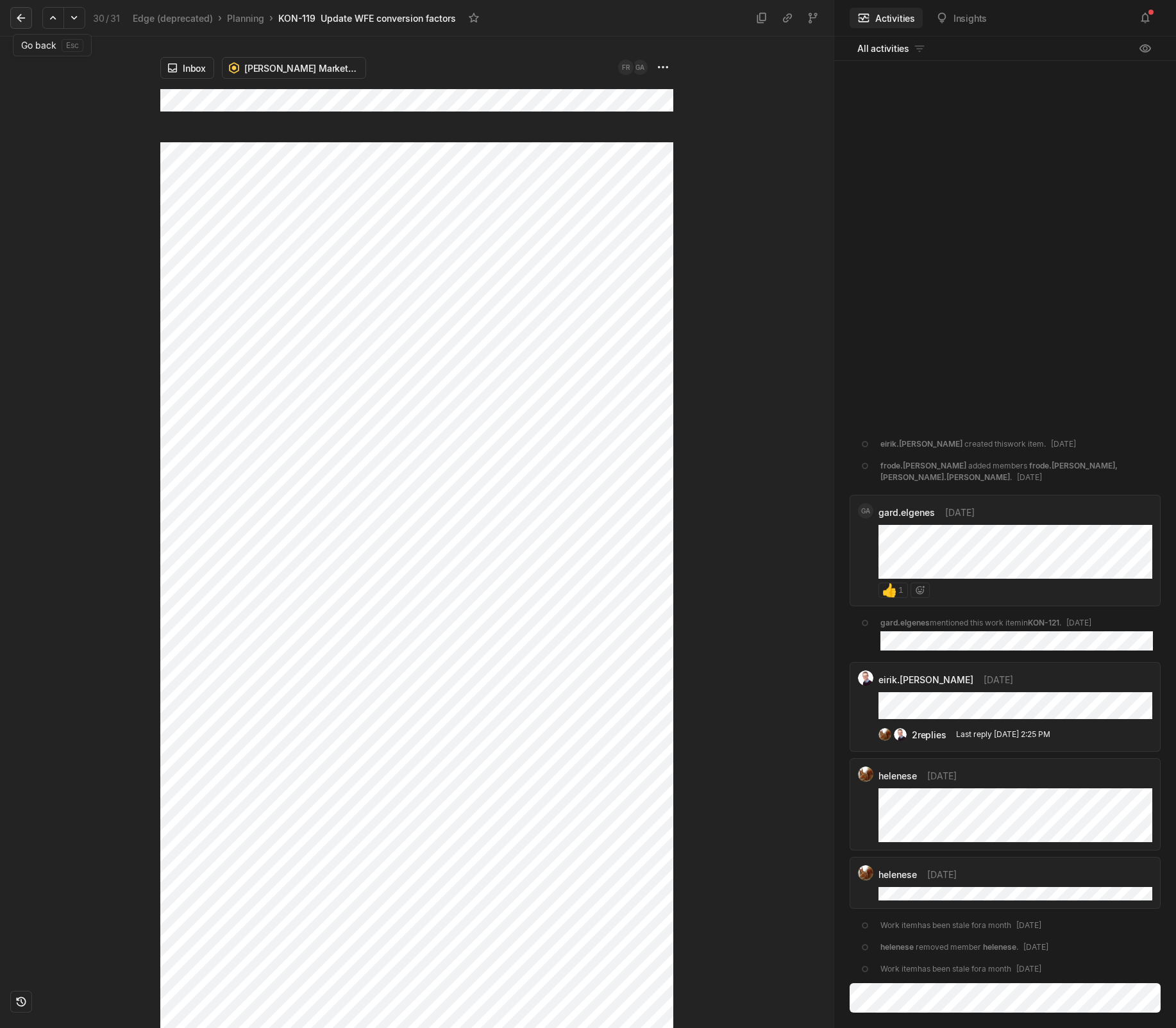
click at [17, 19] on icon at bounding box center [20, 18] width 8 height 8
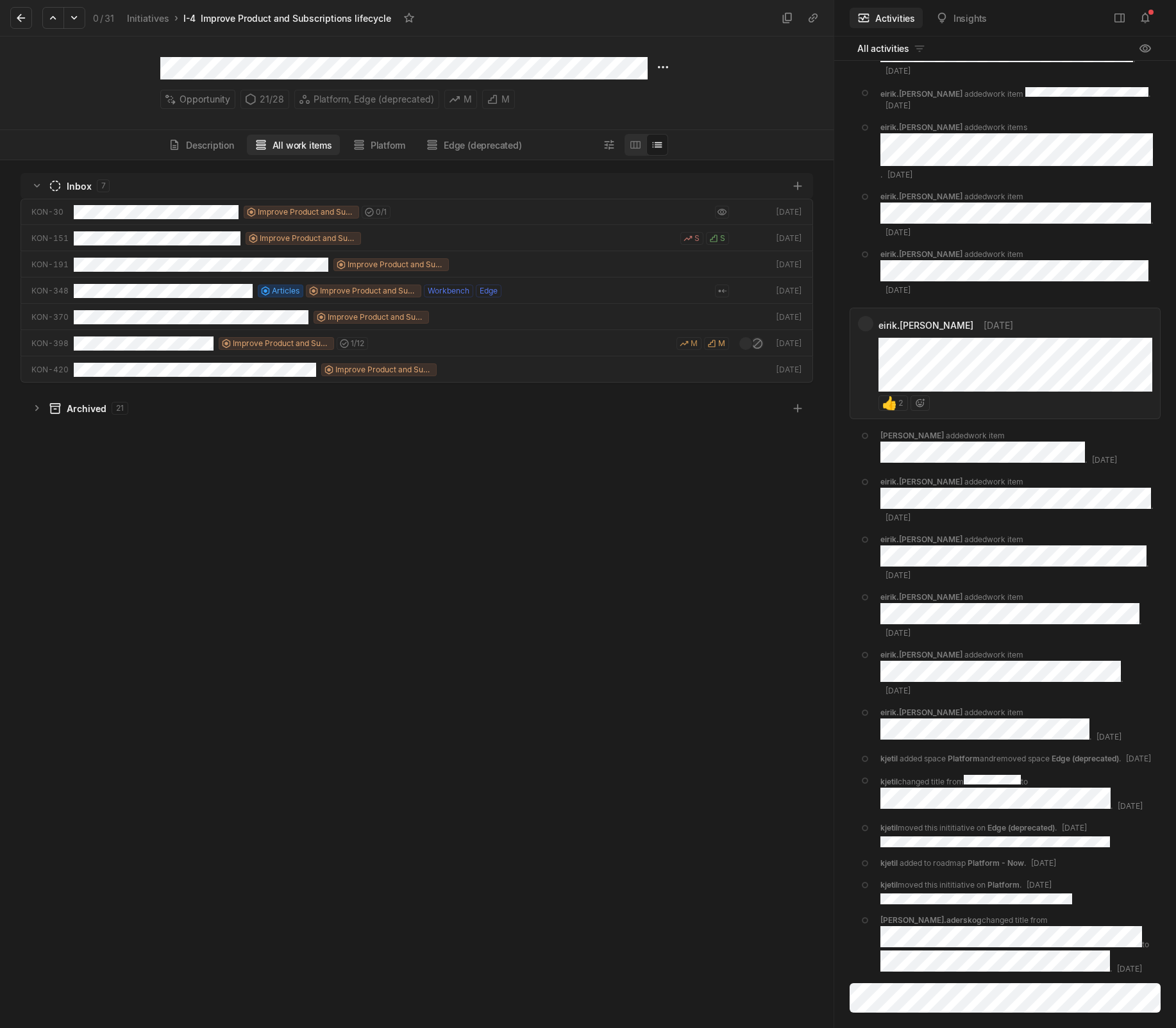
scroll to position [862, 827]
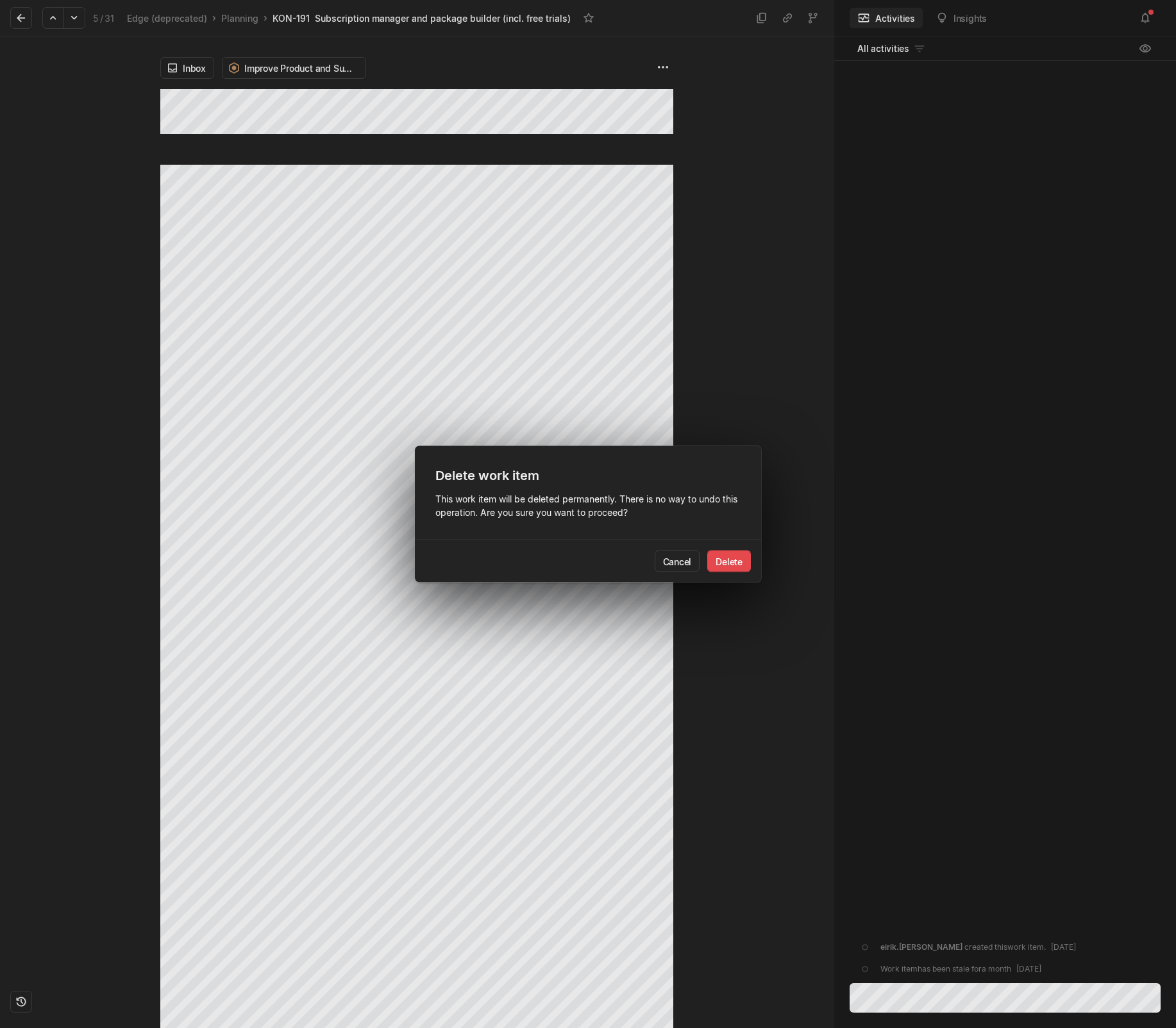
click button "Delete" at bounding box center [729, 561] width 44 height 22
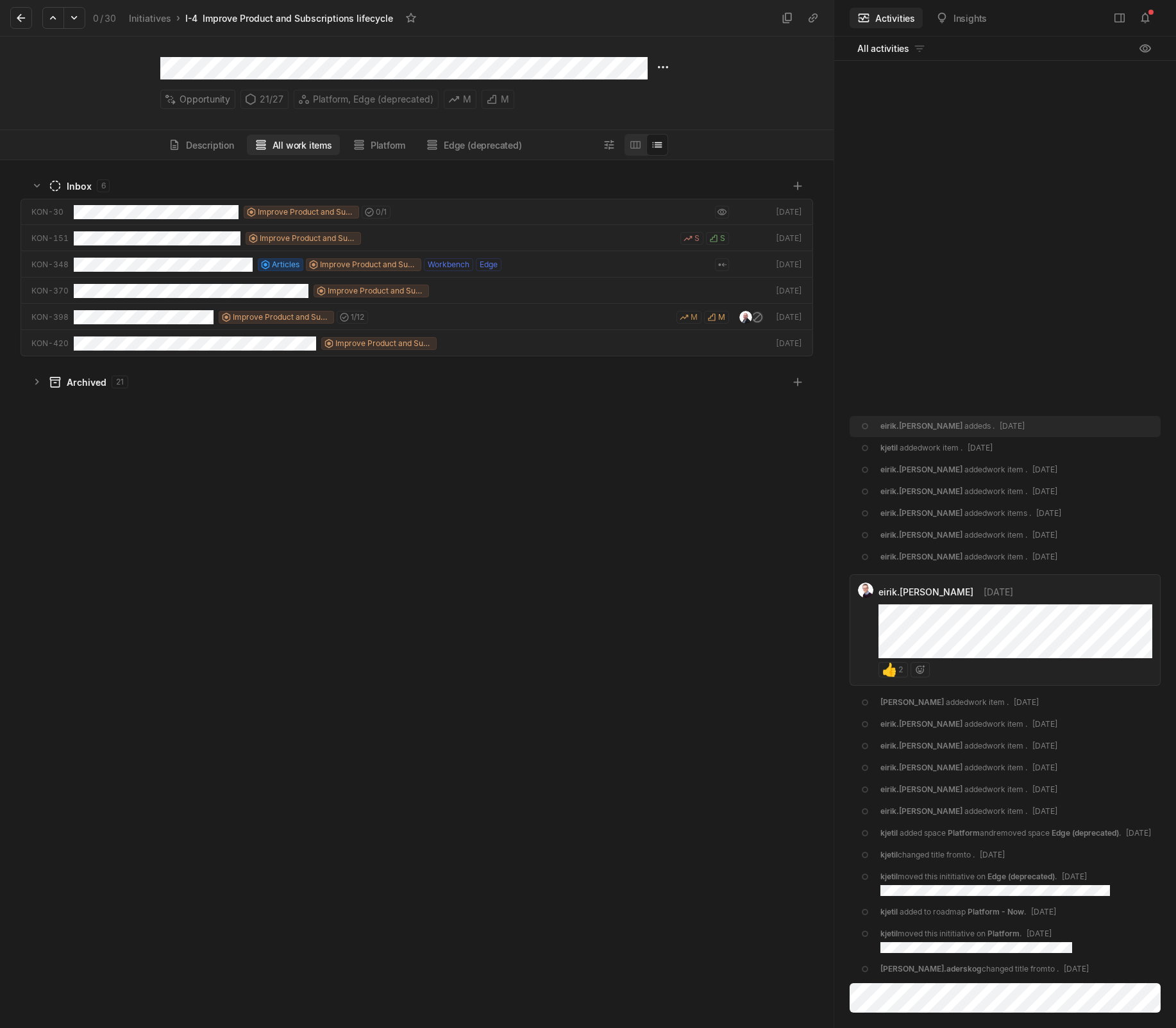
scroll to position [862, 827]
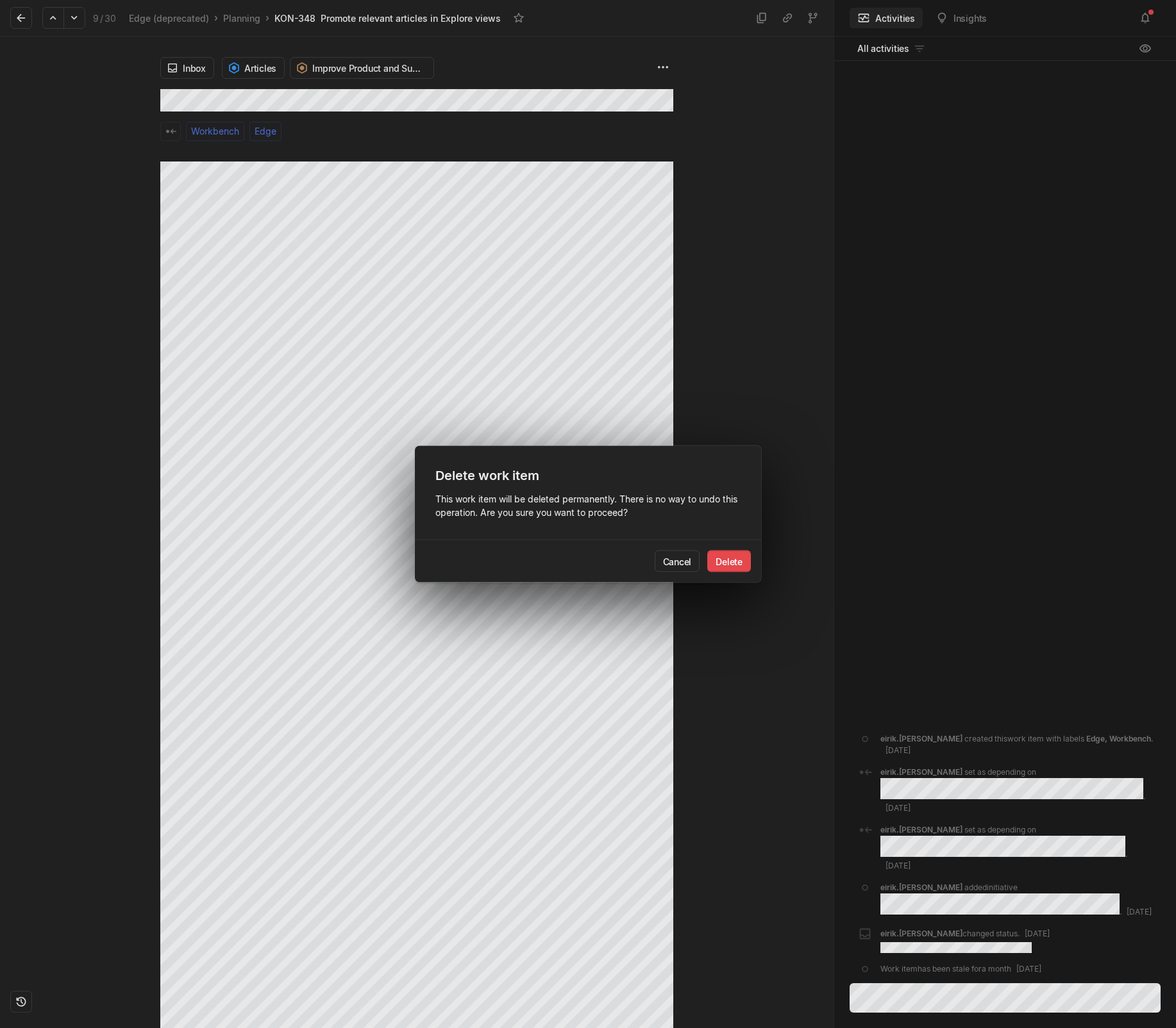
click button "Delete" at bounding box center [729, 561] width 44 height 22
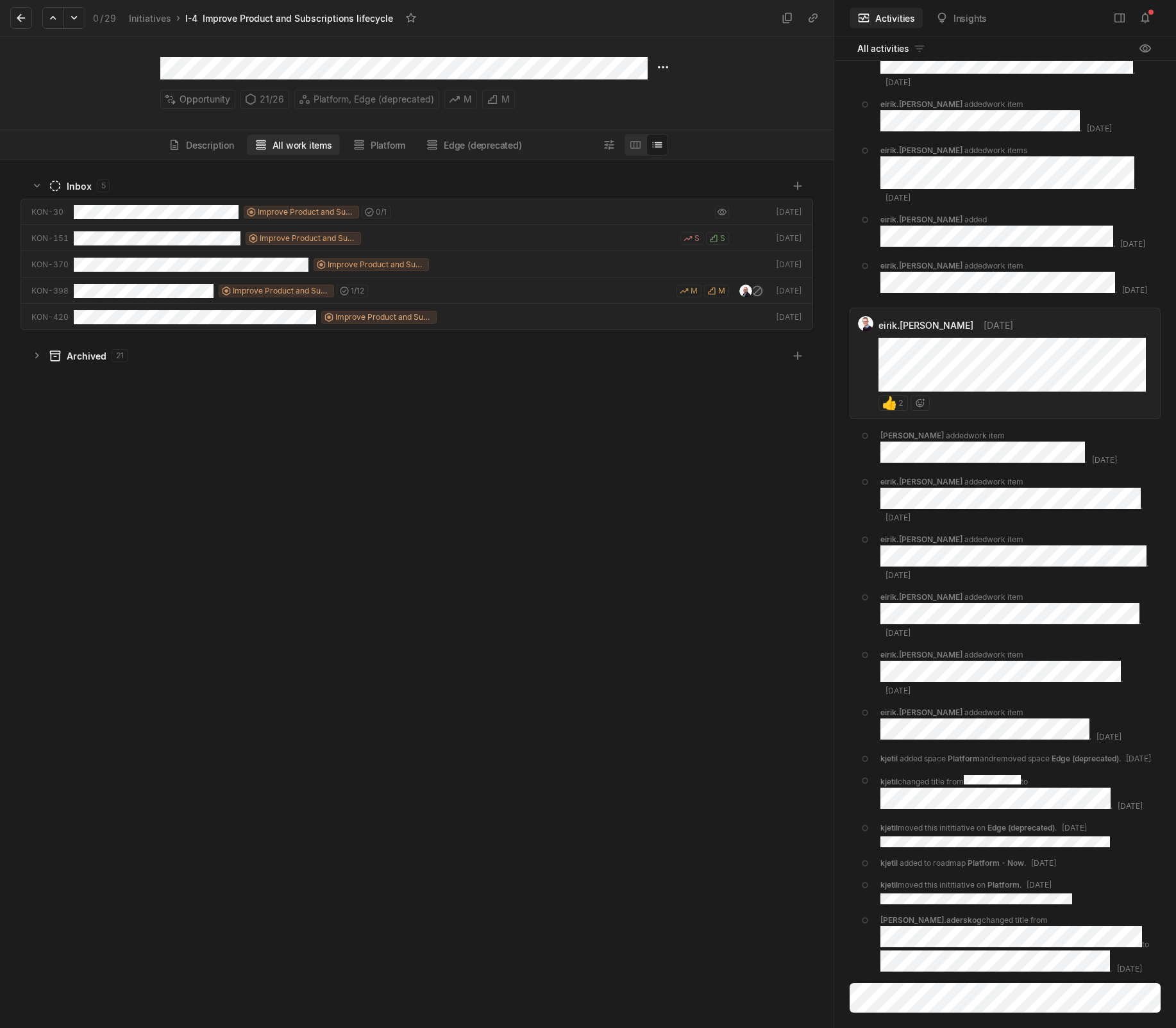
scroll to position [862, 827]
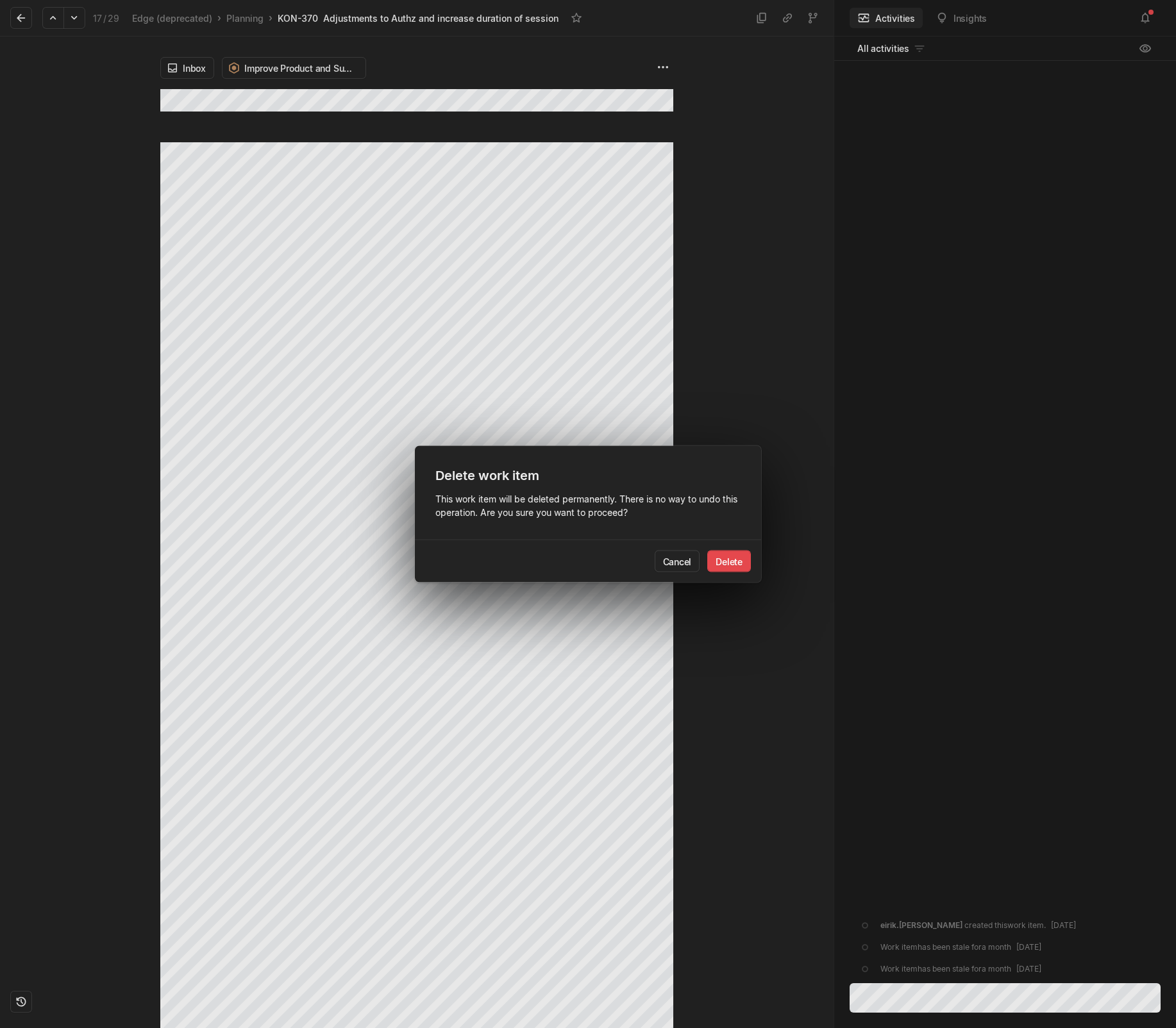
click button "Delete" at bounding box center [729, 561] width 44 height 22
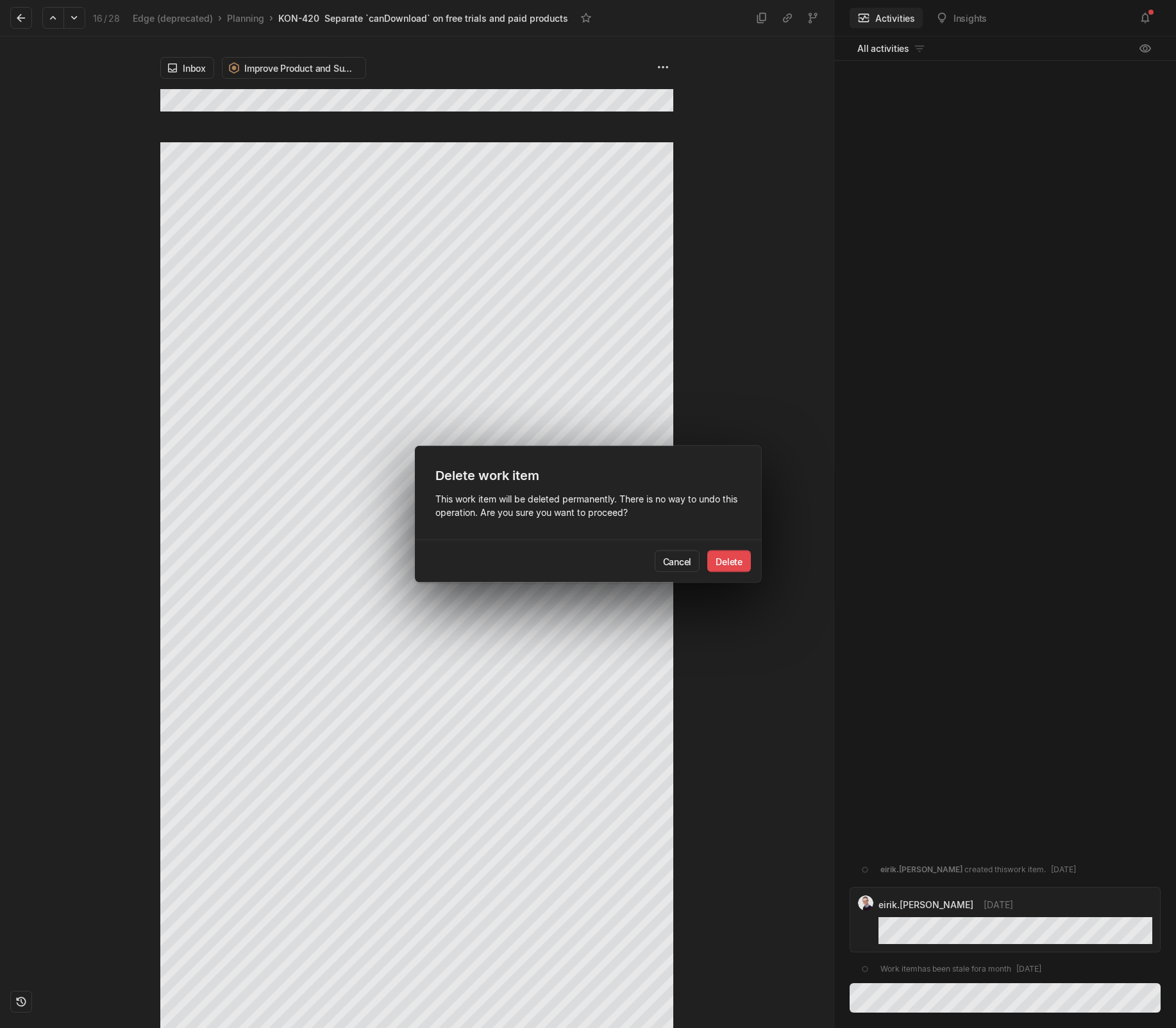
click button "Delete" at bounding box center [729, 561] width 44 height 22
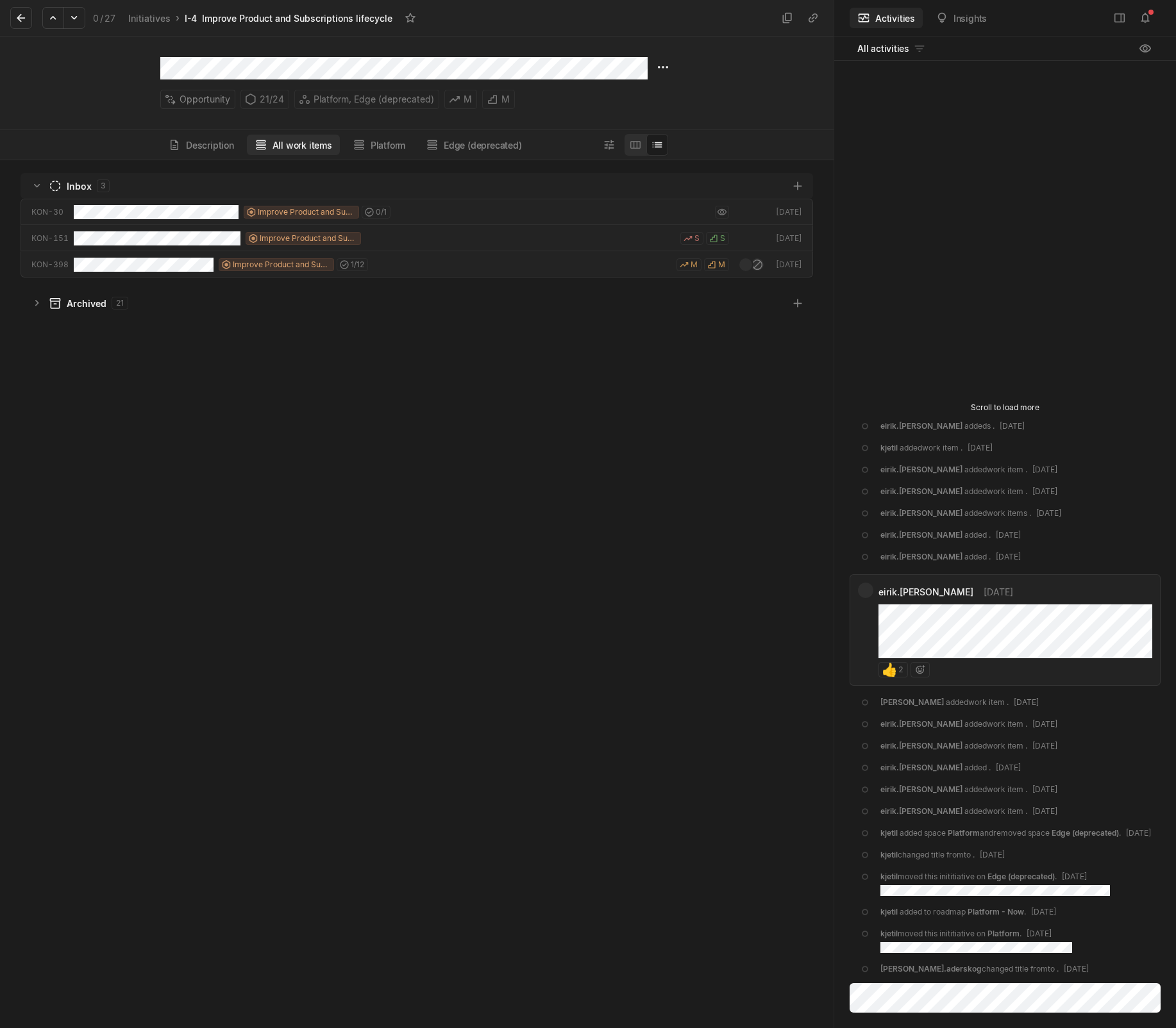
scroll to position [862, 827]
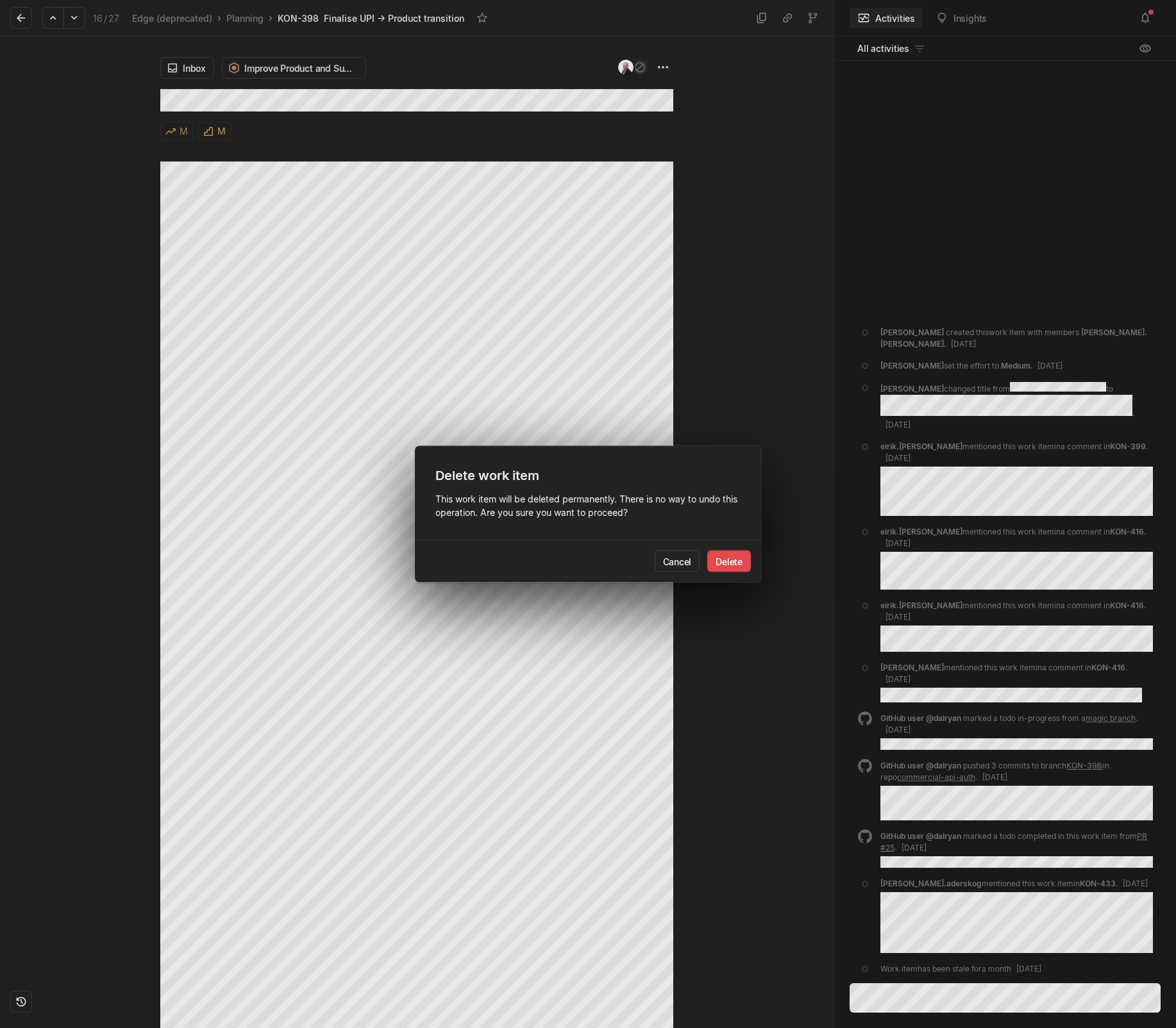
click button "Delete" at bounding box center [729, 561] width 44 height 22
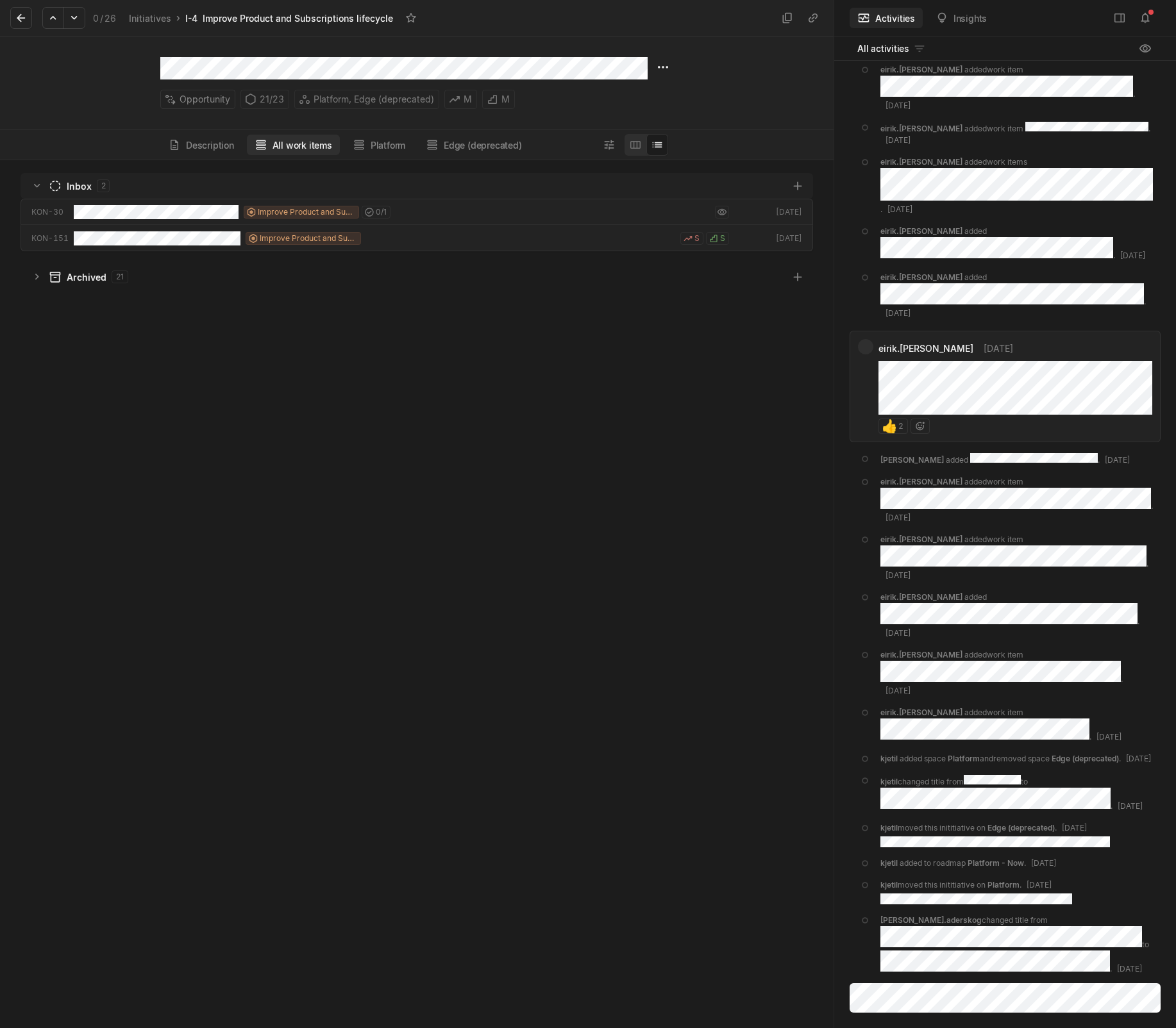
scroll to position [862, 827]
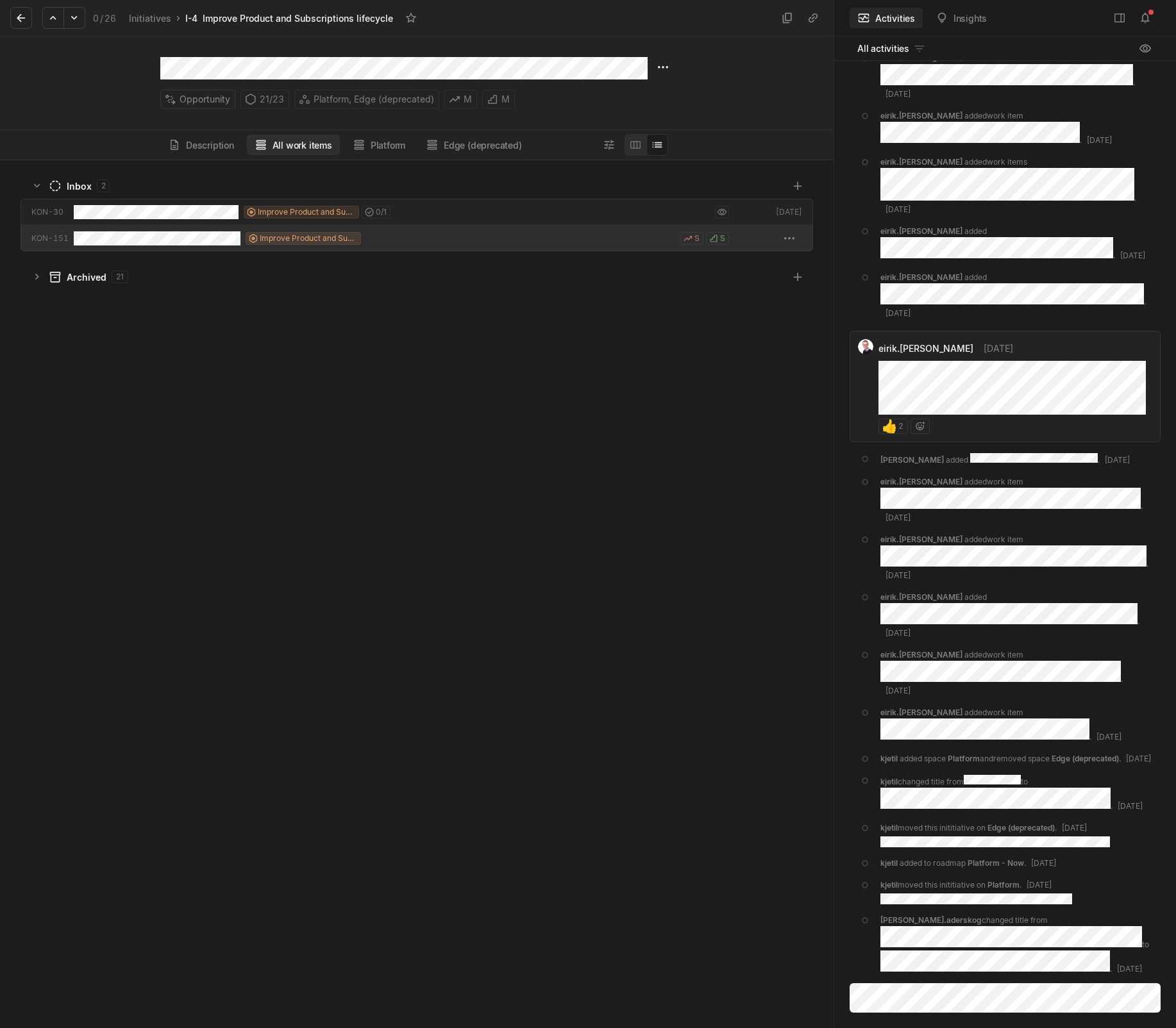
click at [173, 248] on div "Improve Product and Subscriptions lifecycle" at bounding box center [218, 238] width 288 height 26
